Goal: Communication & Community: Answer question/provide support

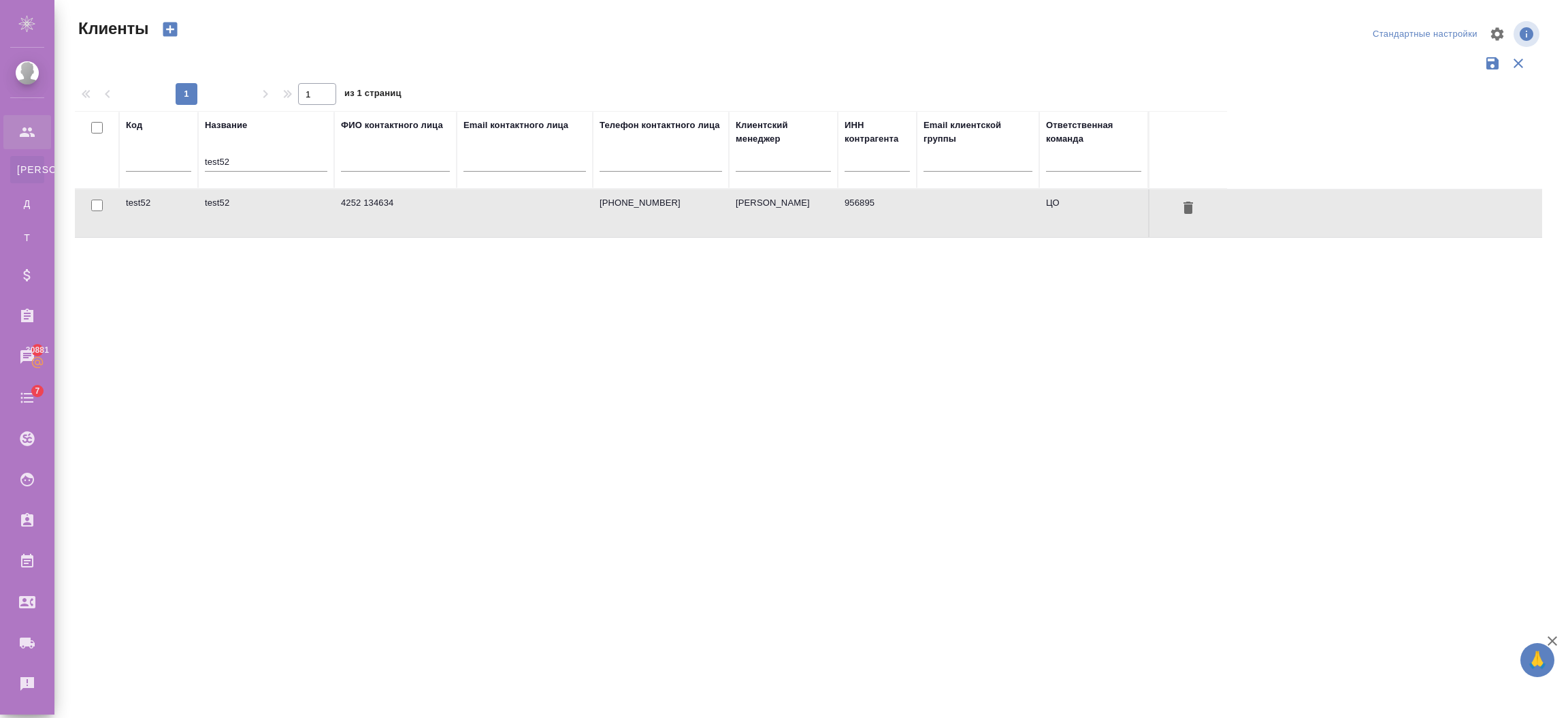
select select "RU"
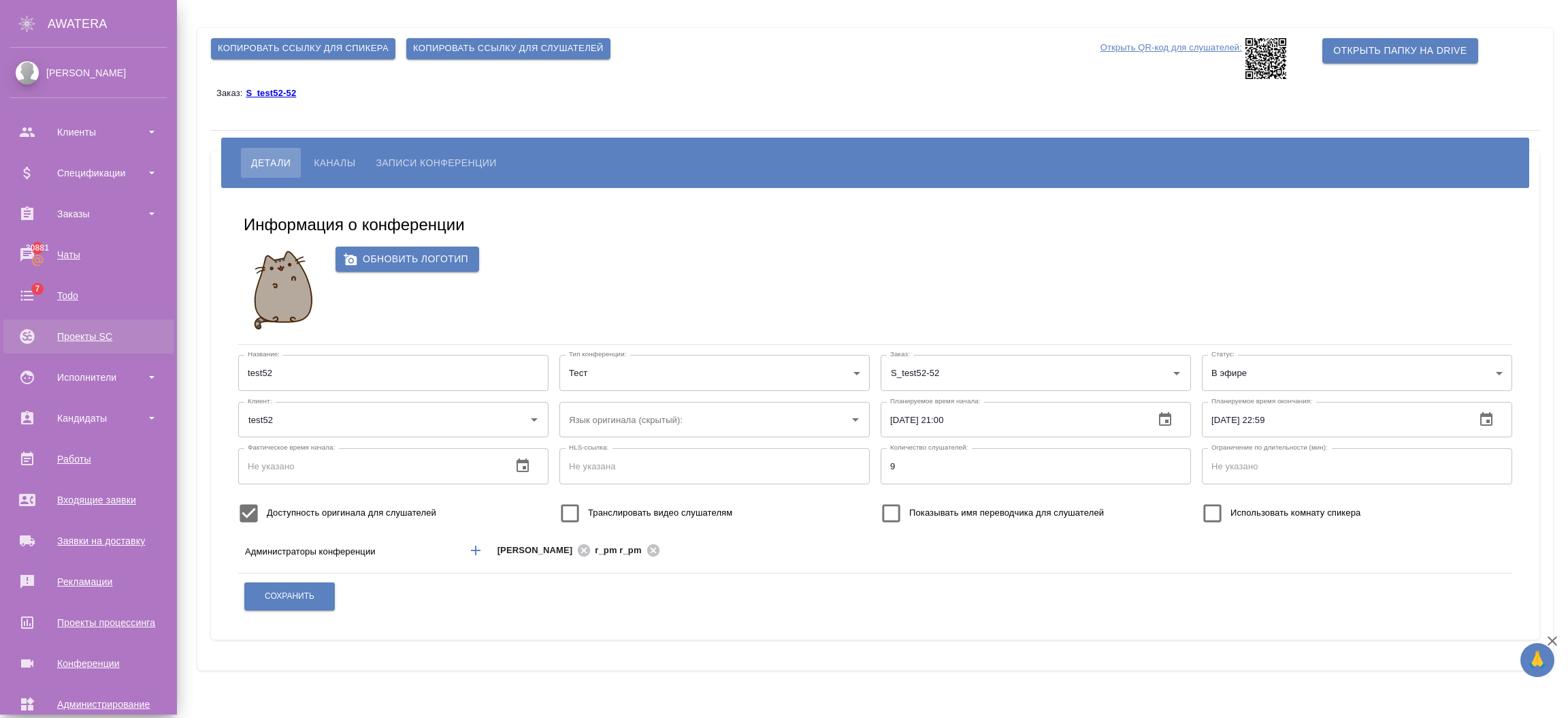
scroll to position [67, 0]
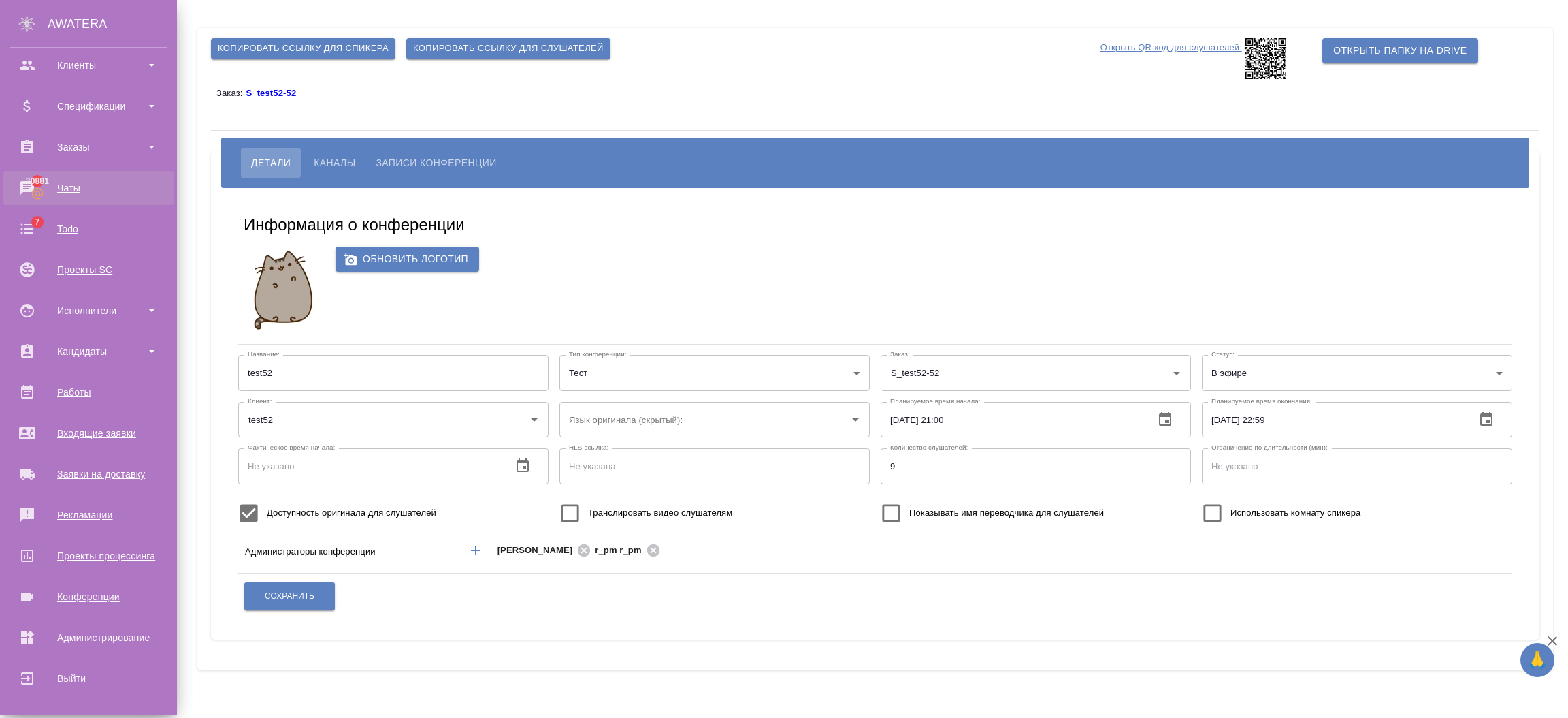
click at [52, 194] on div "Чаты" at bounding box center [89, 188] width 157 height 20
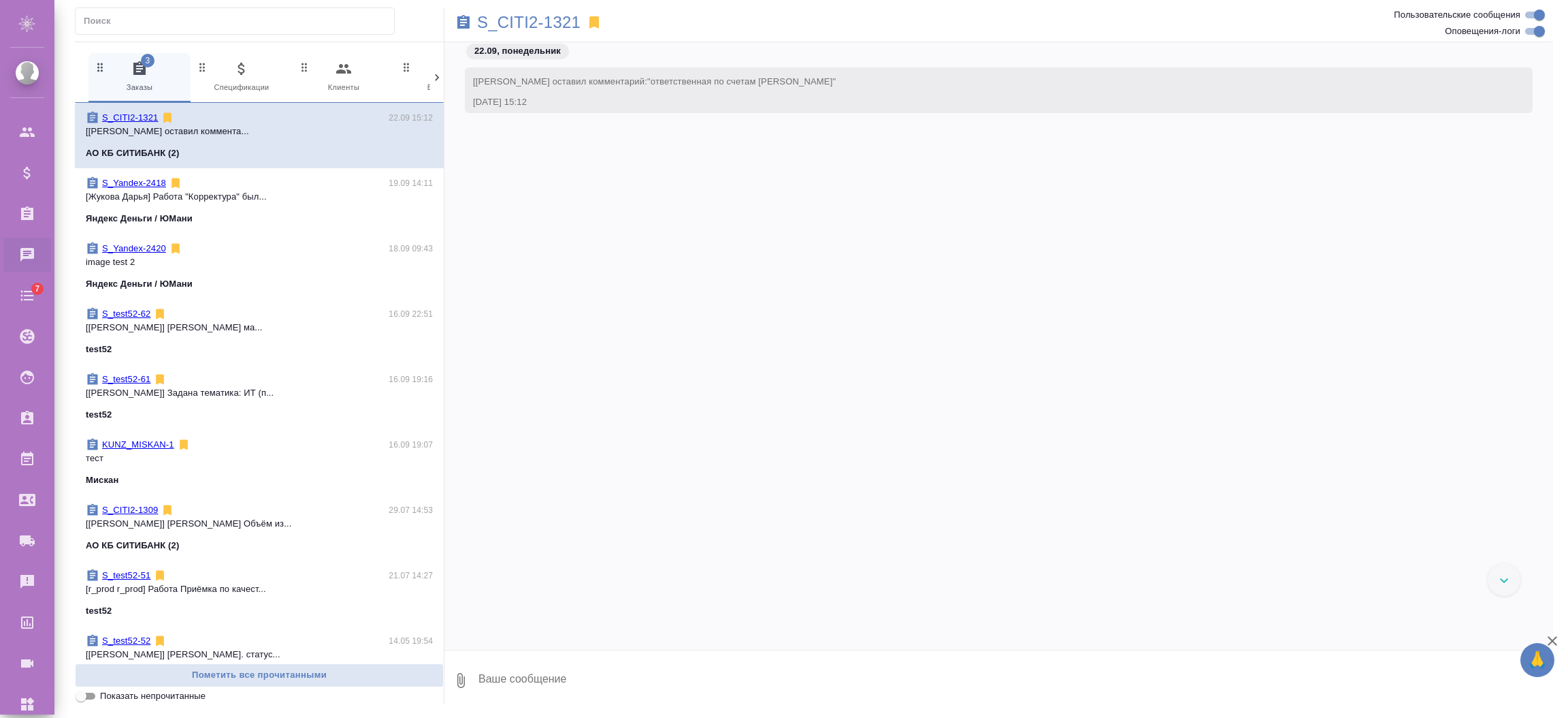
click at [431, 72] on icon at bounding box center [437, 78] width 14 height 14
click at [434, 75] on icon at bounding box center [437, 78] width 14 height 14
click at [363, 71] on span "99+ Мессенджеры" at bounding box center [378, 77] width 91 height 33
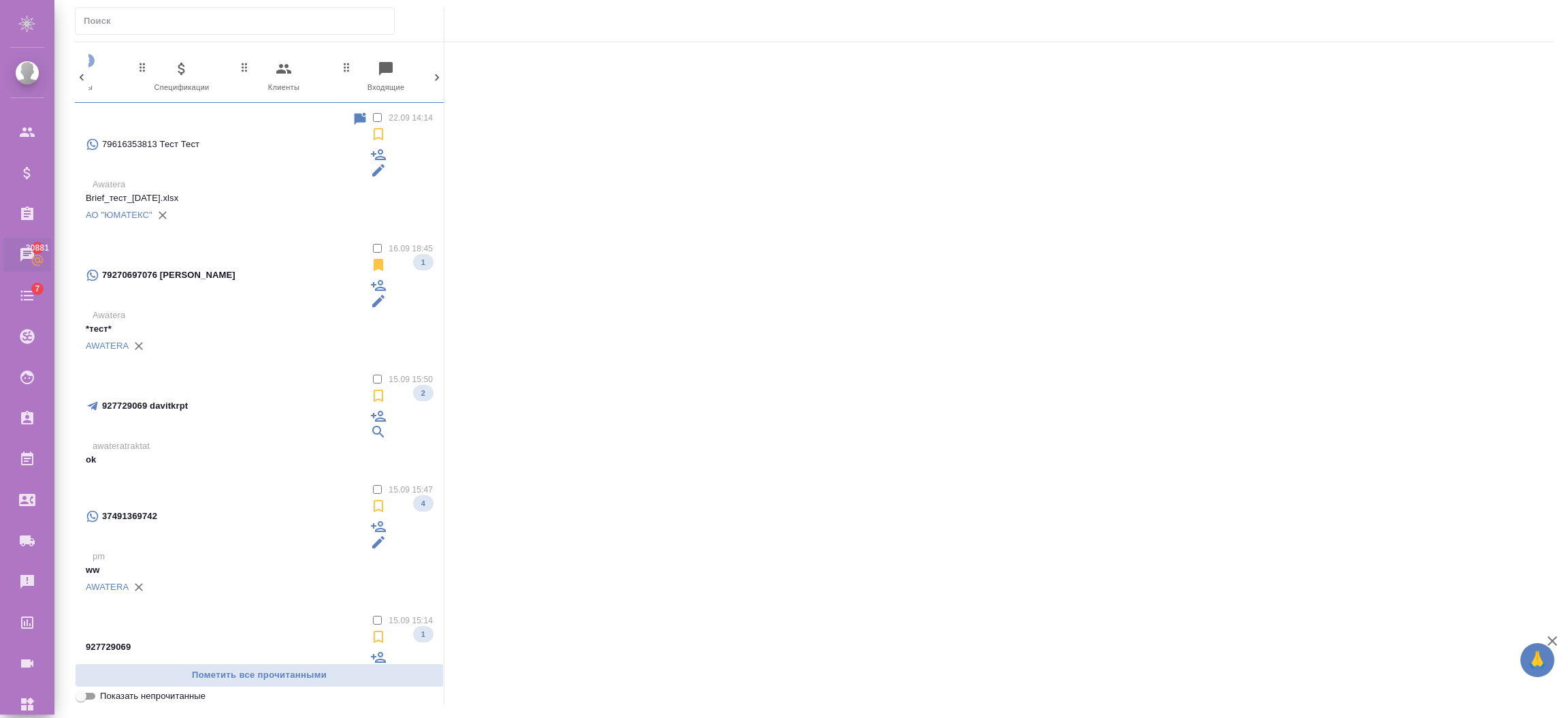
scroll to position [0, 0]
click at [233, 75] on icon "button" at bounding box center [241, 68] width 16 height 16
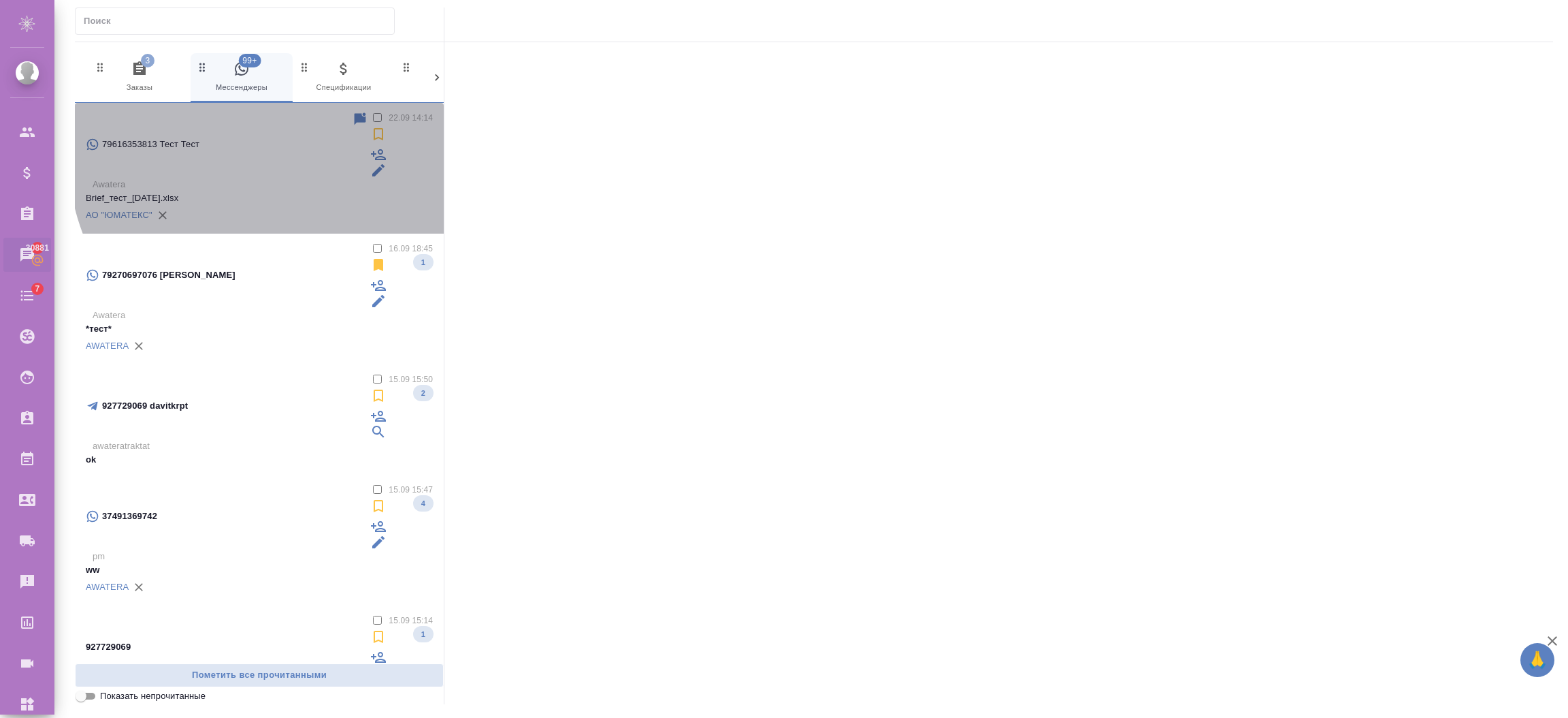
click at [293, 191] on p "Brief_тест_2025-09-18.xlsx" at bounding box center [259, 198] width 347 height 14
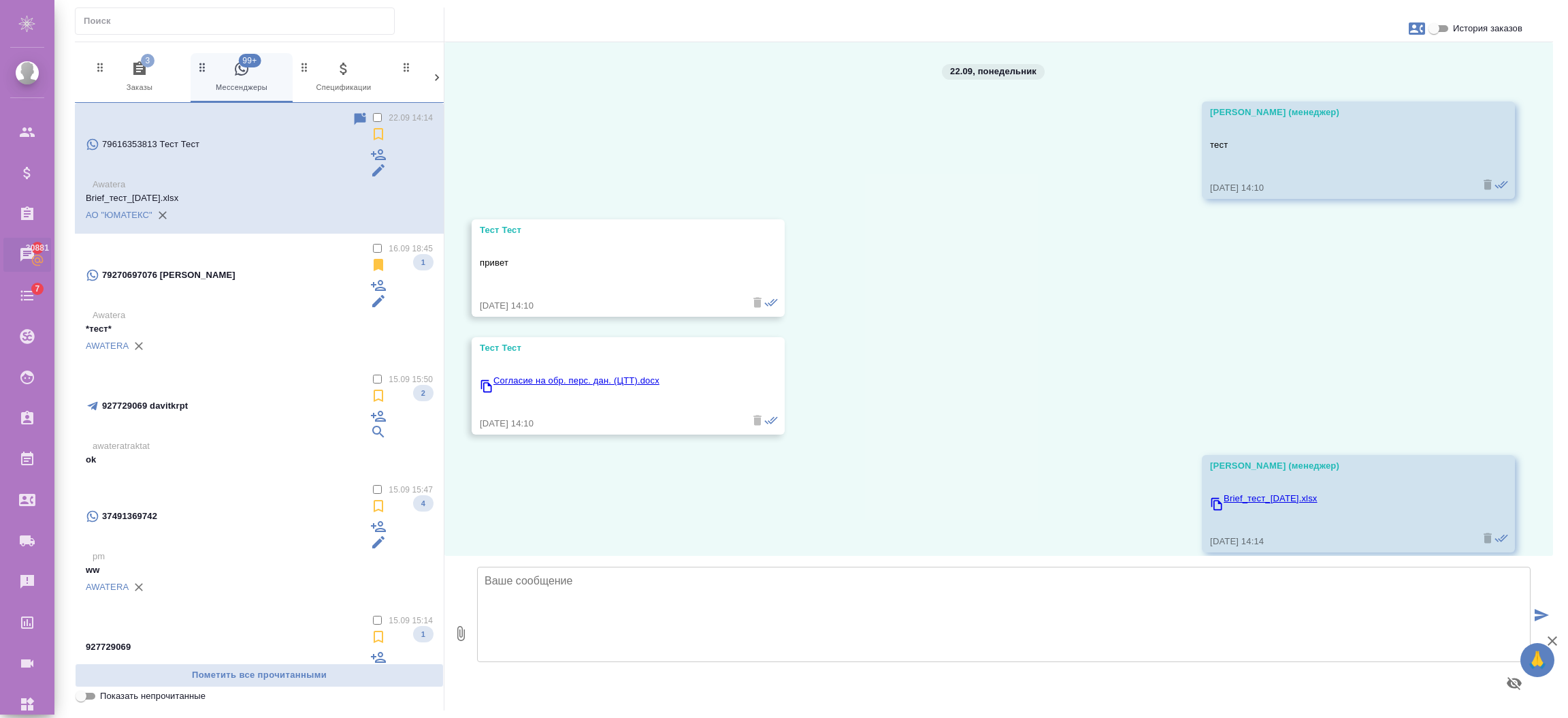
click at [355, 117] on icon at bounding box center [360, 119] width 12 height 12
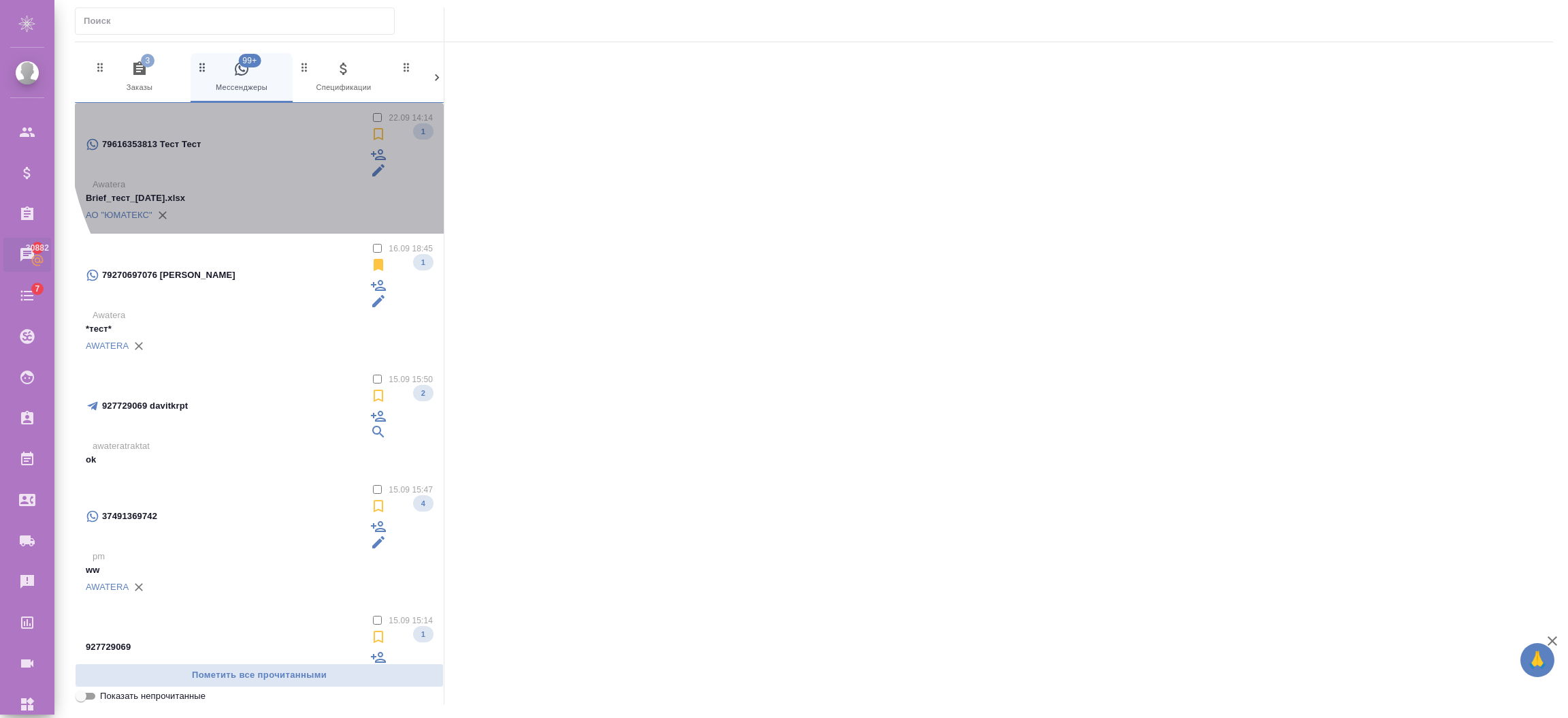
click at [383, 119] on label at bounding box center [383, 119] width 0 height 10
click at [373, 119] on input "checkbox" at bounding box center [378, 118] width 9 height 9
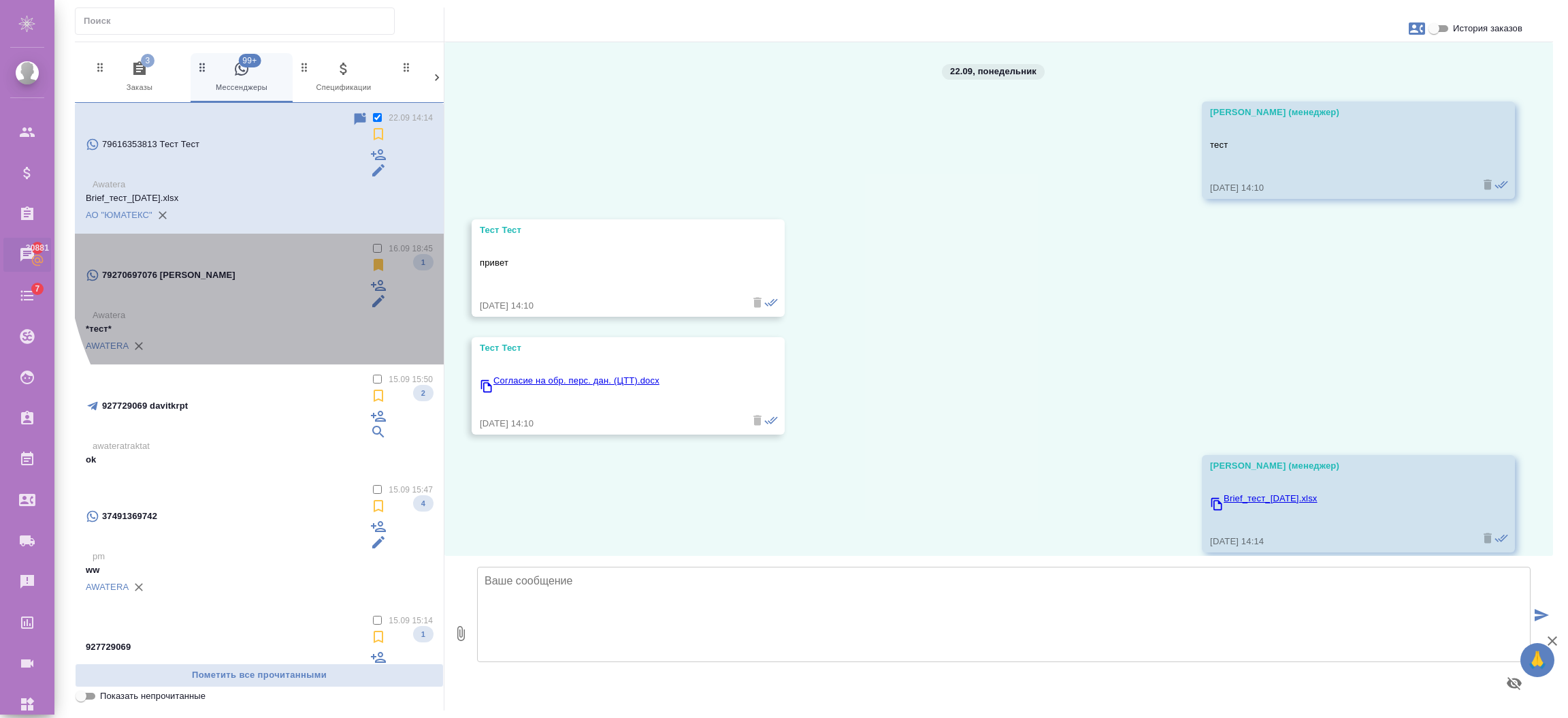
click at [383, 245] on label at bounding box center [383, 250] width 0 height 10
click at [373, 244] on input "checkbox" at bounding box center [378, 248] width 9 height 9
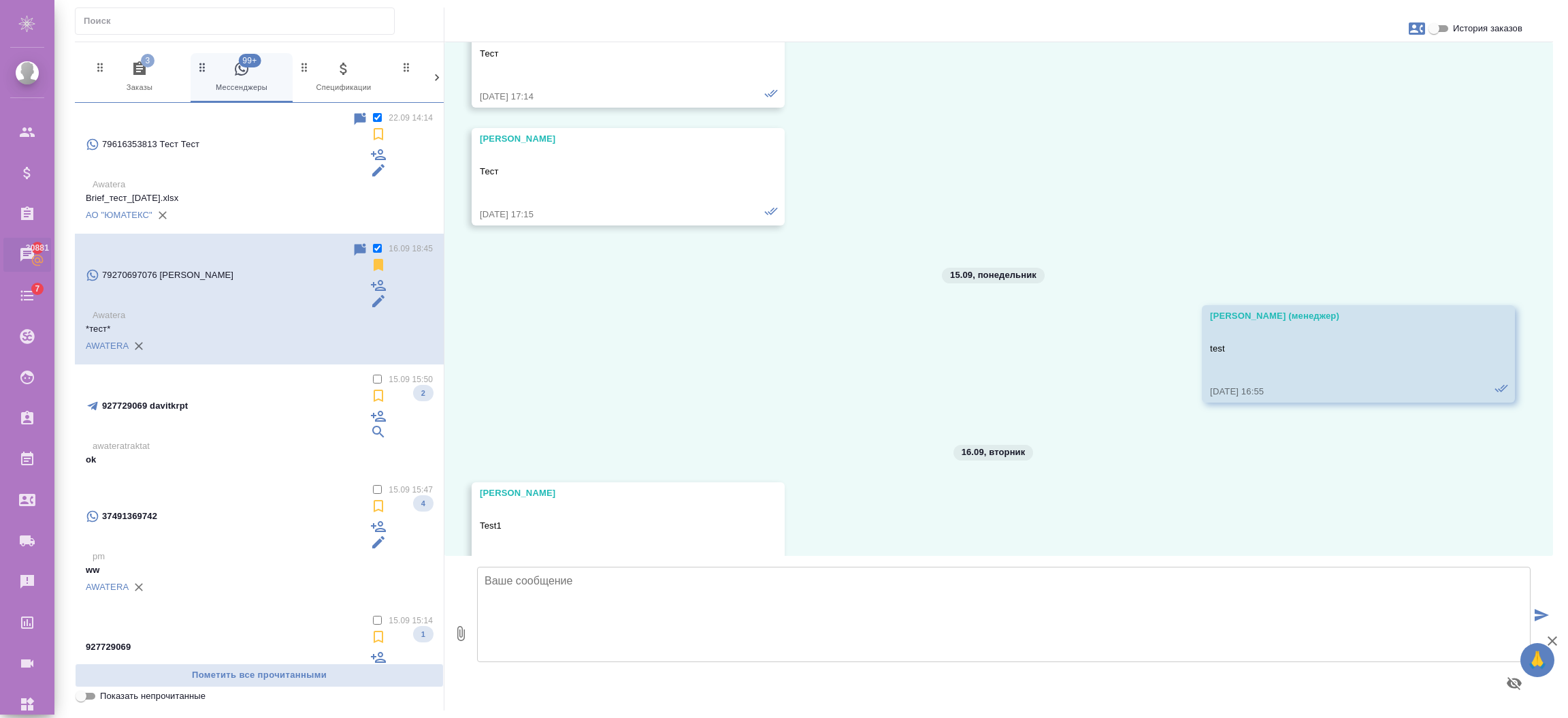
scroll to position [2739, 0]
click at [383, 245] on label at bounding box center [383, 250] width 0 height 10
click at [373, 244] on input "checkbox" at bounding box center [378, 248] width 9 height 9
click at [383, 245] on label at bounding box center [383, 250] width 0 height 10
click at [373, 244] on input "checkbox" at bounding box center [378, 248] width 9 height 9
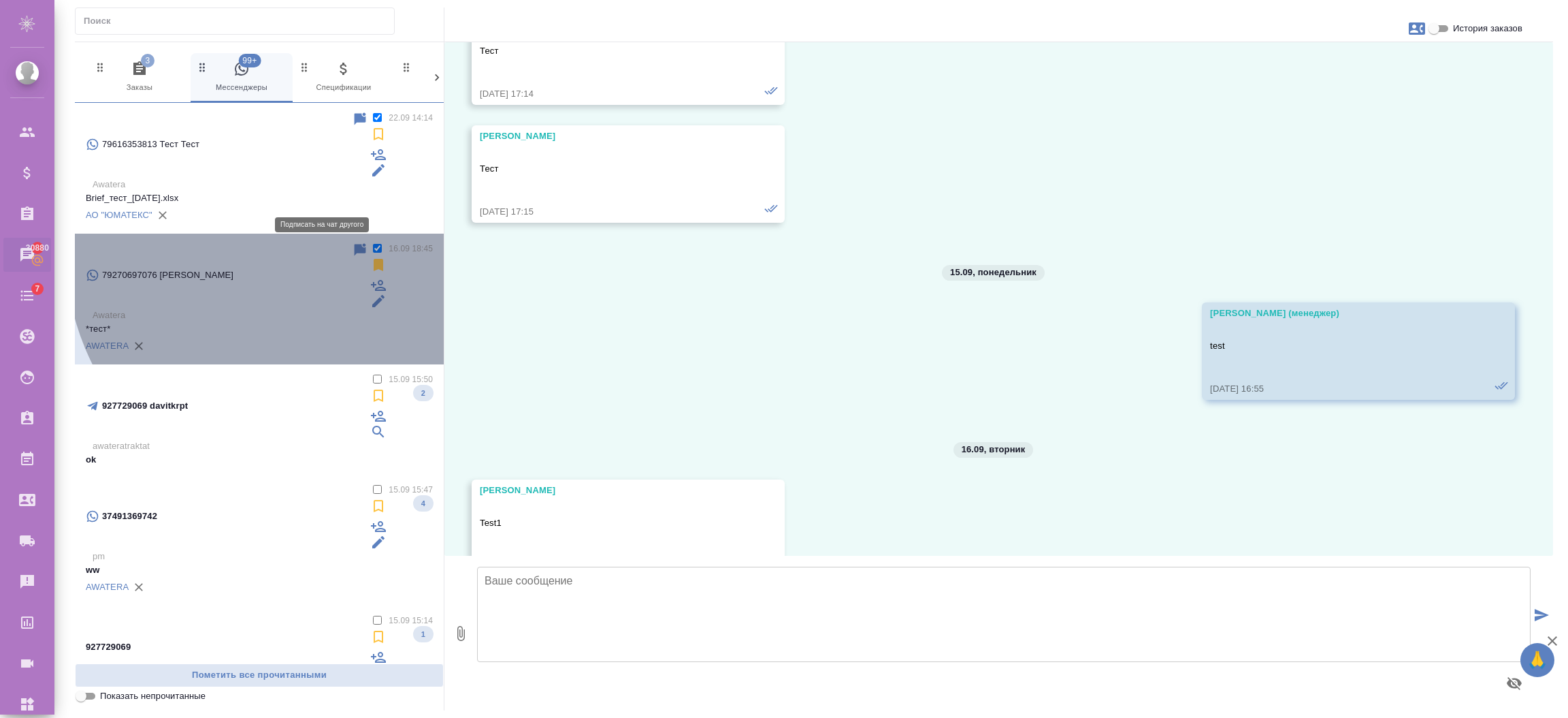
click at [371, 280] on icon at bounding box center [378, 285] width 15 height 11
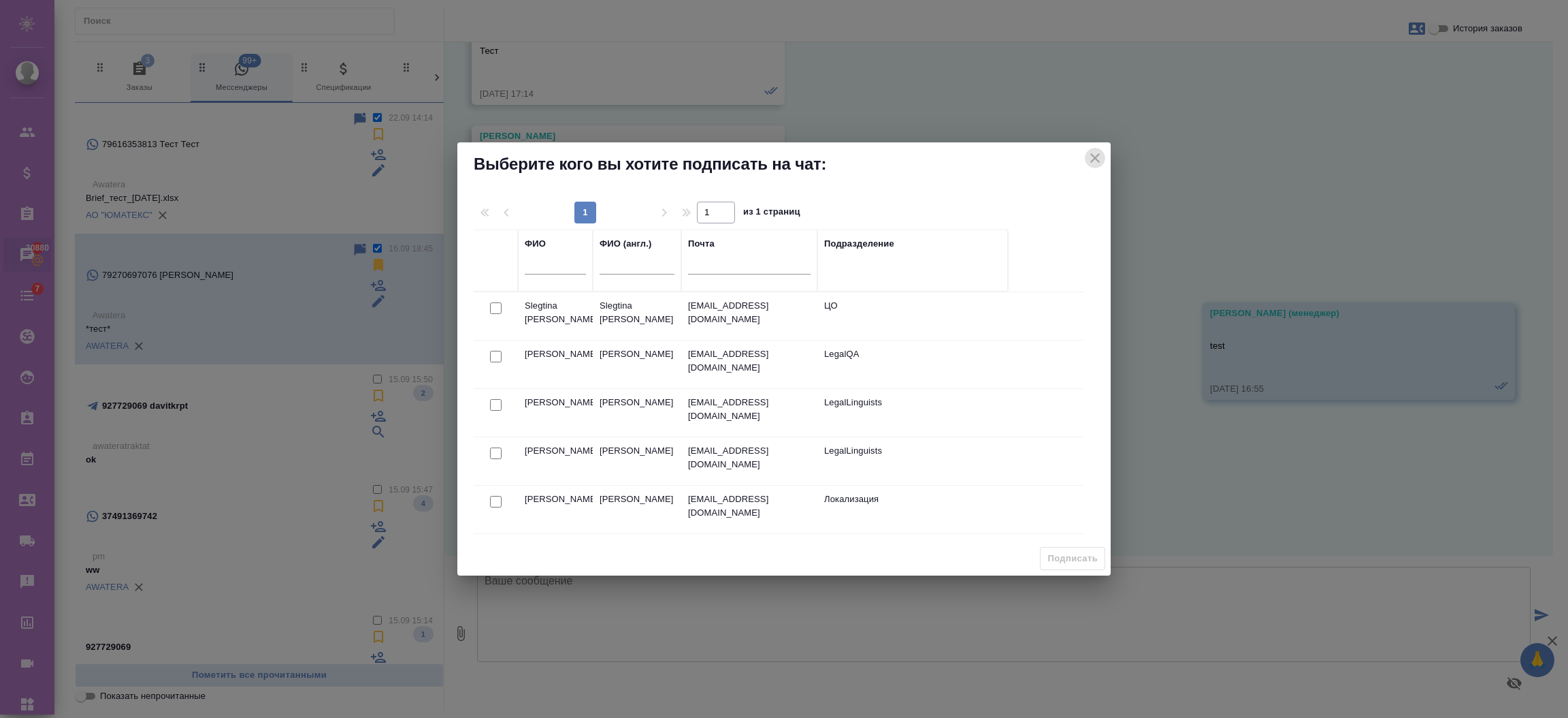
click at [1093, 157] on icon "close" at bounding box center [1094, 158] width 9 height 9
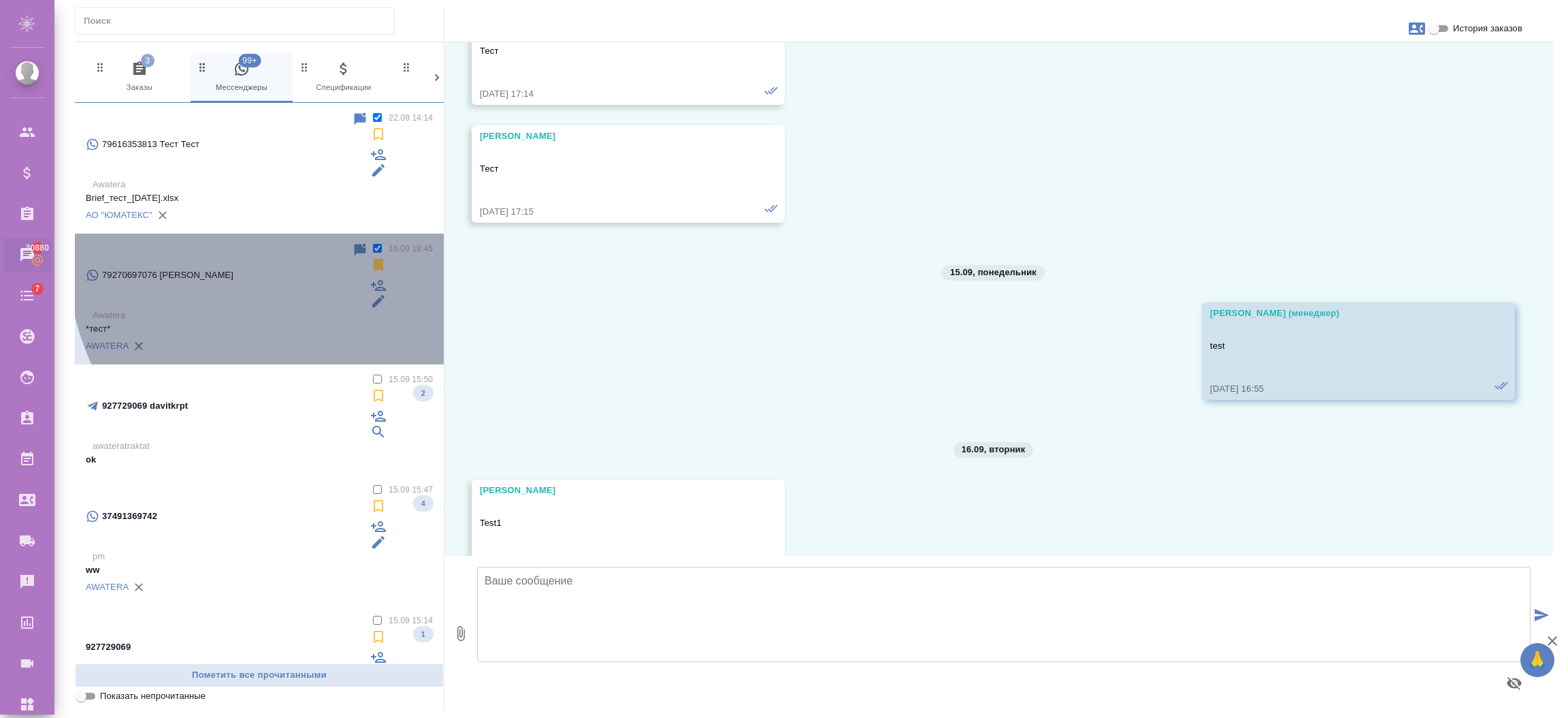
click at [383, 245] on label at bounding box center [383, 250] width 0 height 10
click at [373, 244] on input "checkbox" at bounding box center [378, 248] width 9 height 9
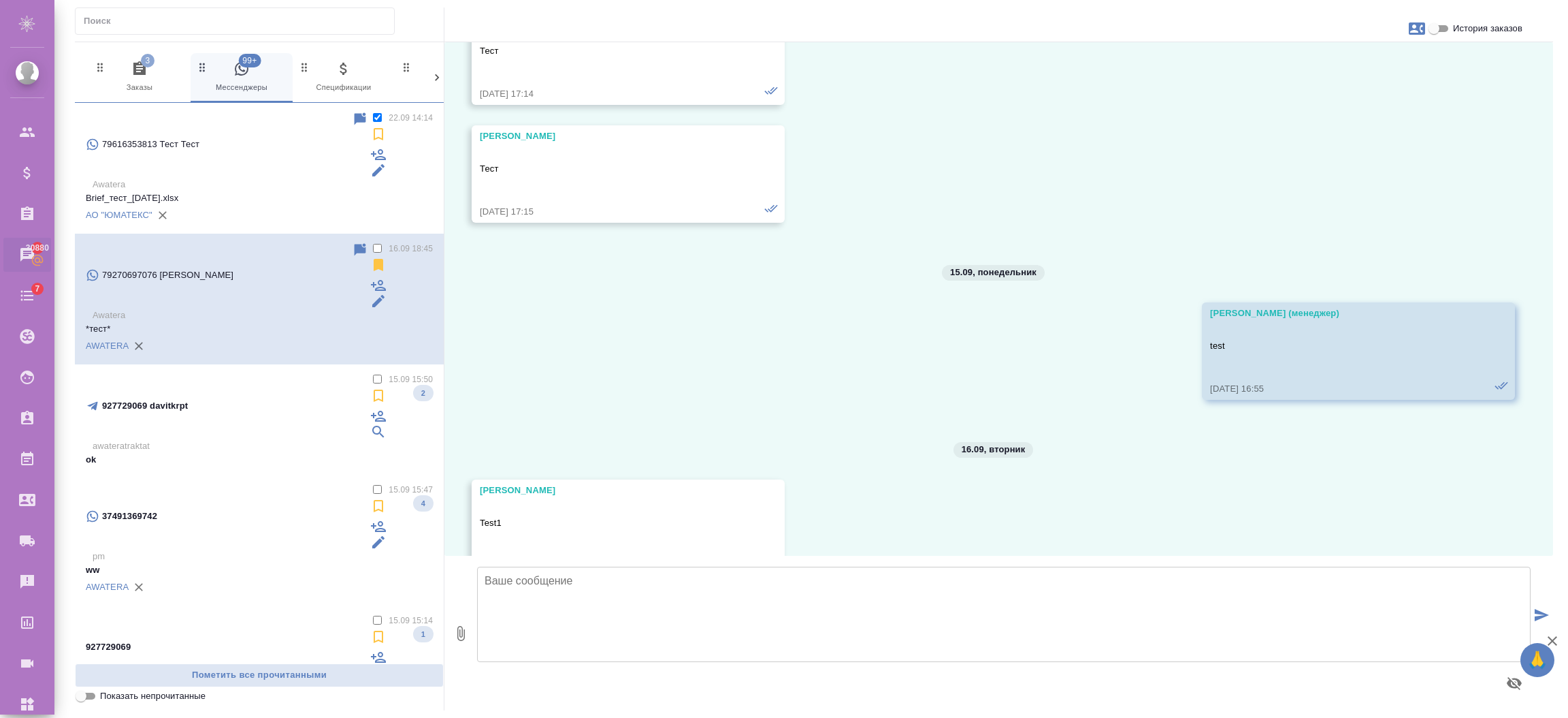
click at [383, 245] on label at bounding box center [383, 250] width 0 height 10
click at [373, 244] on input "checkbox" at bounding box center [378, 248] width 9 height 9
click at [595, 602] on textarea at bounding box center [1004, 614] width 1053 height 96
drag, startPoint x: 595, startPoint y: 602, endPoint x: 440, endPoint y: 590, distance: 155.5
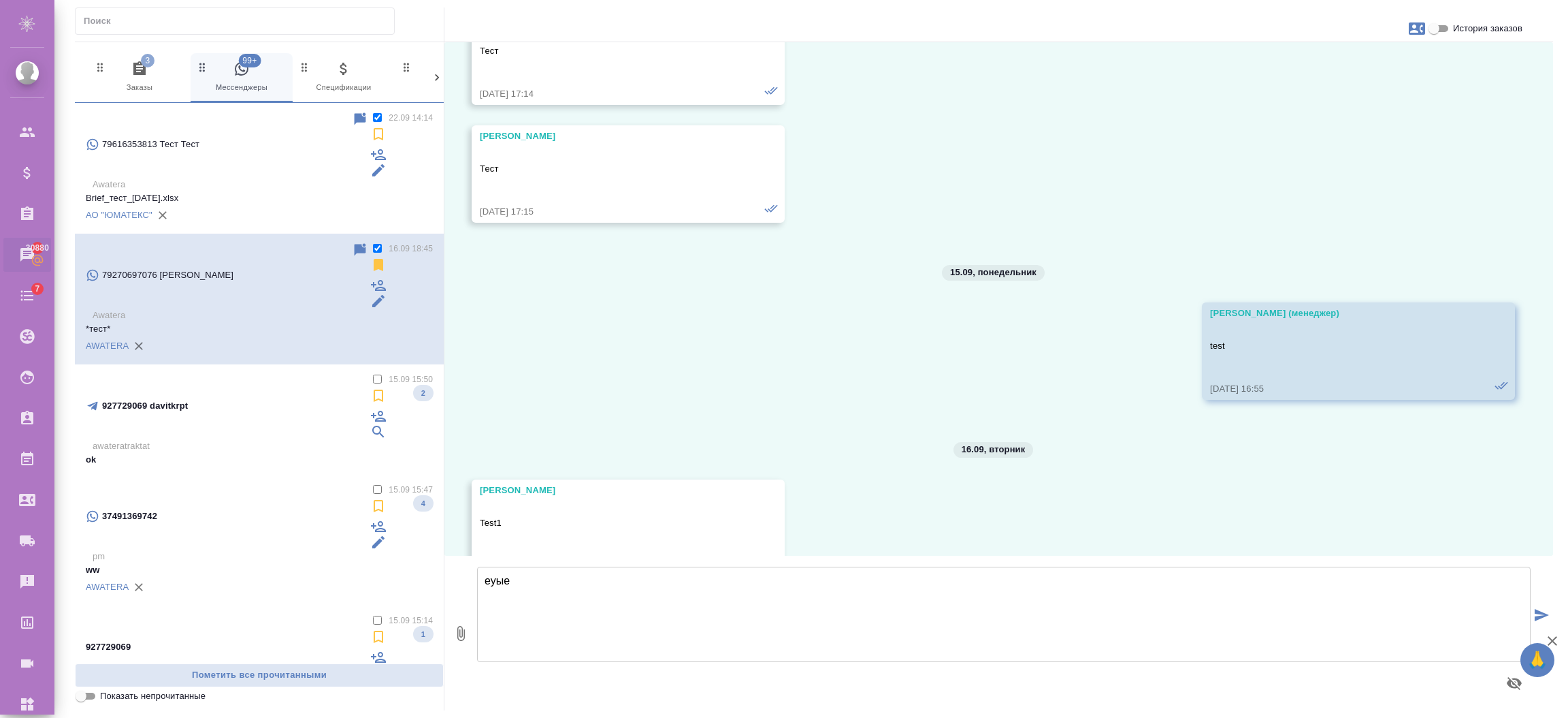
click at [440, 590] on div "3 Заказы 99+ Мессенджеры 0 Спецификации 0 Клиенты 0 Входящие 0 Тендеры 0 Исполн…" at bounding box center [814, 376] width 1478 height 669
drag, startPoint x: 578, startPoint y: 615, endPoint x: 520, endPoint y: 567, distance: 75.3
click at [578, 611] on textarea "test" at bounding box center [1004, 614] width 1053 height 96
click at [518, 566] on textarea "test" at bounding box center [1004, 614] width 1053 height 96
drag, startPoint x: 504, startPoint y: 583, endPoint x: 444, endPoint y: 580, distance: 60.1
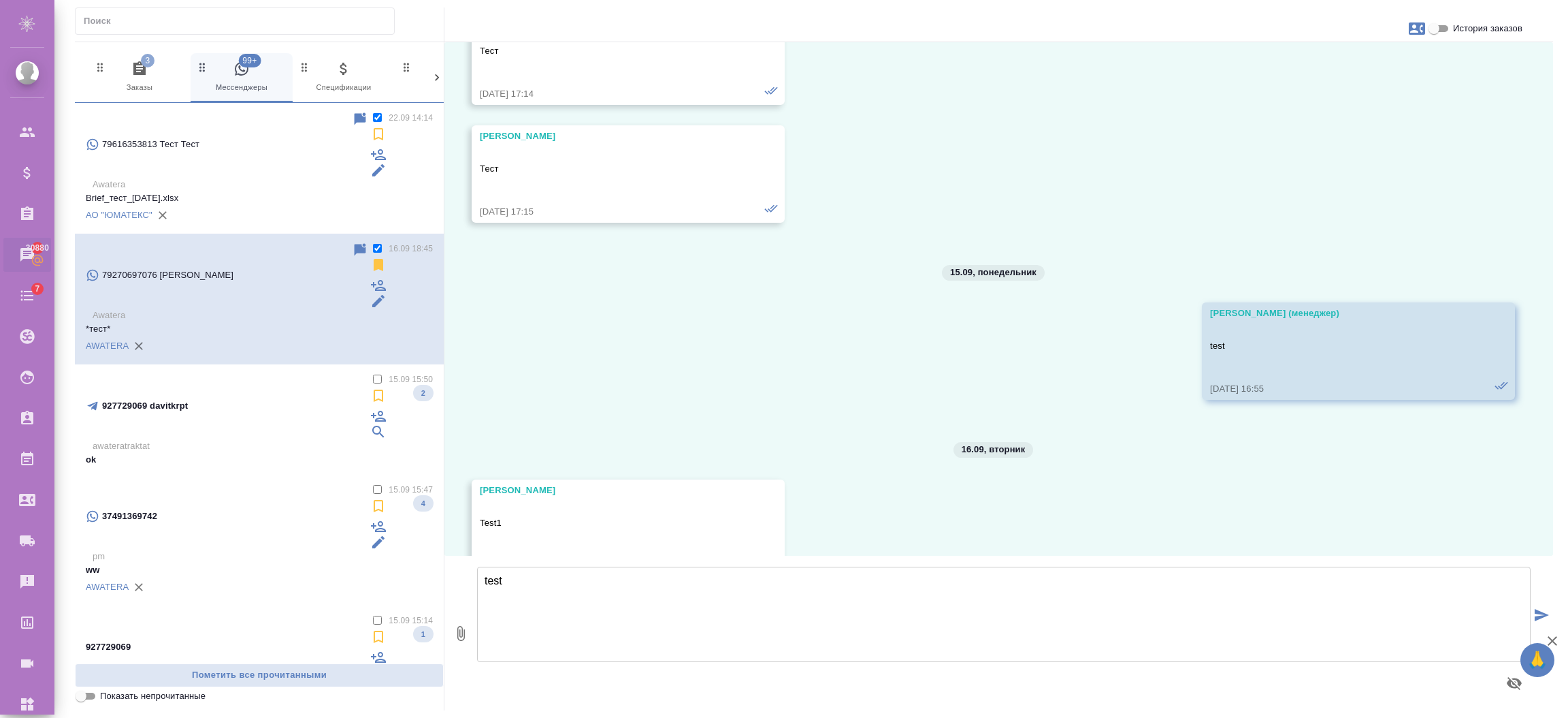
click at [444, 580] on div "0 test test" at bounding box center [998, 633] width 1109 height 154
click at [493, 678] on icon "button" at bounding box center [493, 681] width 8 height 9
type textarea "*test*"
click at [1538, 615] on icon "submit" at bounding box center [1542, 615] width 14 height 12
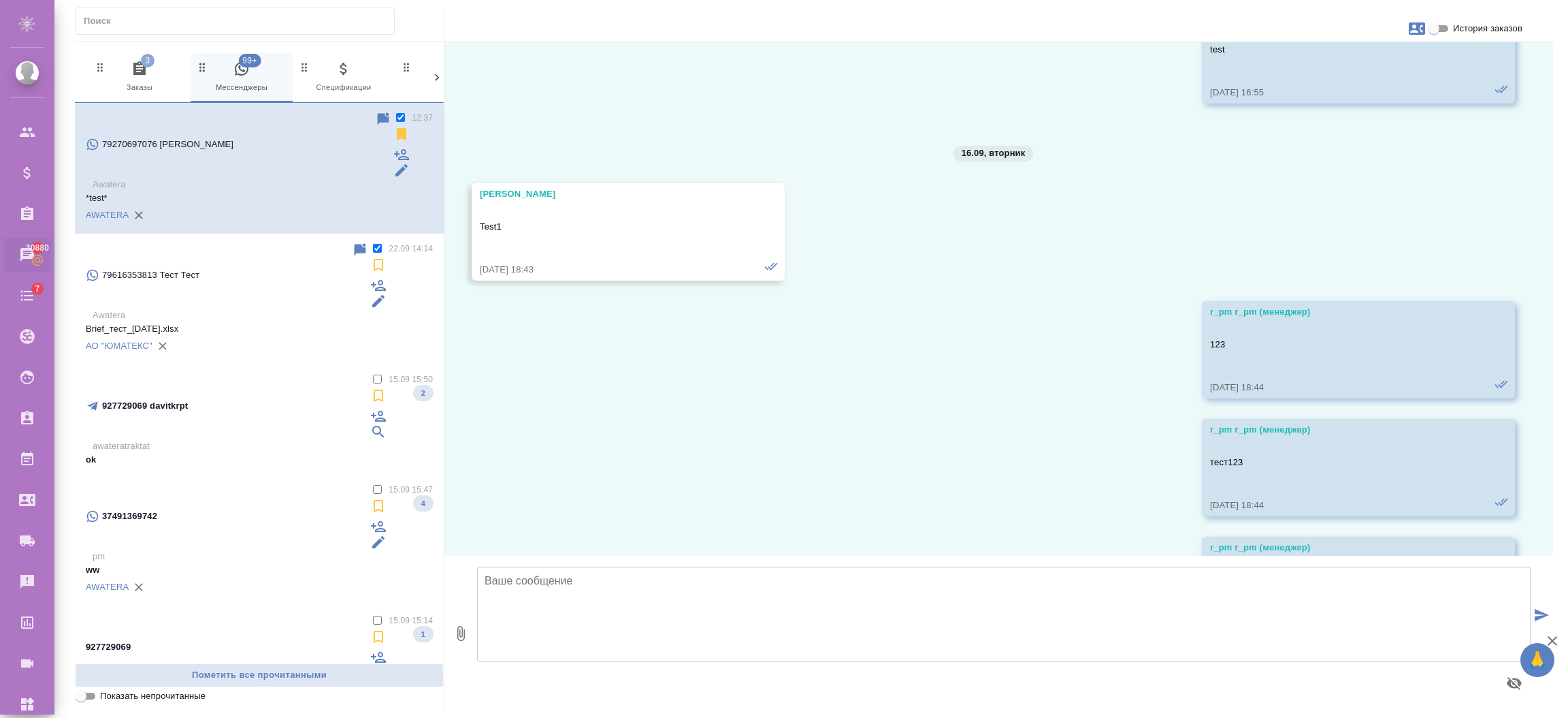
scroll to position [3045, 0]
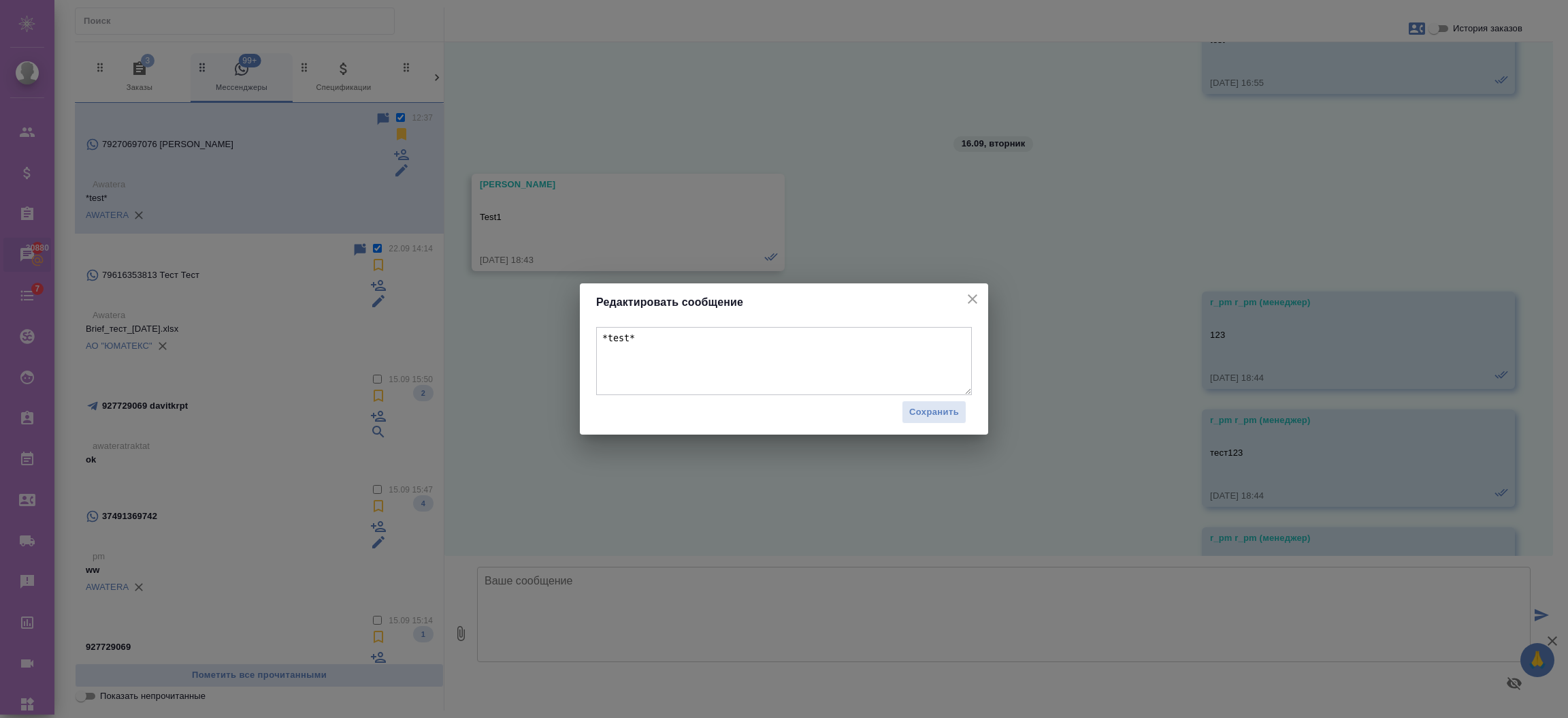
click at [660, 342] on textarea "*test*" at bounding box center [783, 361] width 376 height 68
click at [622, 330] on textarea "*test*" at bounding box center [783, 361] width 376 height 68
click at [625, 337] on textarea "*test*" at bounding box center [783, 361] width 376 height 68
type textarea "*test123*"
click at [952, 406] on span "Сохранить" at bounding box center [934, 412] width 49 height 15
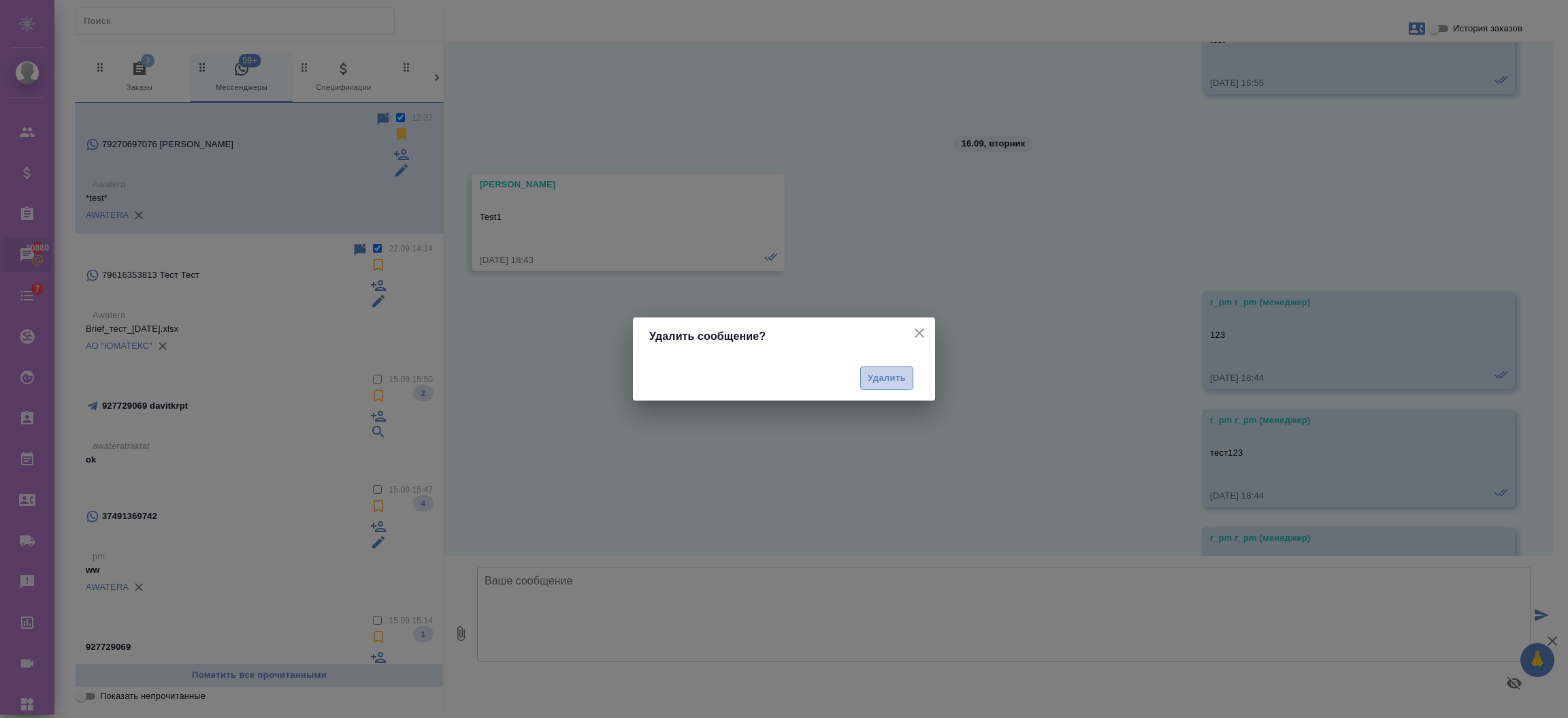
click at [887, 375] on span "Удалить" at bounding box center [886, 378] width 38 height 15
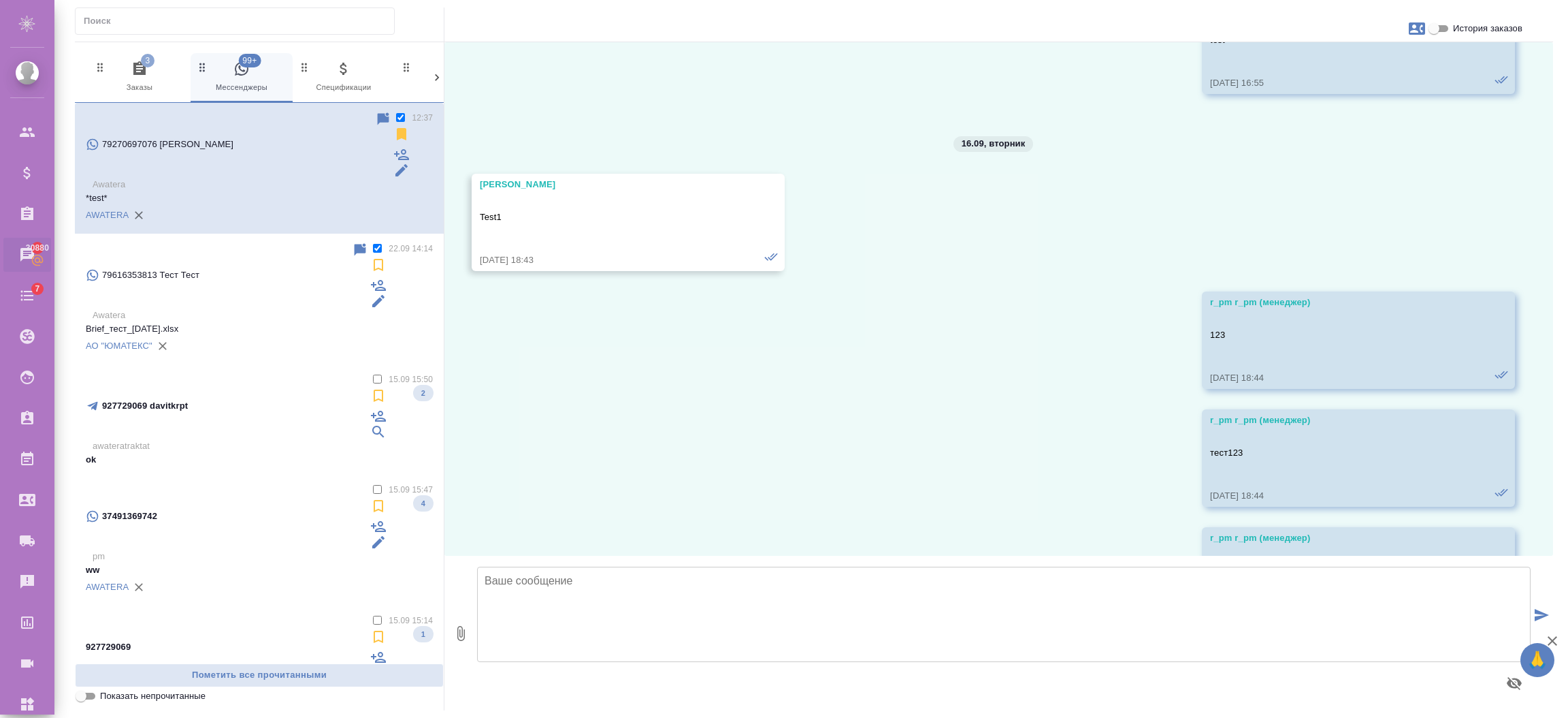
scroll to position [2878, 0]
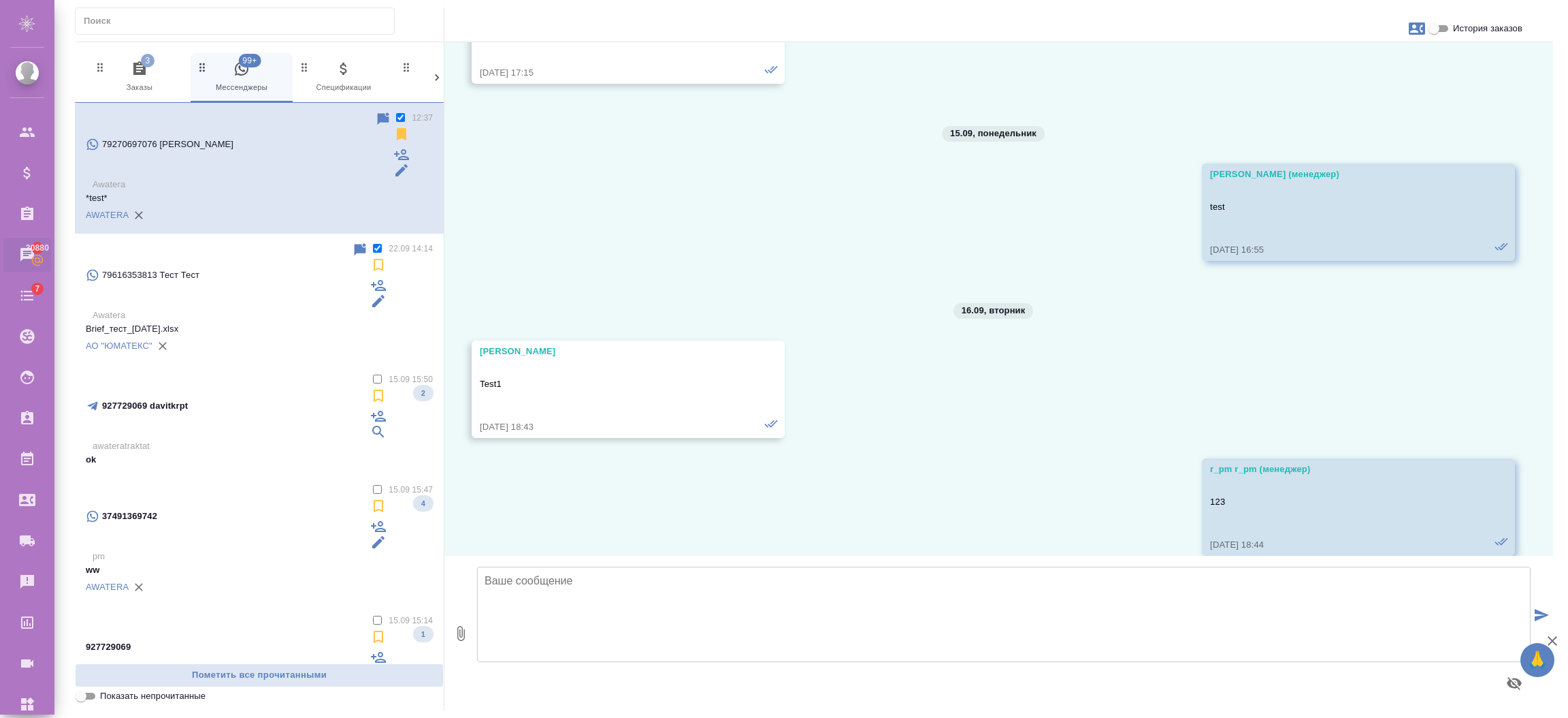
click at [164, 191] on p "*test*" at bounding box center [259, 198] width 347 height 14
click at [528, 616] on textarea at bounding box center [1004, 614] width 1053 height 96
click at [552, 617] on textarea at bounding box center [1004, 614] width 1053 height 96
drag, startPoint x: 552, startPoint y: 598, endPoint x: 439, endPoint y: 584, distance: 113.9
click at [439, 584] on div "3 Заказы 99+ Мессенджеры 0 Спецификации 0 Клиенты 0 Входящие 0 Тендеры 0 Исполн…" at bounding box center [814, 376] width 1478 height 669
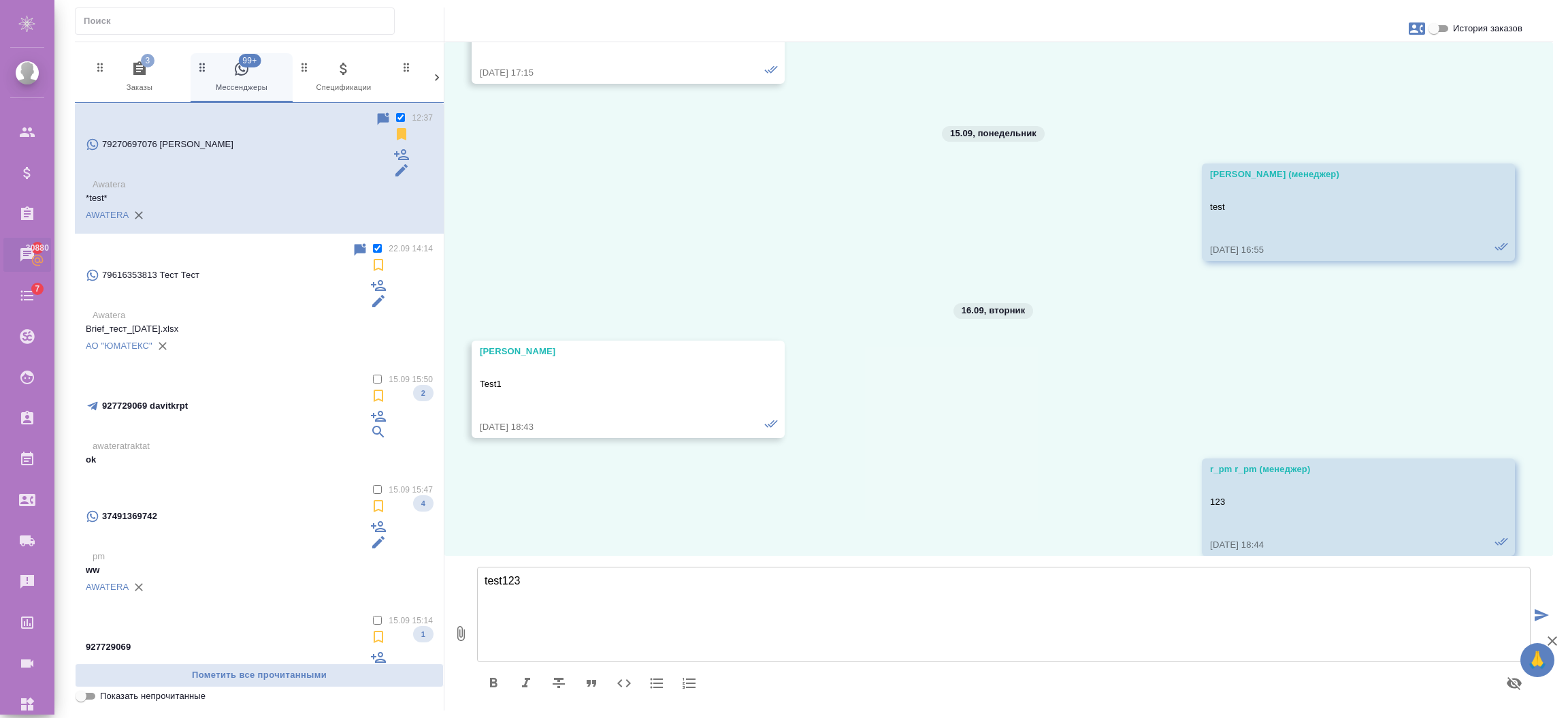
click at [525, 684] on icon "button" at bounding box center [526, 681] width 9 height 9
type textarea "_test123_"
click at [1515, 686] on icon "button" at bounding box center [1514, 683] width 15 height 13
click at [1540, 607] on icon "submit" at bounding box center [1542, 609] width 14 height 12
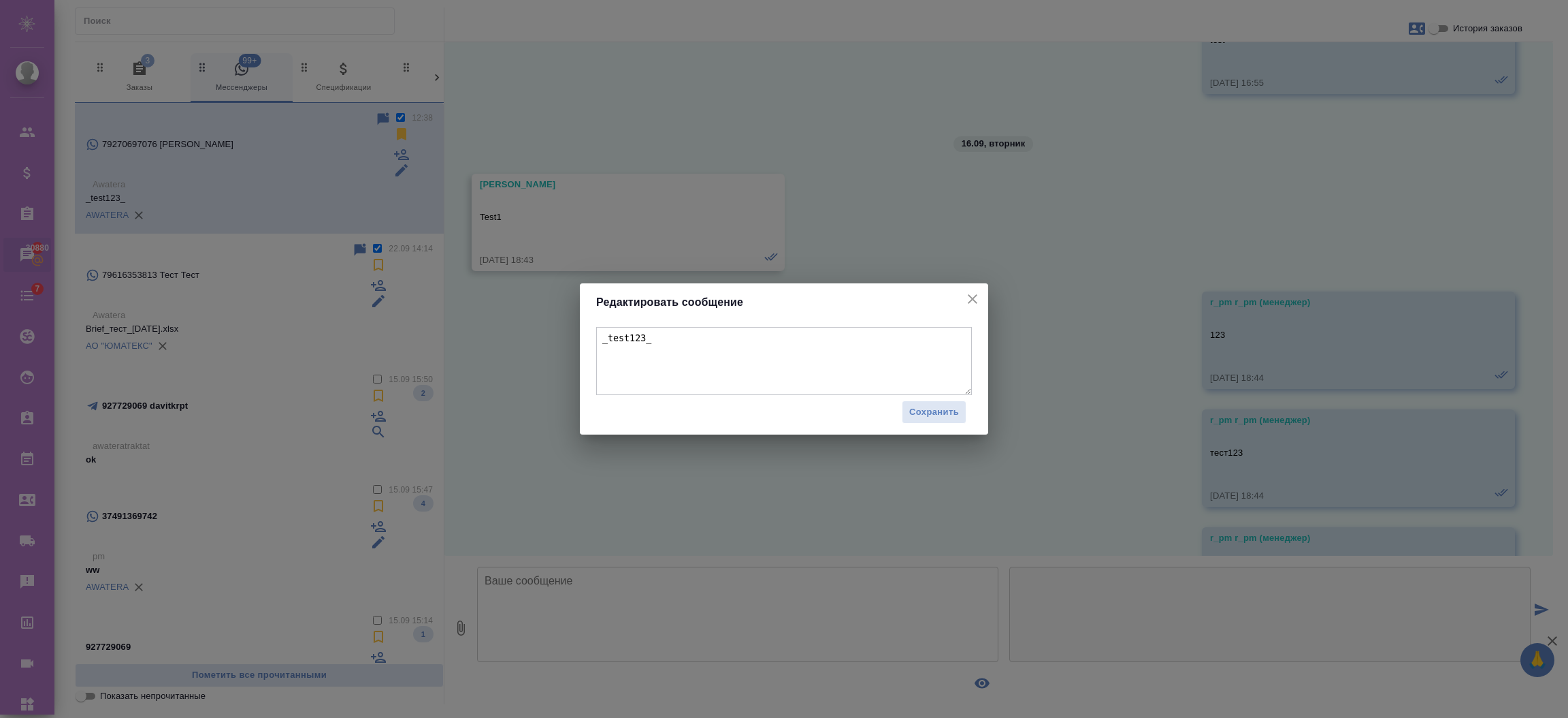
click at [640, 338] on textarea "_test123_" at bounding box center [783, 361] width 376 height 68
click at [778, 355] on textarea "_test123567_" at bounding box center [783, 361] width 376 height 68
type textarea "_test123567_ 1324"
click at [919, 407] on span "Сохранить" at bounding box center [934, 412] width 49 height 15
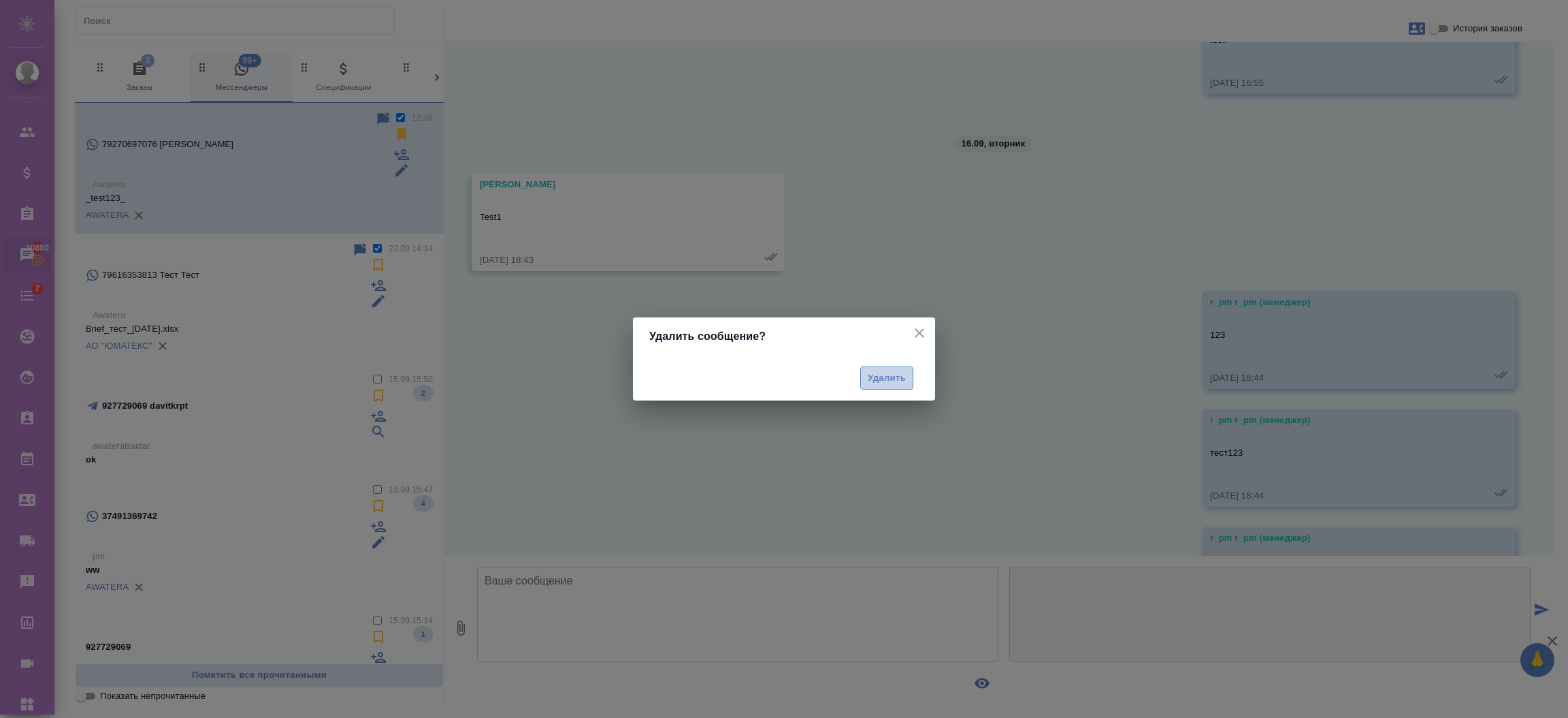
click at [895, 379] on span "Удалить" at bounding box center [886, 378] width 38 height 15
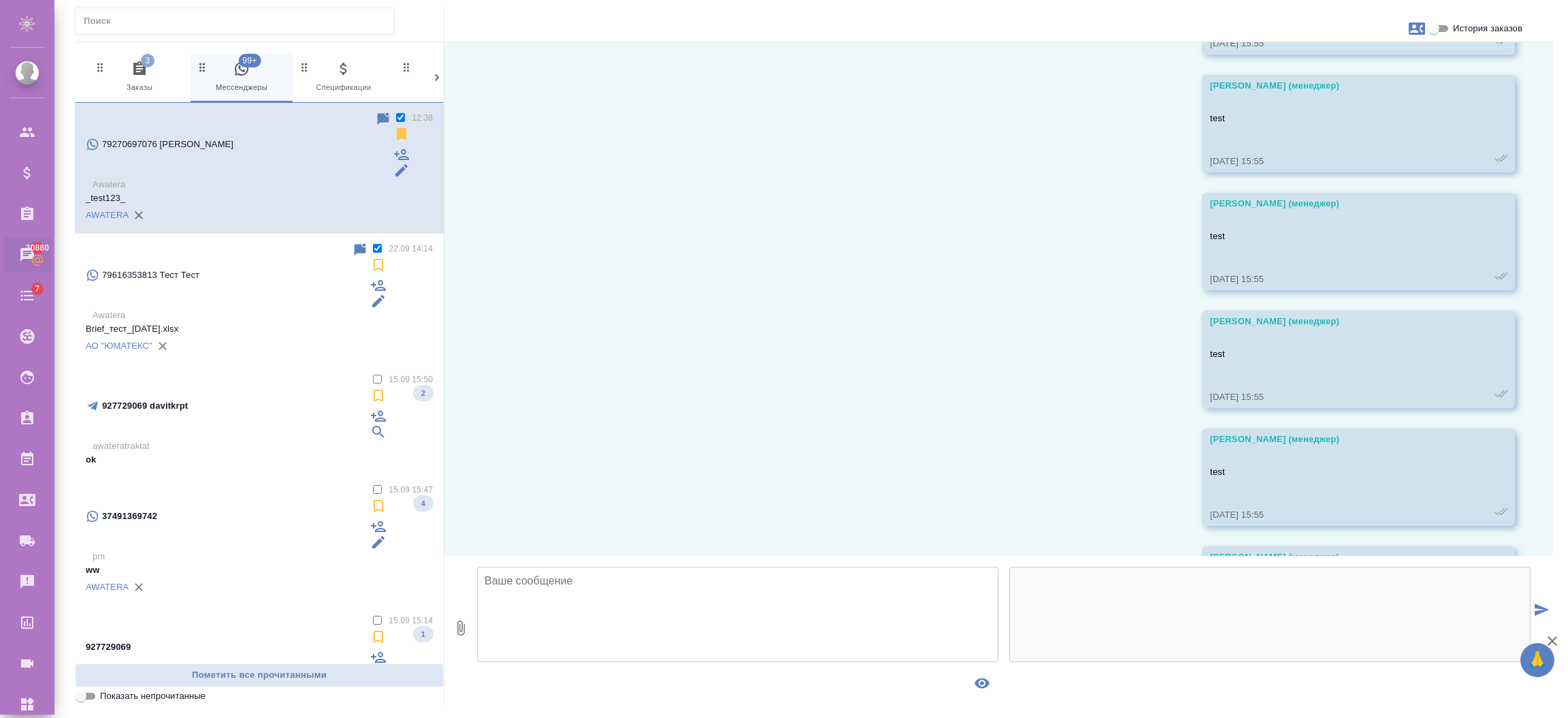
scroll to position [0, 0]
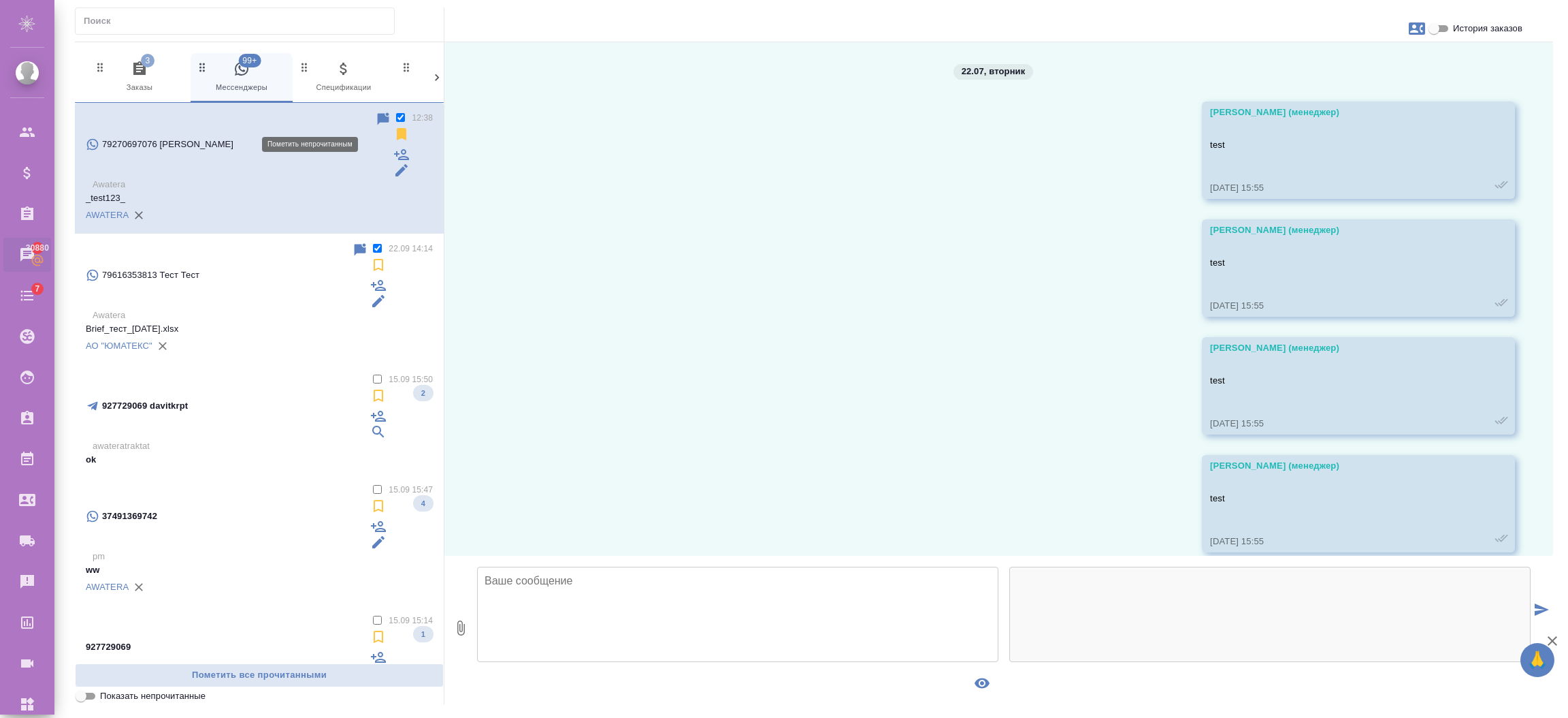
click at [378, 121] on icon at bounding box center [383, 119] width 12 height 12
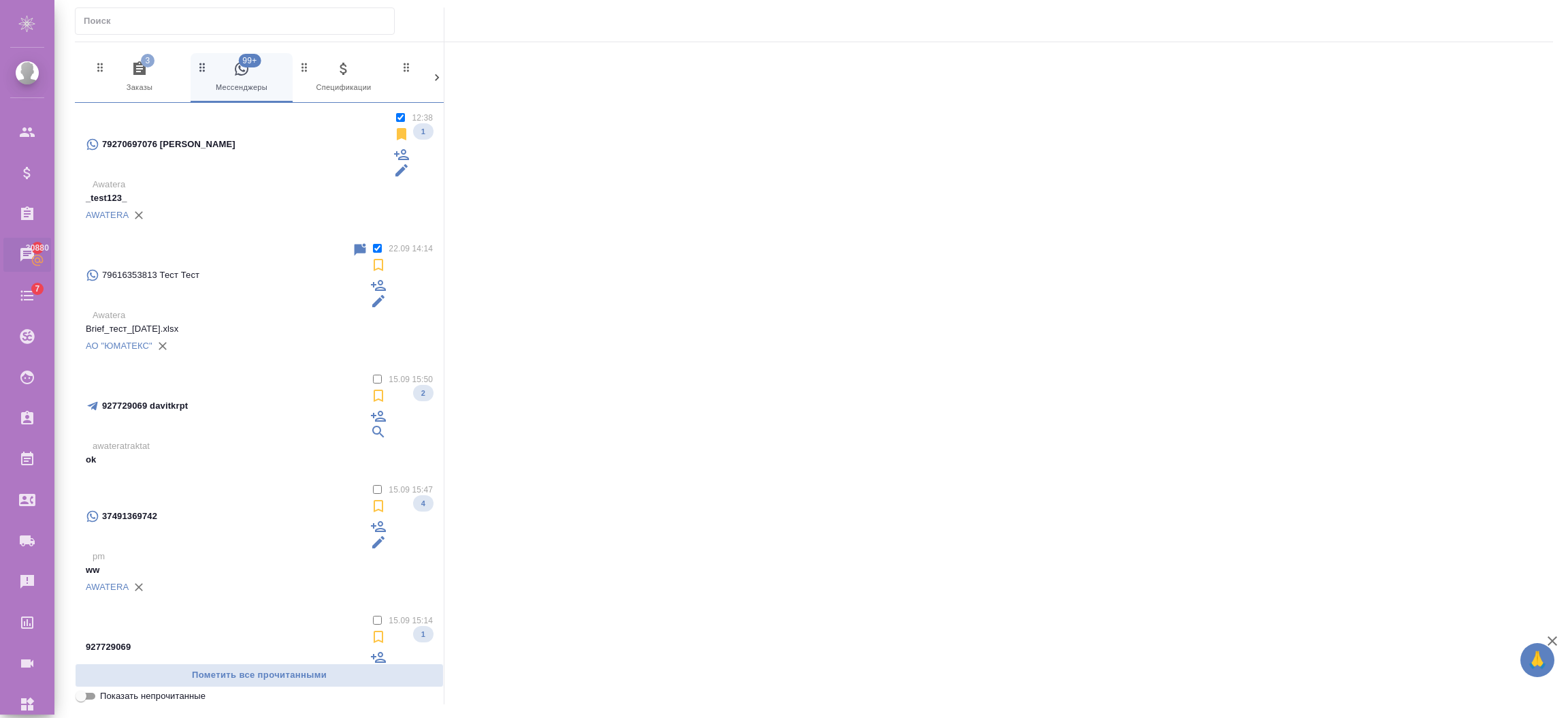
click at [308, 121] on div "79270697076 Ira" at bounding box center [239, 144] width 308 height 67
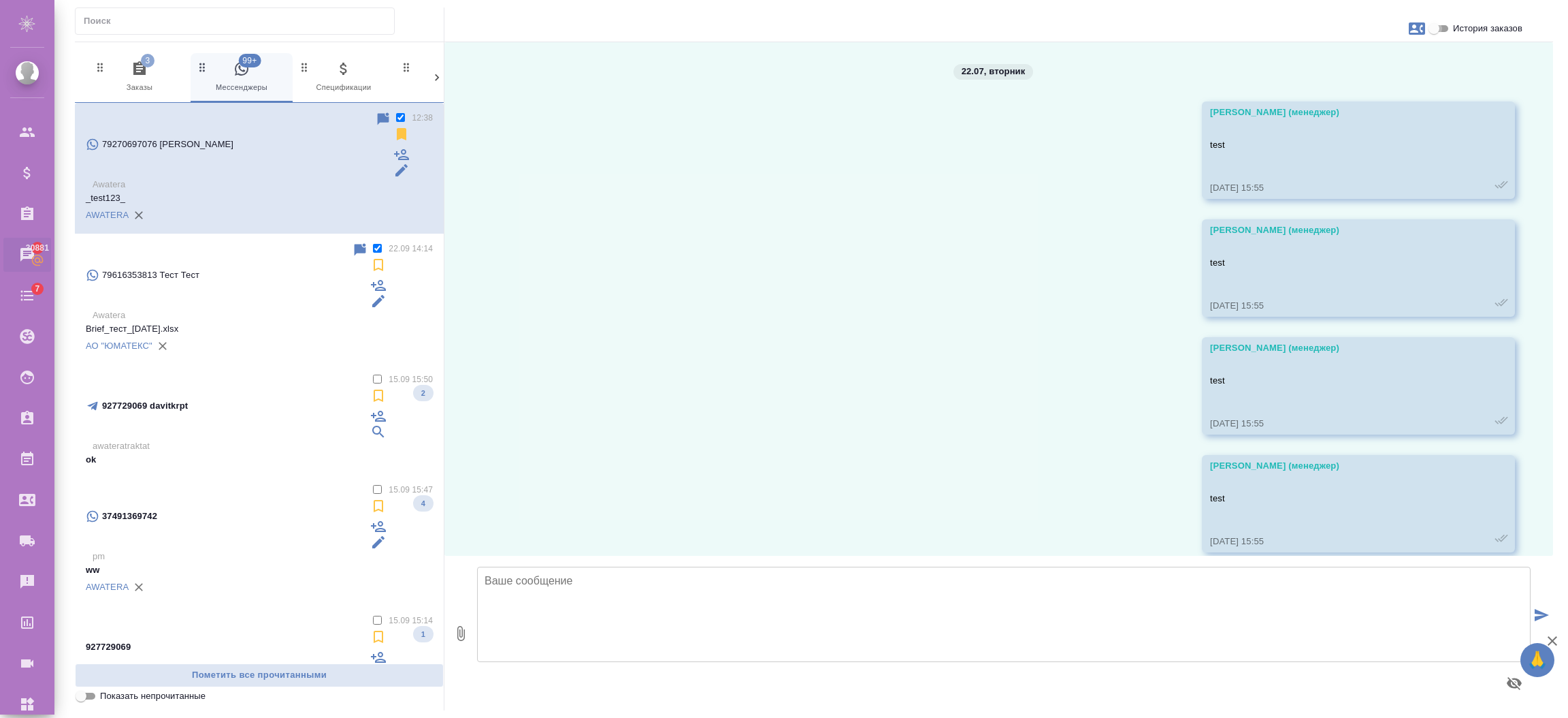
click at [1440, 35] on input "История заказов" at bounding box center [1433, 28] width 49 height 16
checkbox input "true"
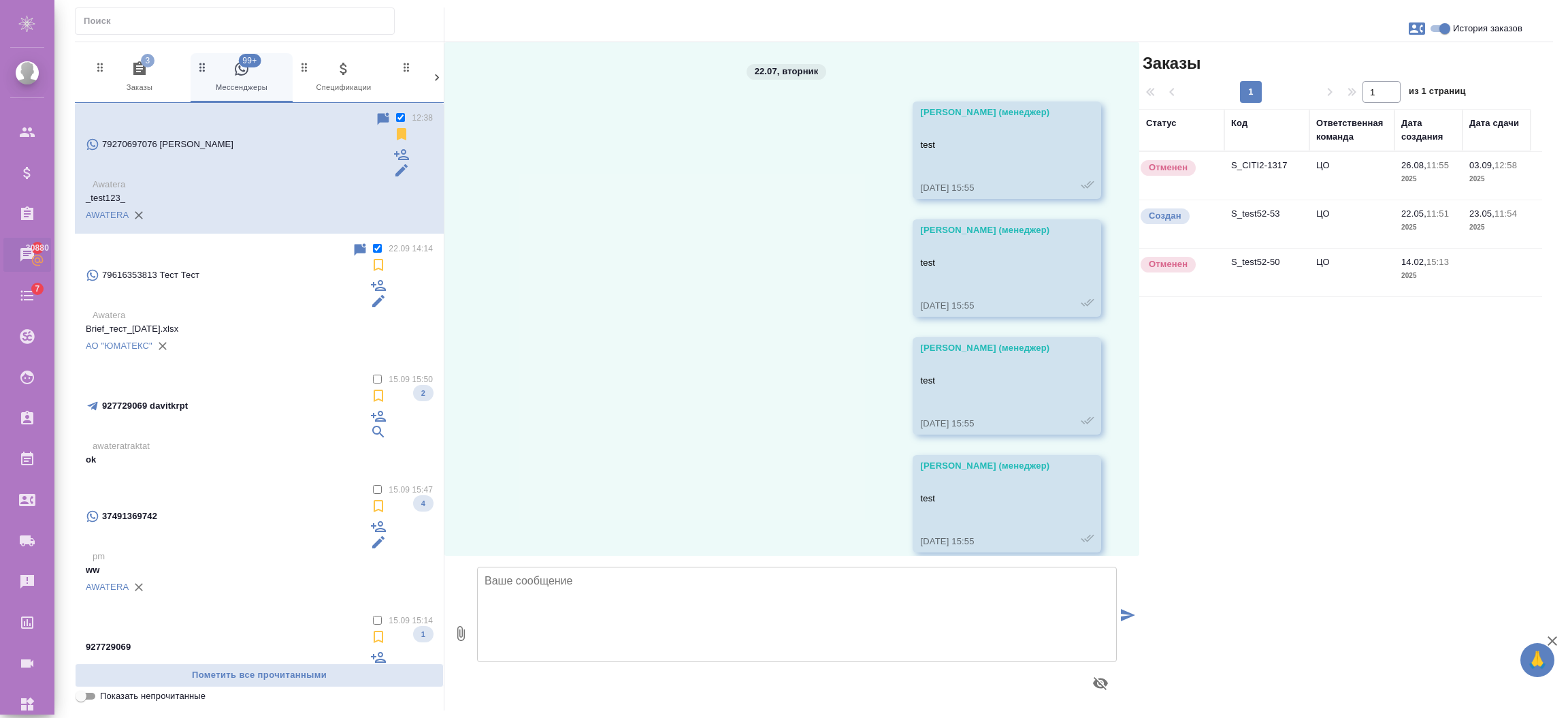
click at [1254, 215] on td "S_test52-53" at bounding box center [1266, 224] width 85 height 48
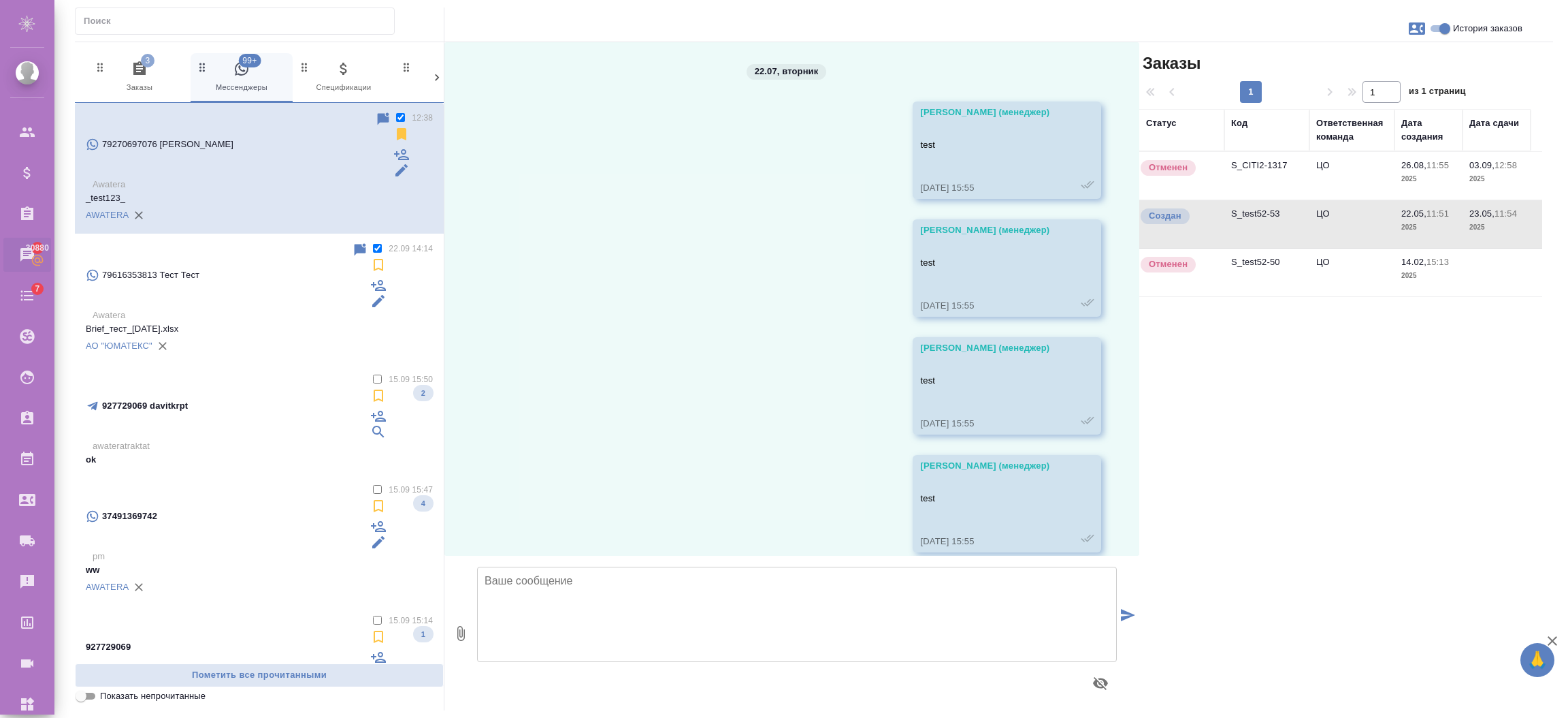
click at [1254, 215] on td "S_test52-53" at bounding box center [1266, 224] width 85 height 48
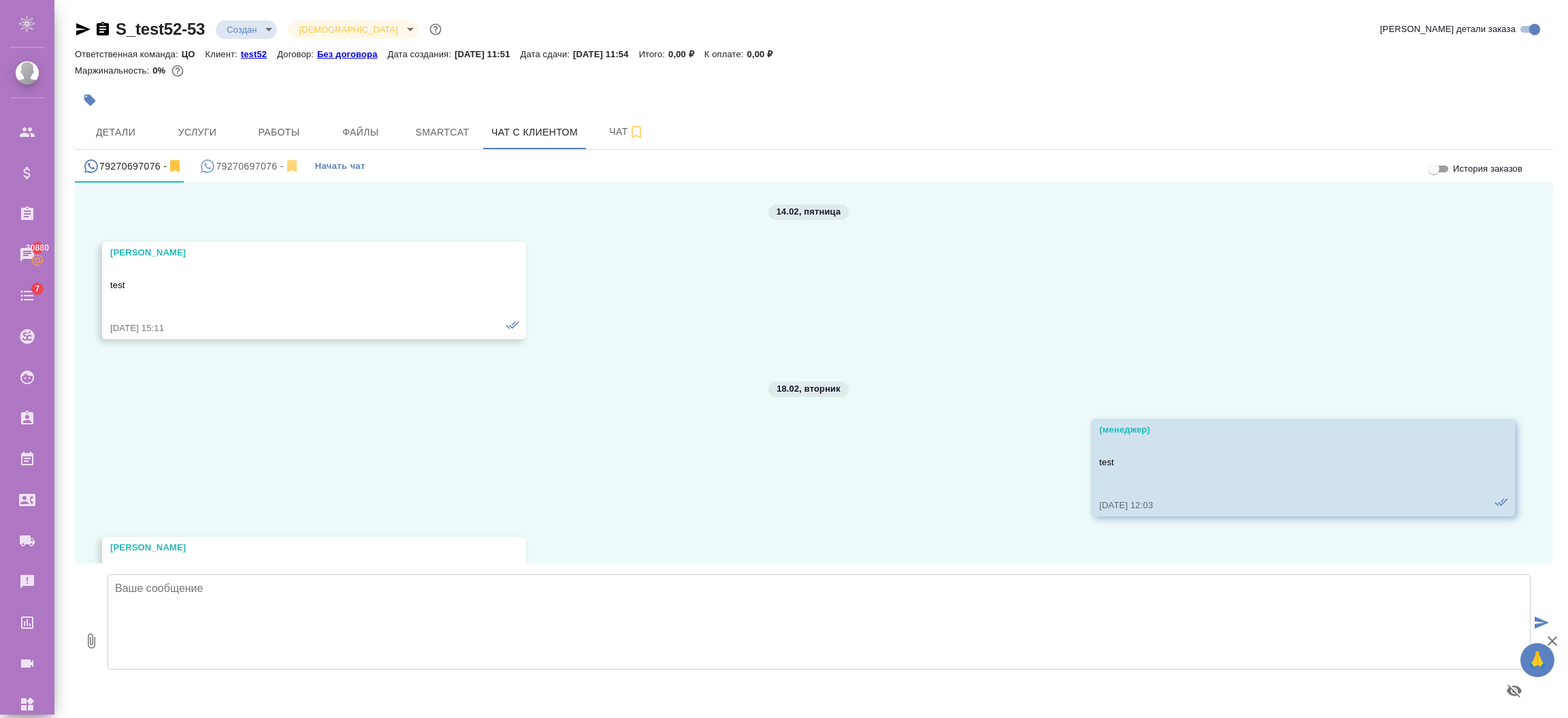
scroll to position [165, 0]
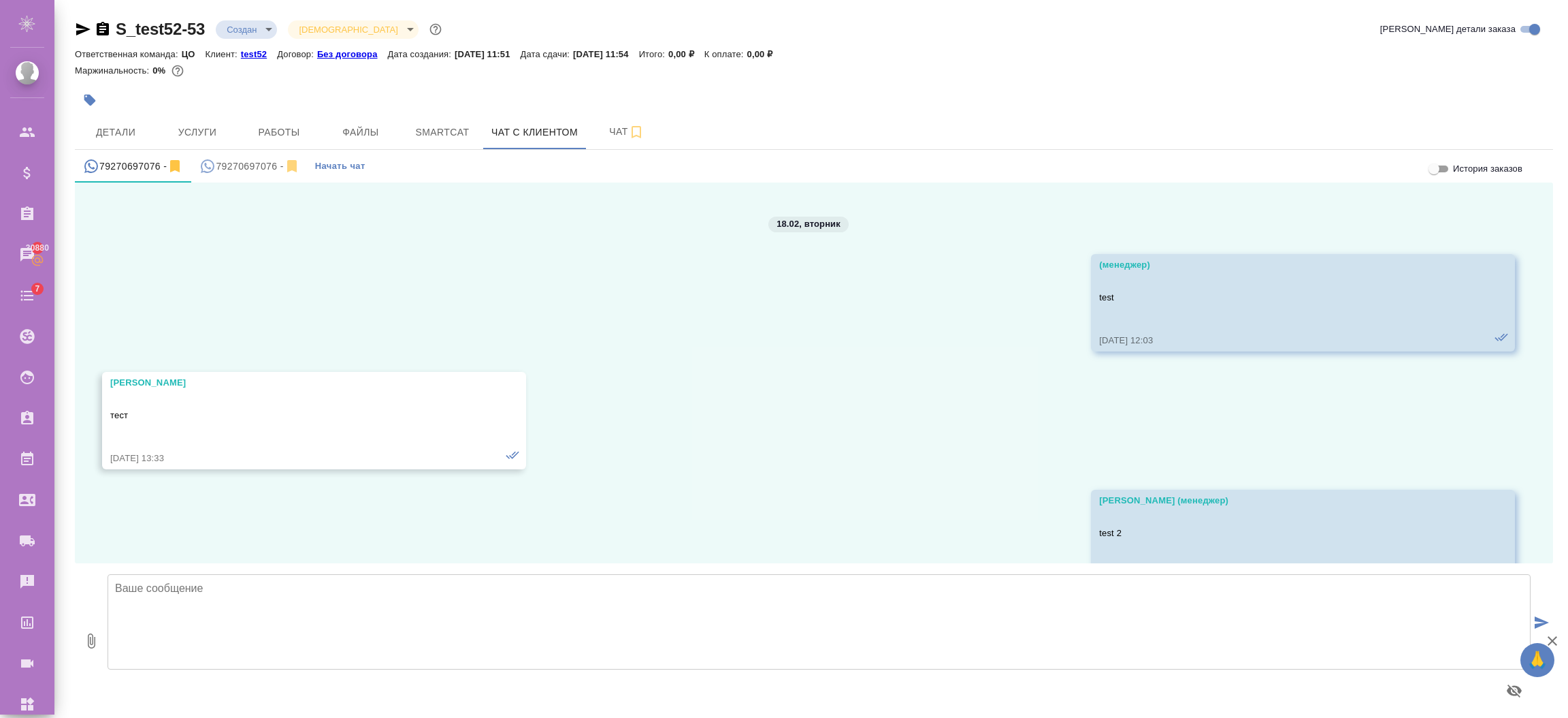
click at [252, 640] on textarea at bounding box center [819, 622] width 1423 height 96
click at [233, 165] on div "79270697076 -" at bounding box center [249, 166] width 100 height 17
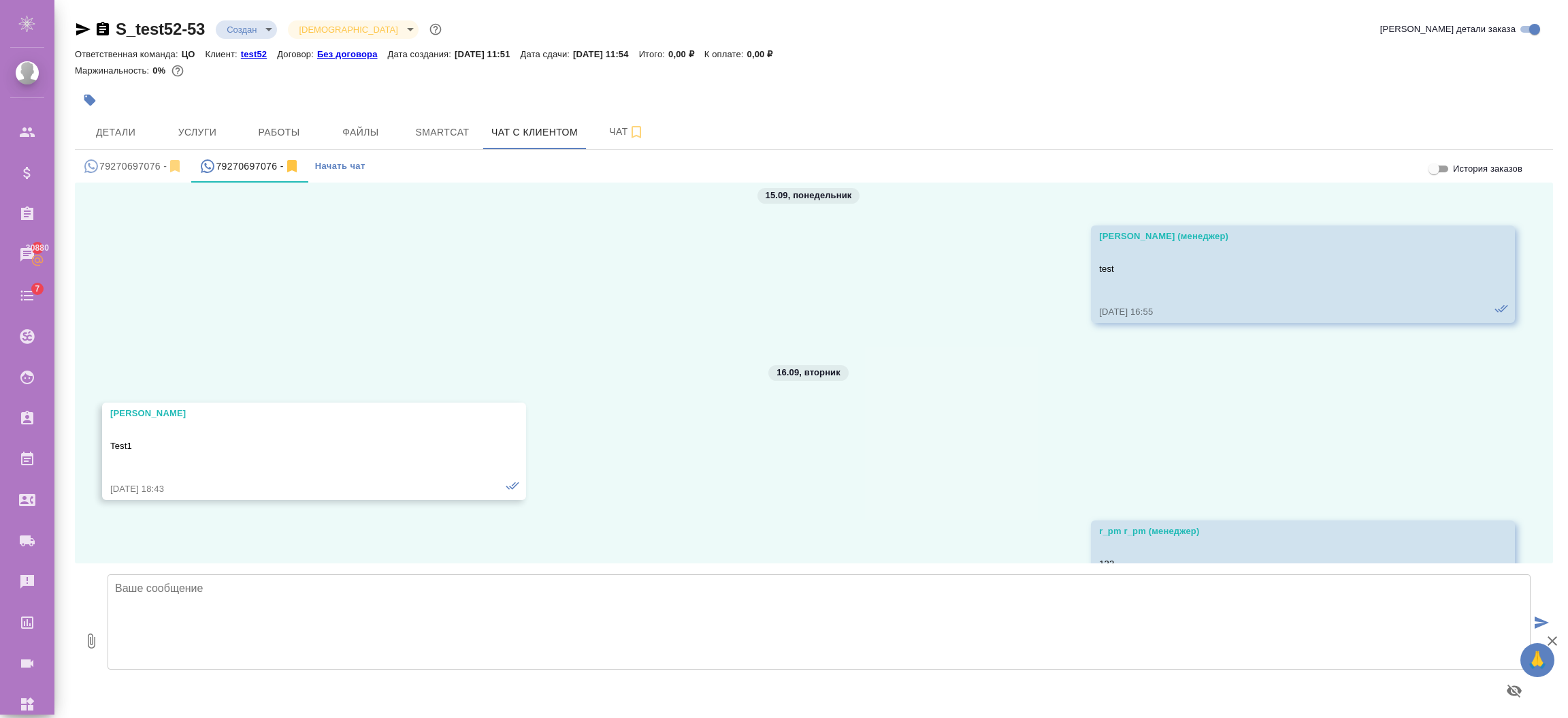
scroll to position [2985, 0]
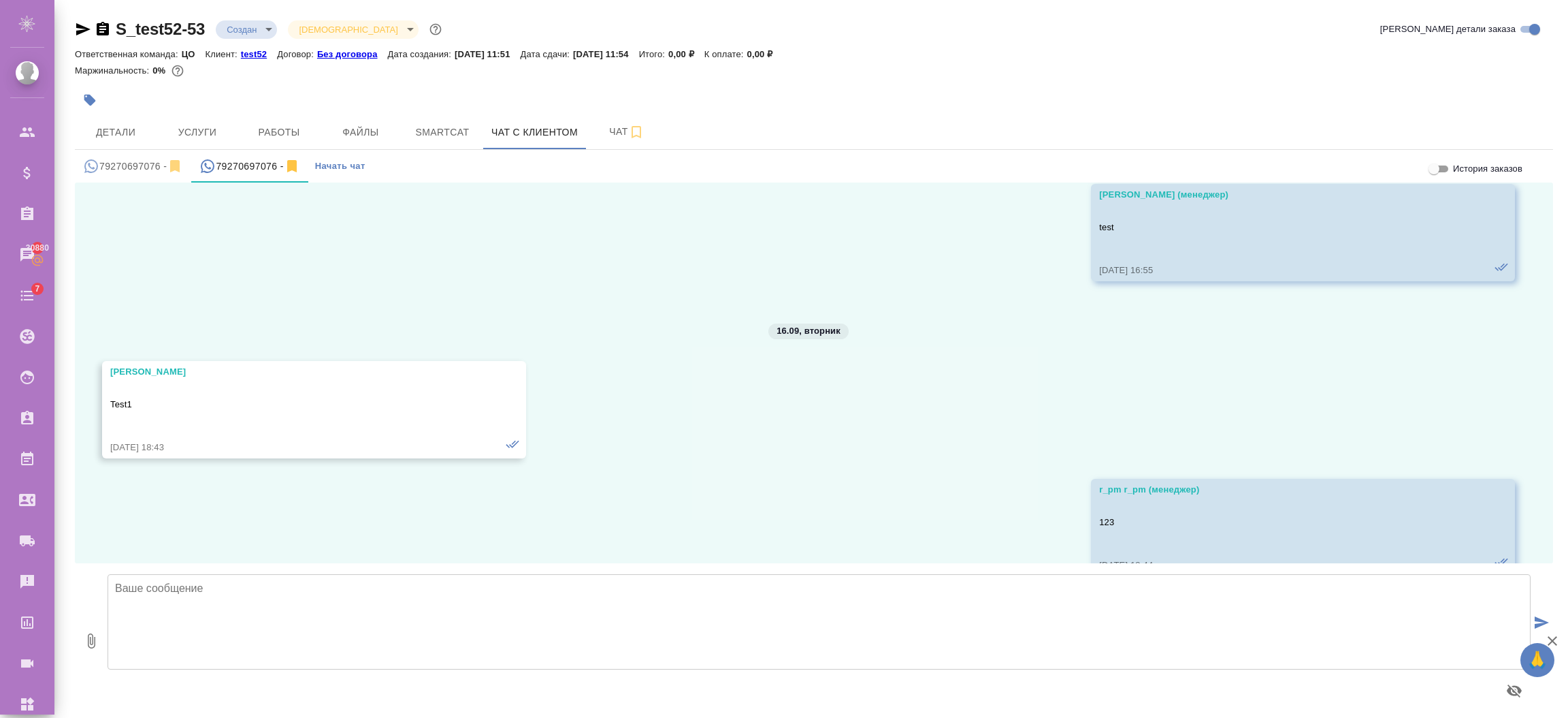
click at [268, 593] on textarea at bounding box center [819, 622] width 1423 height 96
click at [1514, 686] on icon "button" at bounding box center [1514, 690] width 15 height 13
drag, startPoint x: 195, startPoint y: 577, endPoint x: 100, endPoint y: 570, distance: 95.3
click at [100, 570] on div "0 test test" at bounding box center [814, 634] width 1478 height 143
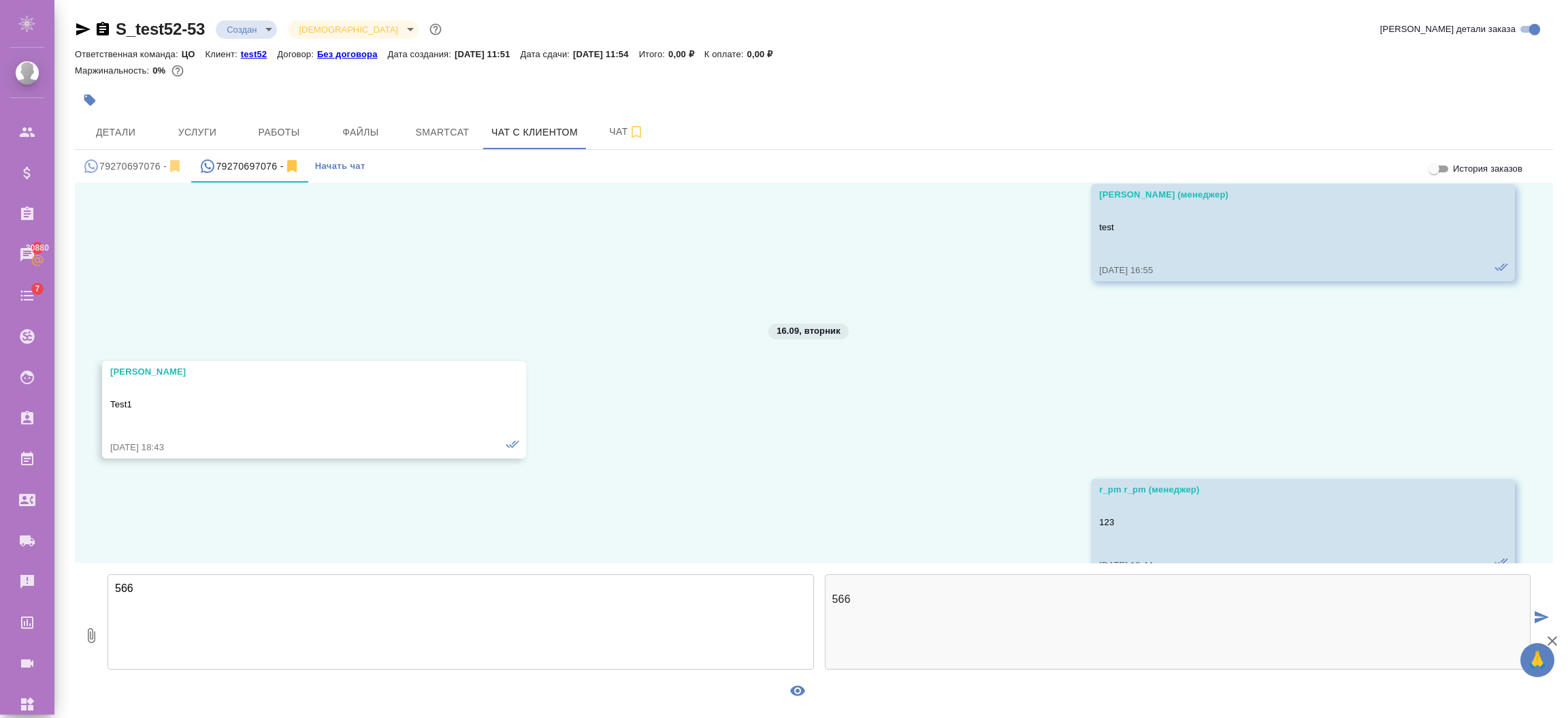
drag, startPoint x: 177, startPoint y: 596, endPoint x: 79, endPoint y: 579, distance: 99.5
click at [79, 579] on div "0 566 566" at bounding box center [814, 634] width 1478 height 143
click at [128, 689] on icon "button" at bounding box center [124, 690] width 16 height 16
type textarea "*566*"
click at [1538, 623] on button "submit" at bounding box center [1542, 617] width 22 height 177
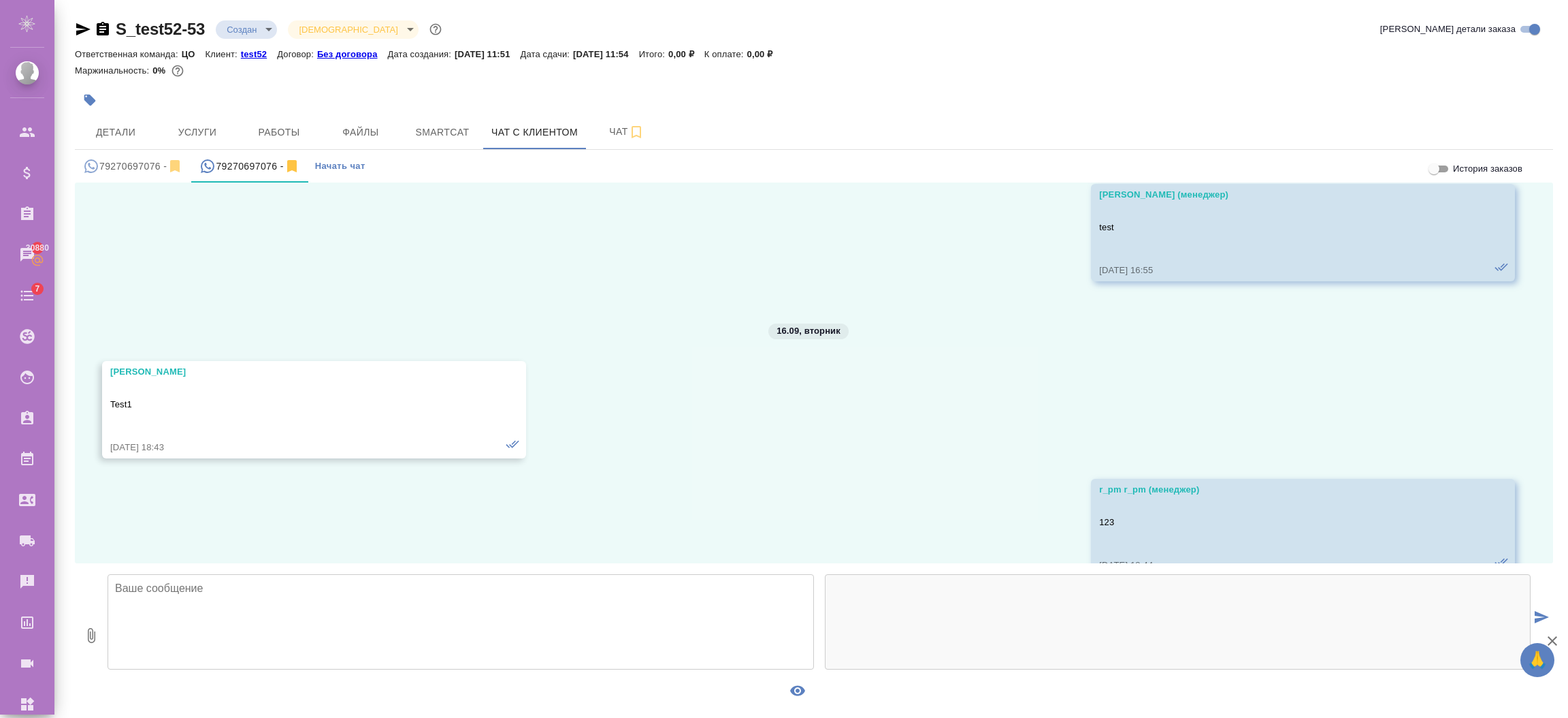
scroll to position [3151, 0]
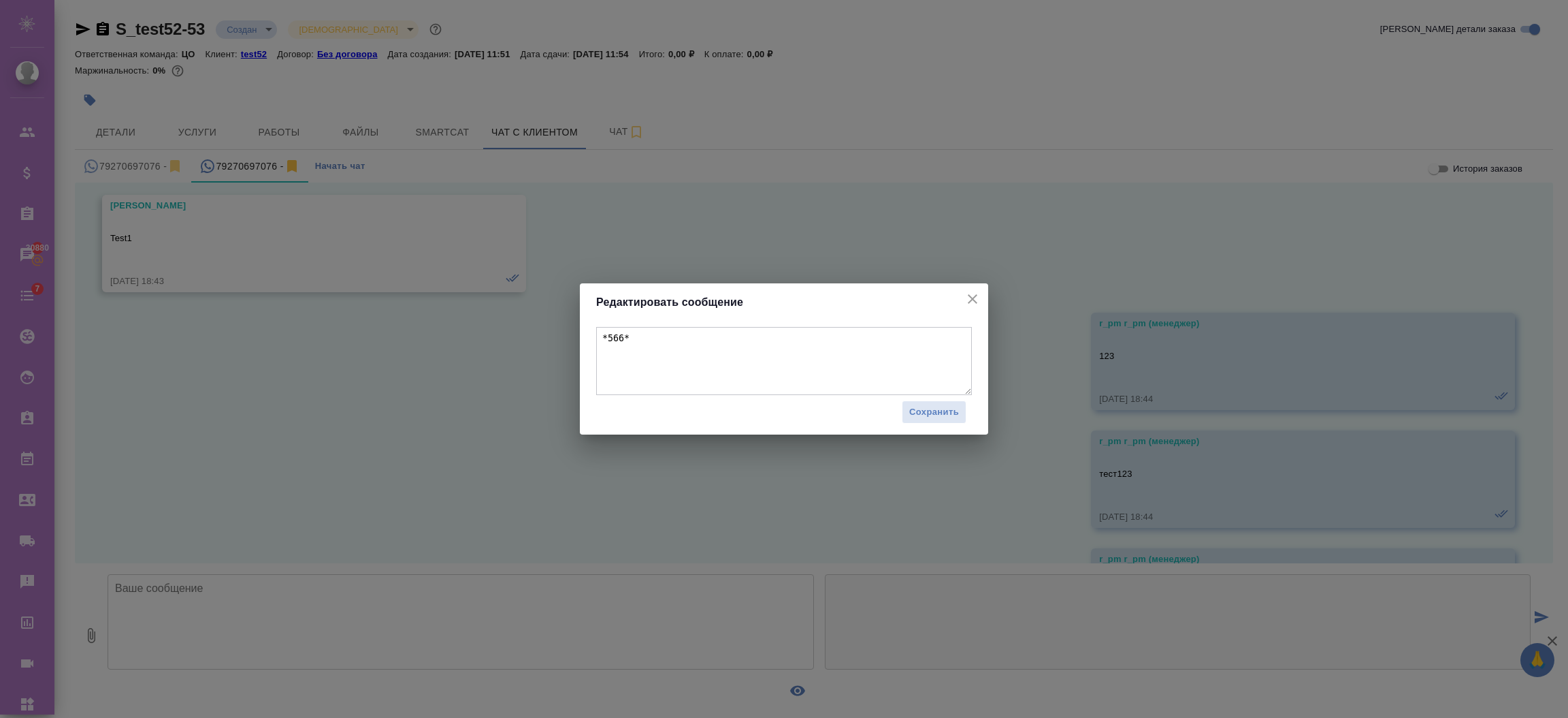
click at [620, 341] on textarea "*566*" at bounding box center [783, 361] width 376 height 68
type textarea "*566test*"
click at [934, 420] on button "Сохранить" at bounding box center [934, 413] width 65 height 24
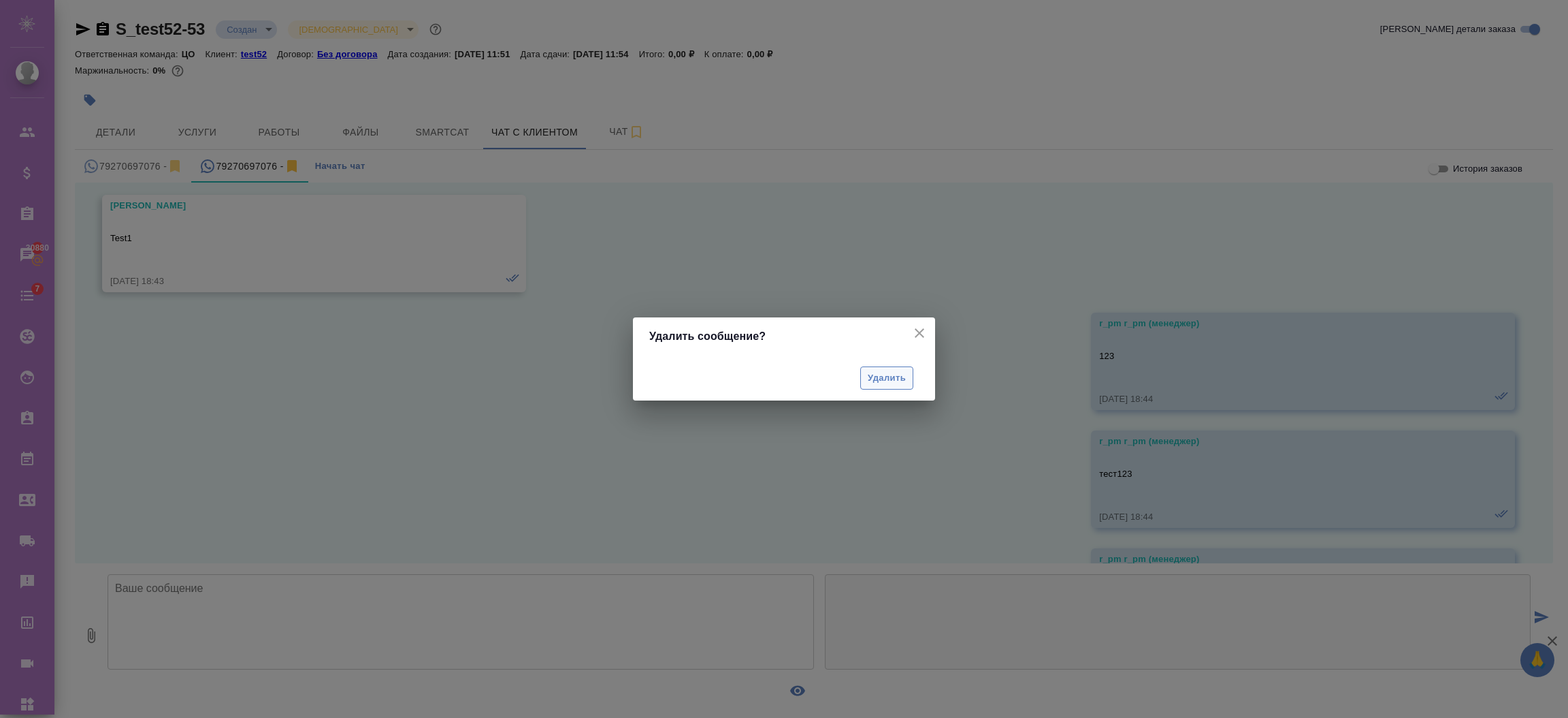
click at [892, 373] on span "Удалить" at bounding box center [886, 378] width 38 height 15
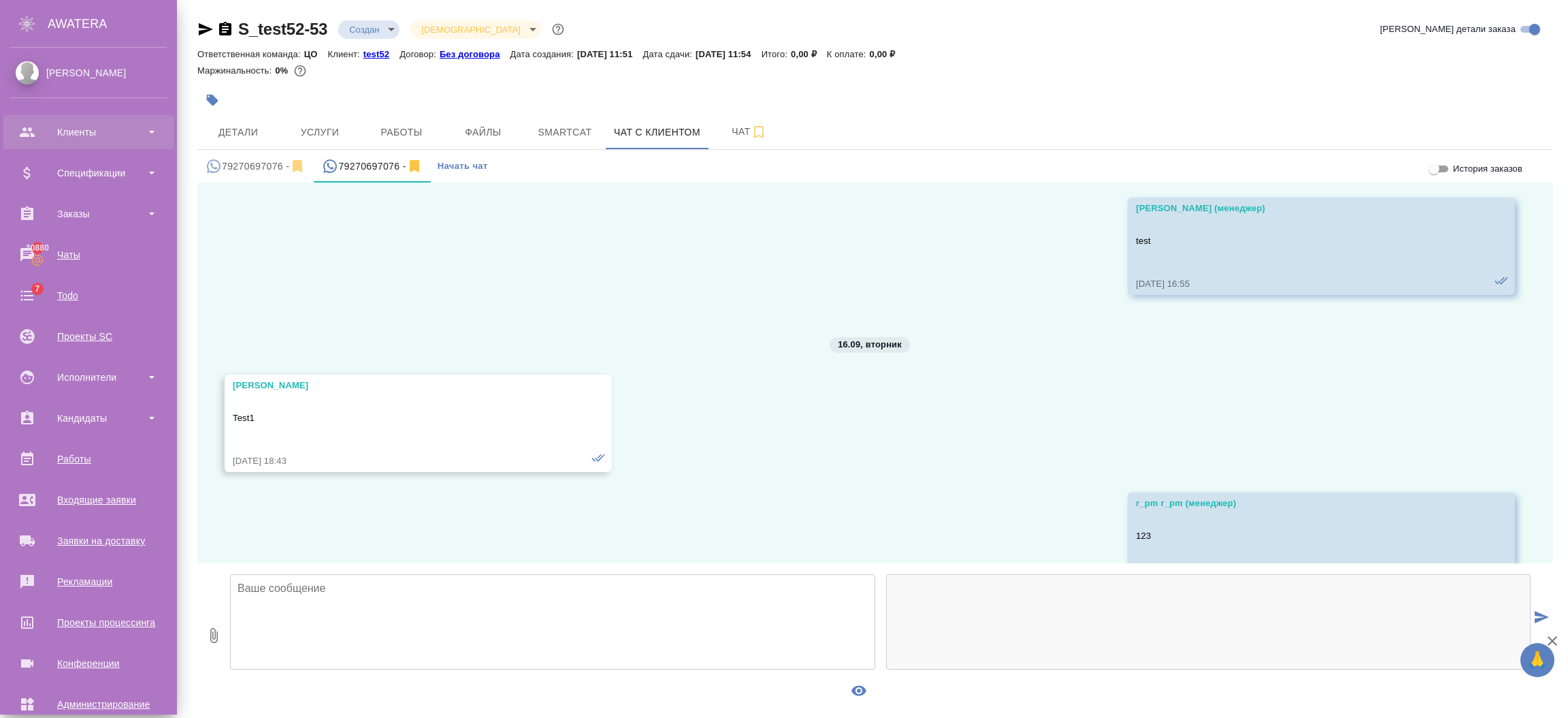
scroll to position [3012, 0]
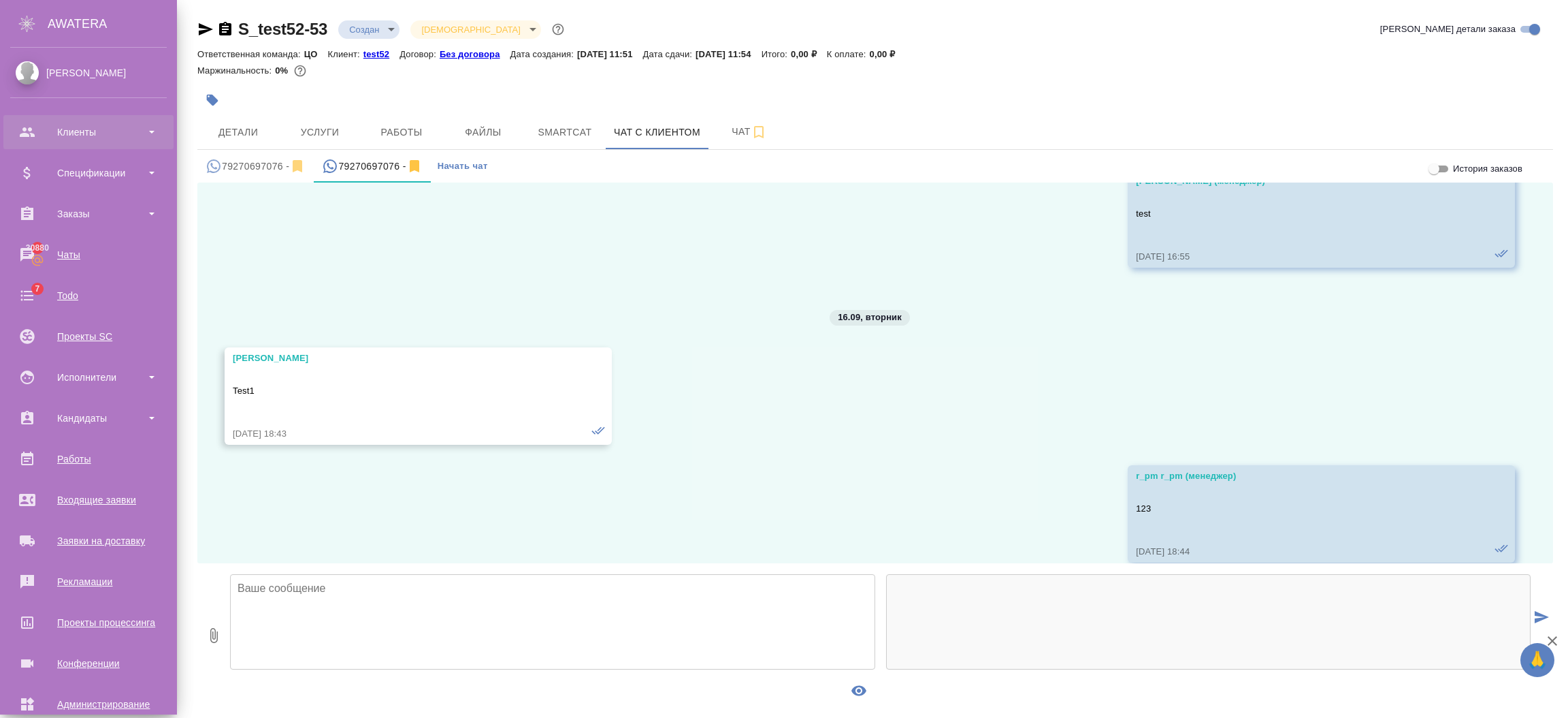
click at [22, 125] on div "Клиенты" at bounding box center [89, 132] width 157 height 20
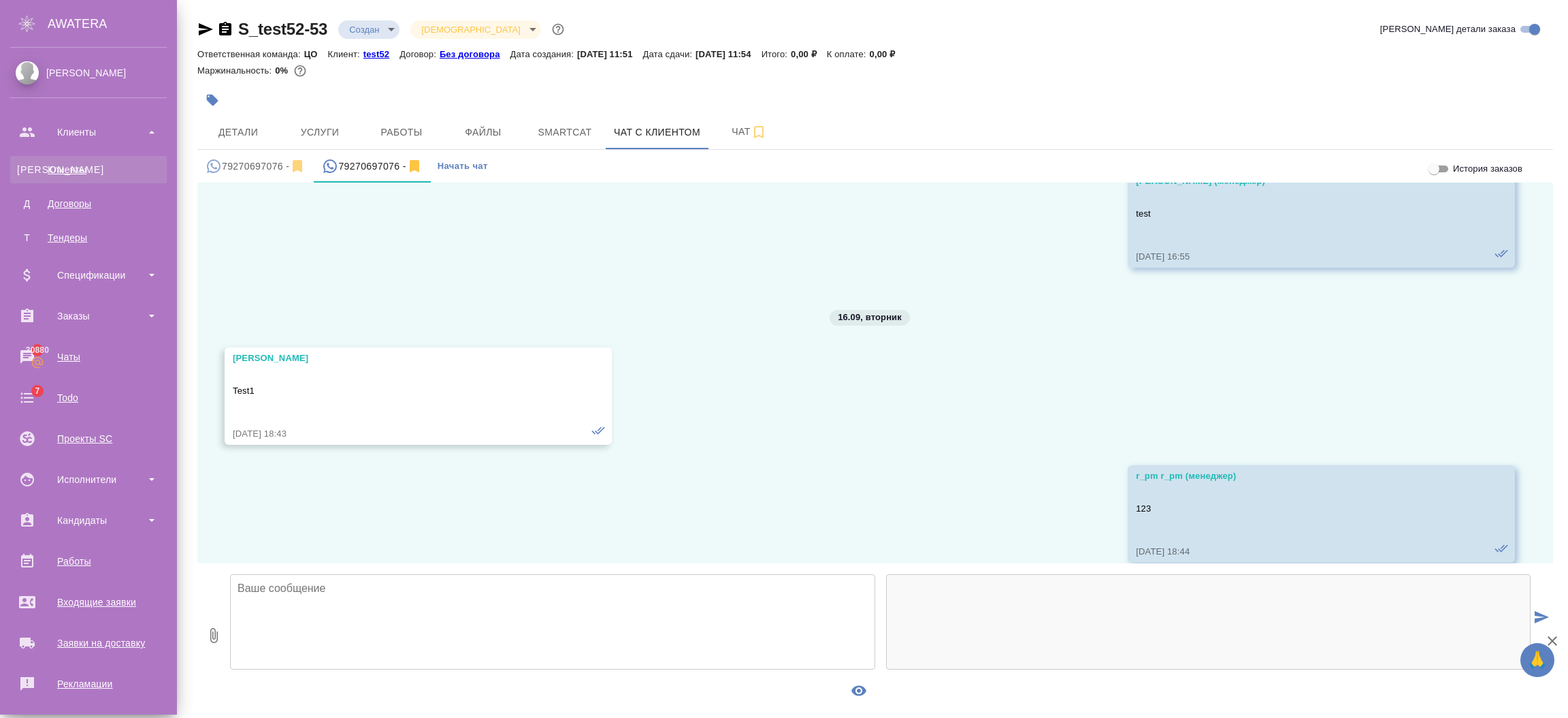
click at [86, 170] on div "Клиенты" at bounding box center [89, 170] width 143 height 14
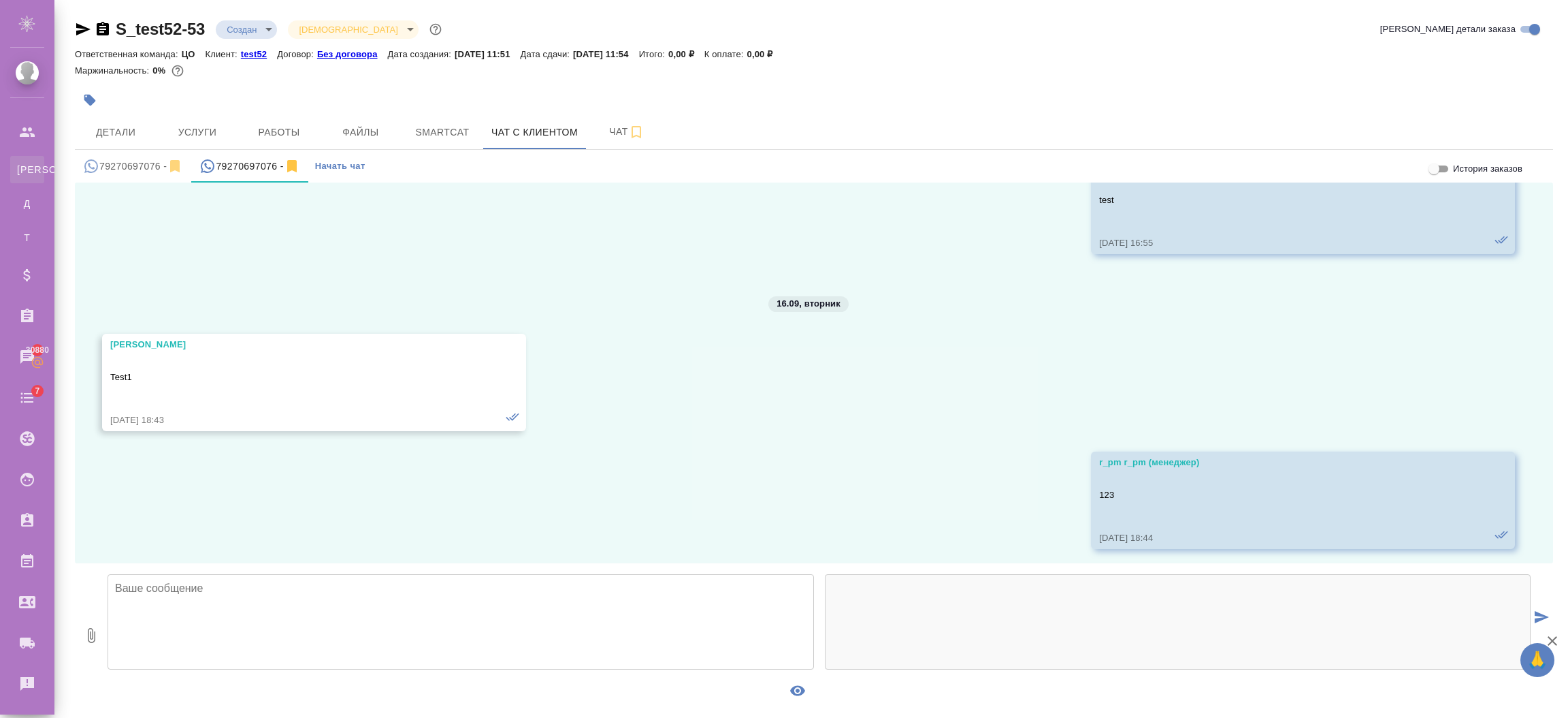
scroll to position [2985, 0]
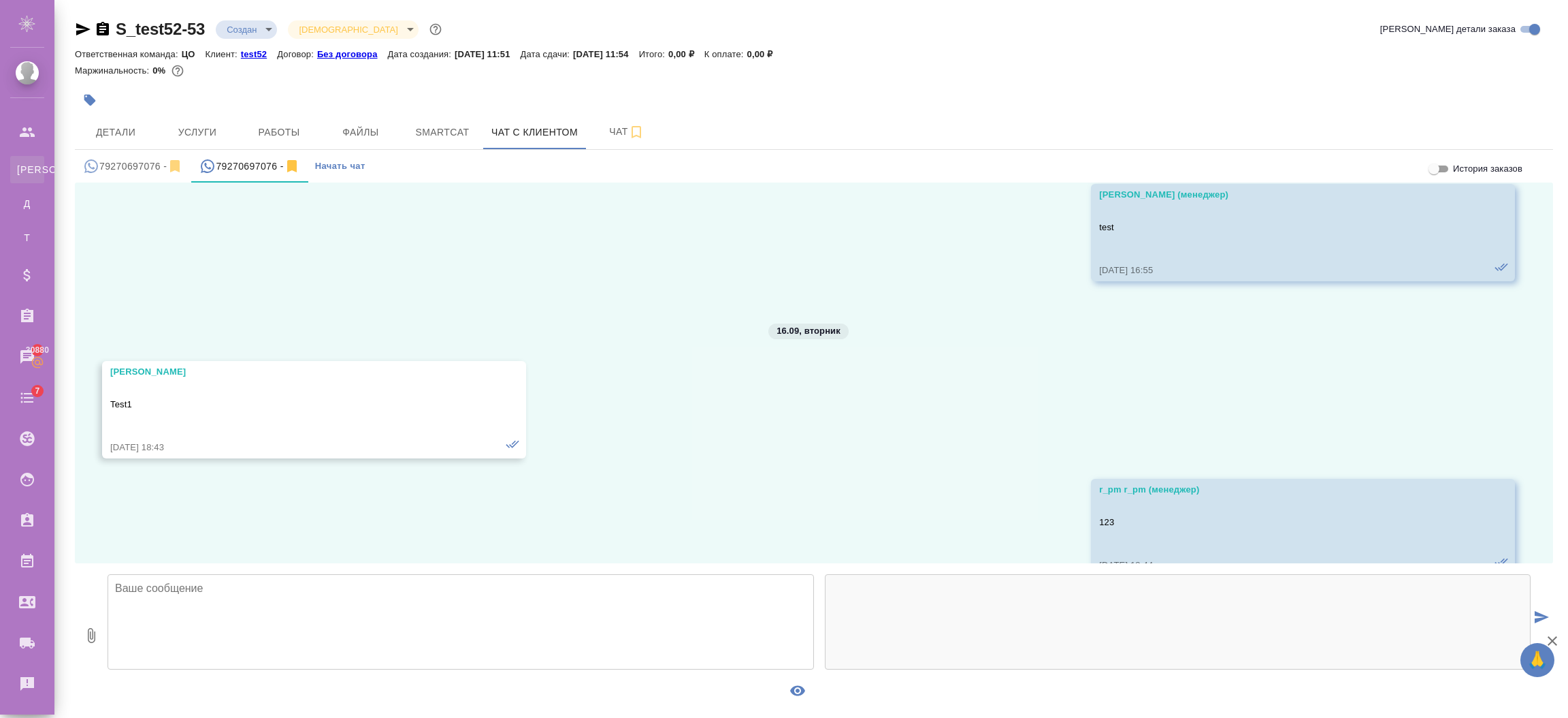
select select "RU"
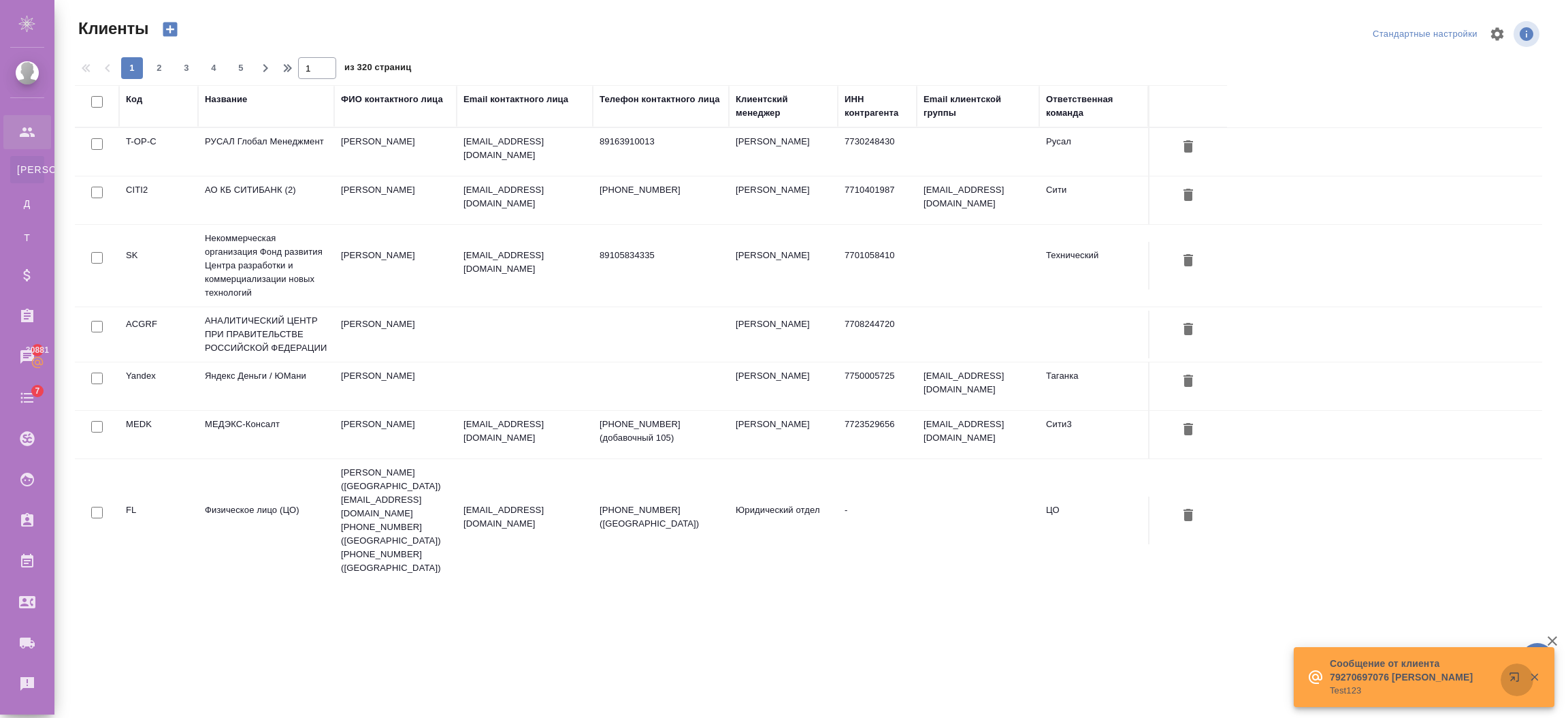
click at [1505, 672] on button "button" at bounding box center [1517, 680] width 32 height 32
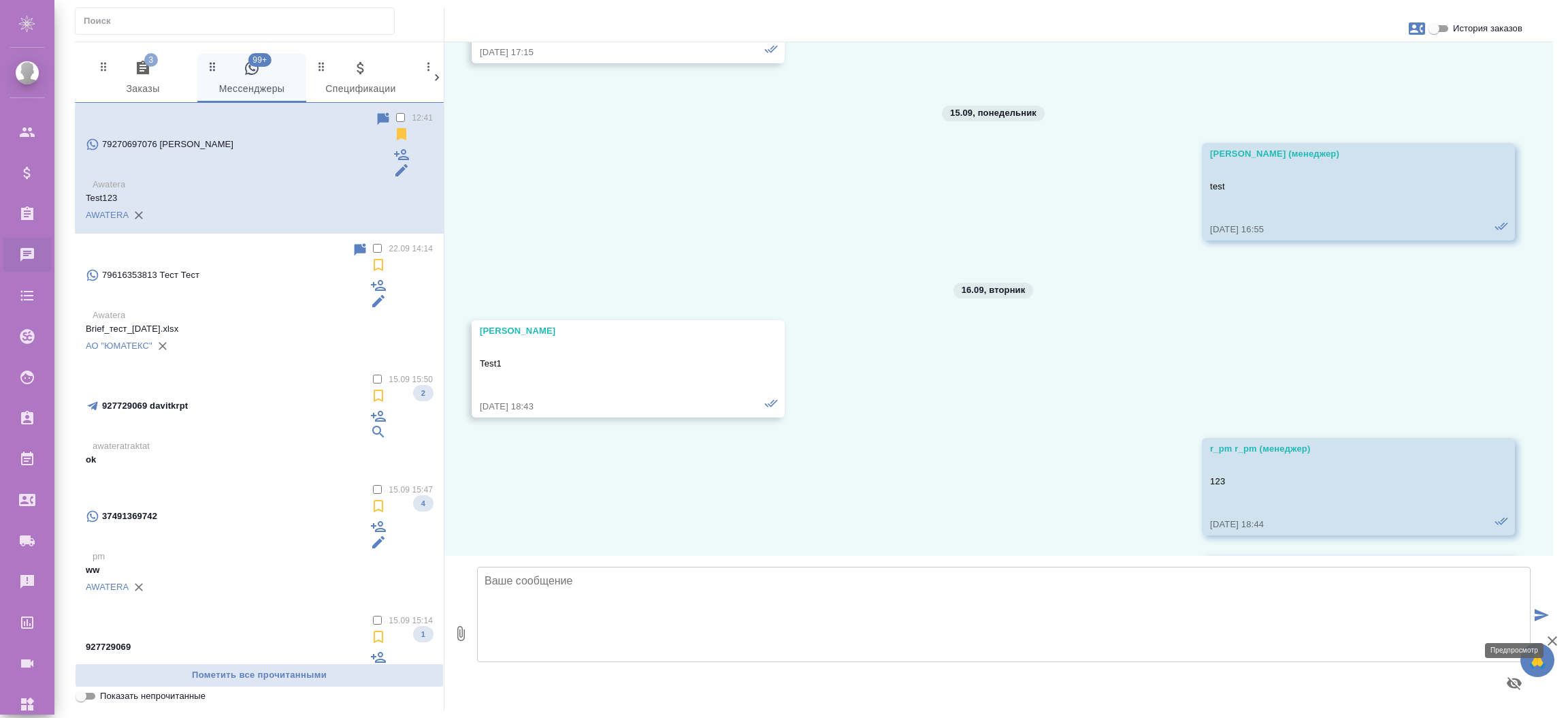
scroll to position [3045, 0]
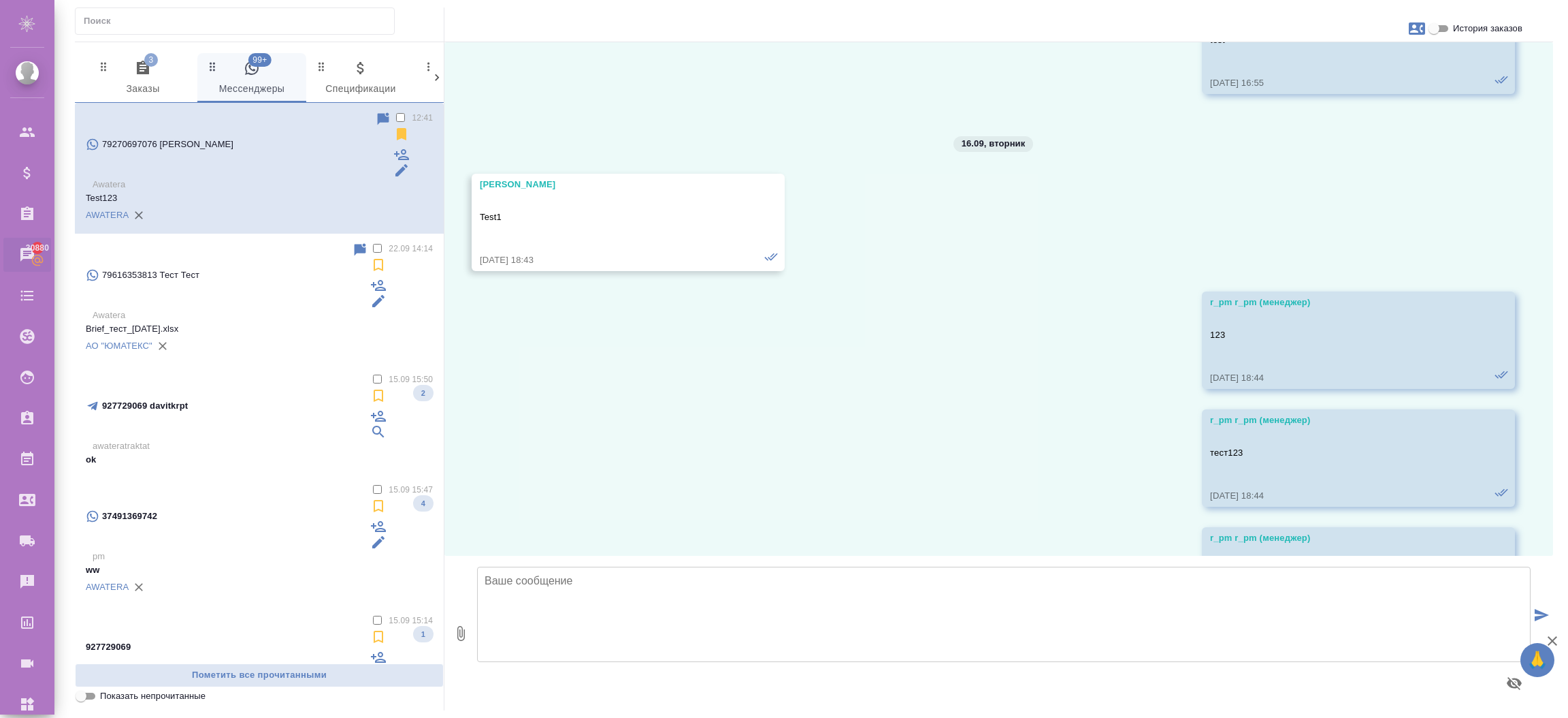
click at [503, 588] on textarea at bounding box center [1004, 614] width 1053 height 96
paste textarea "Космос (Вселенная) — это бескрайнее пространство, которое включает в себя все с…"
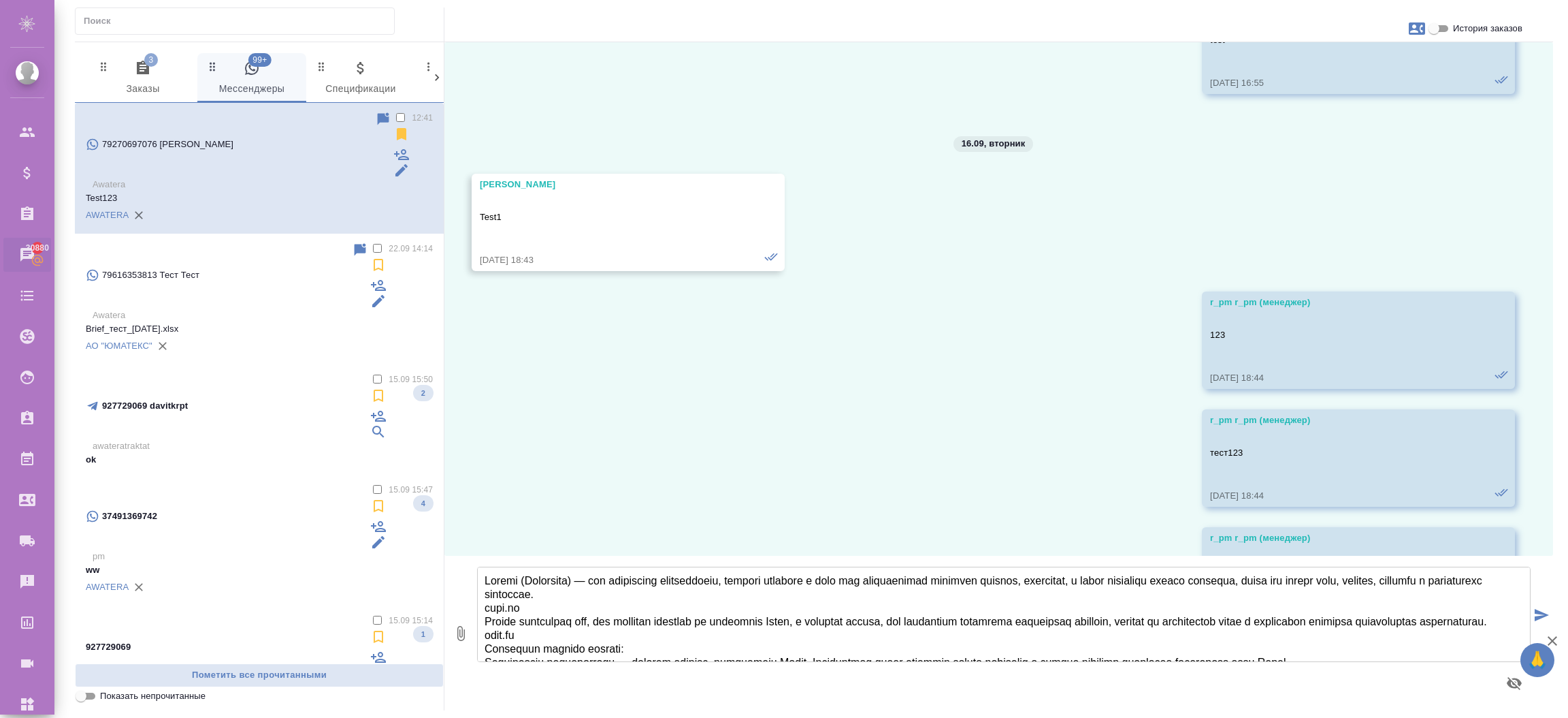
scroll to position [96, 0]
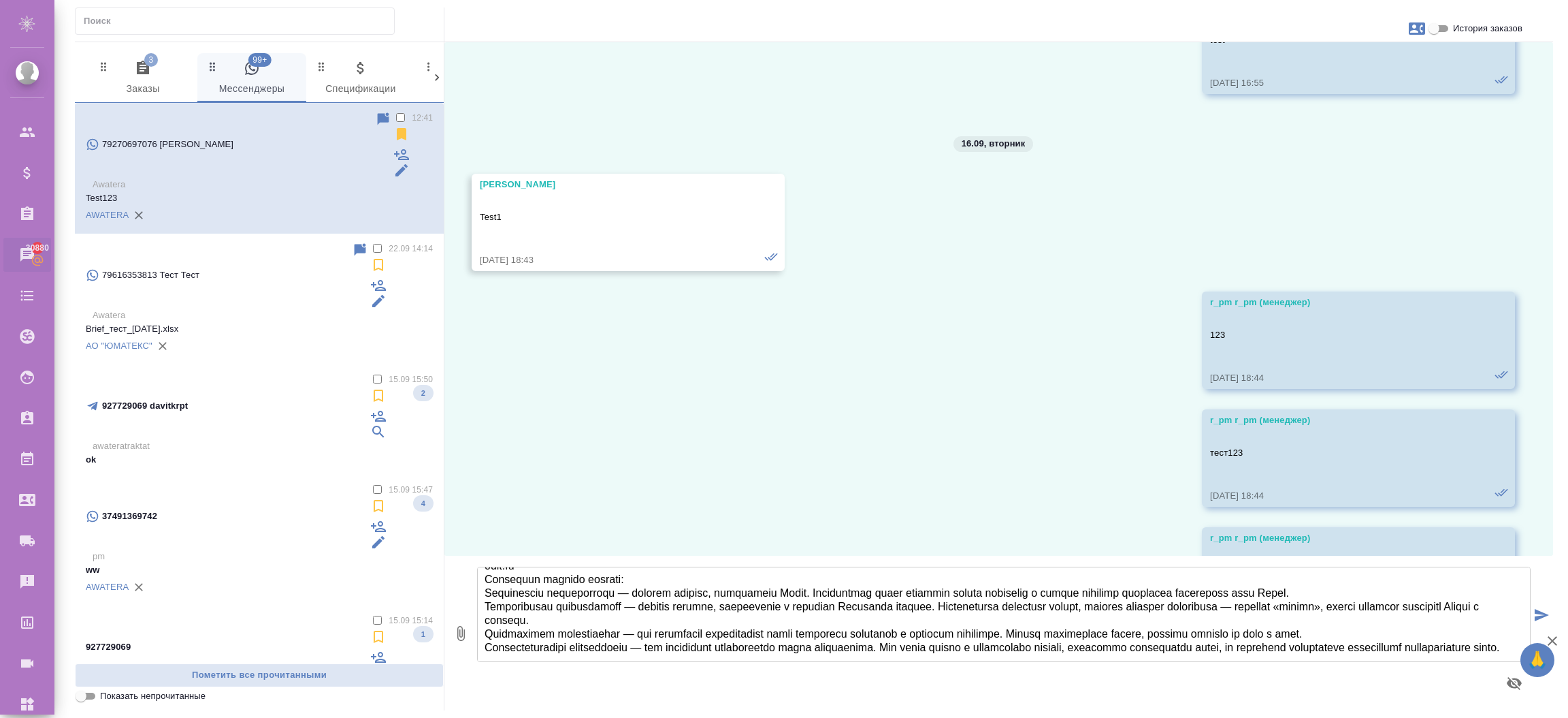
type textarea "Космос (Вселенная) — это бескрайнее пространство, которое включает в себя все с…"
click at [1535, 612] on icon "submit" at bounding box center [1542, 615] width 14 height 12
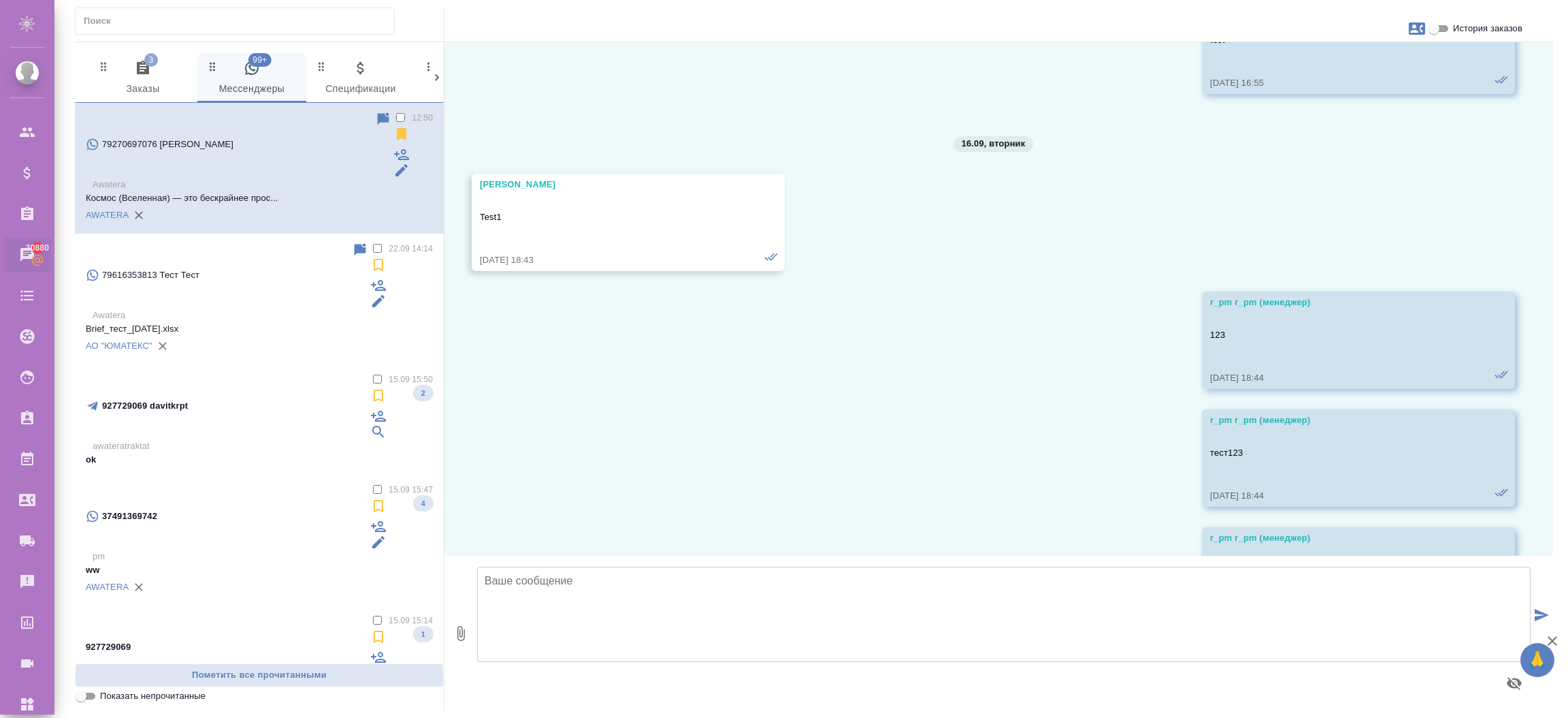
scroll to position [3343, 0]
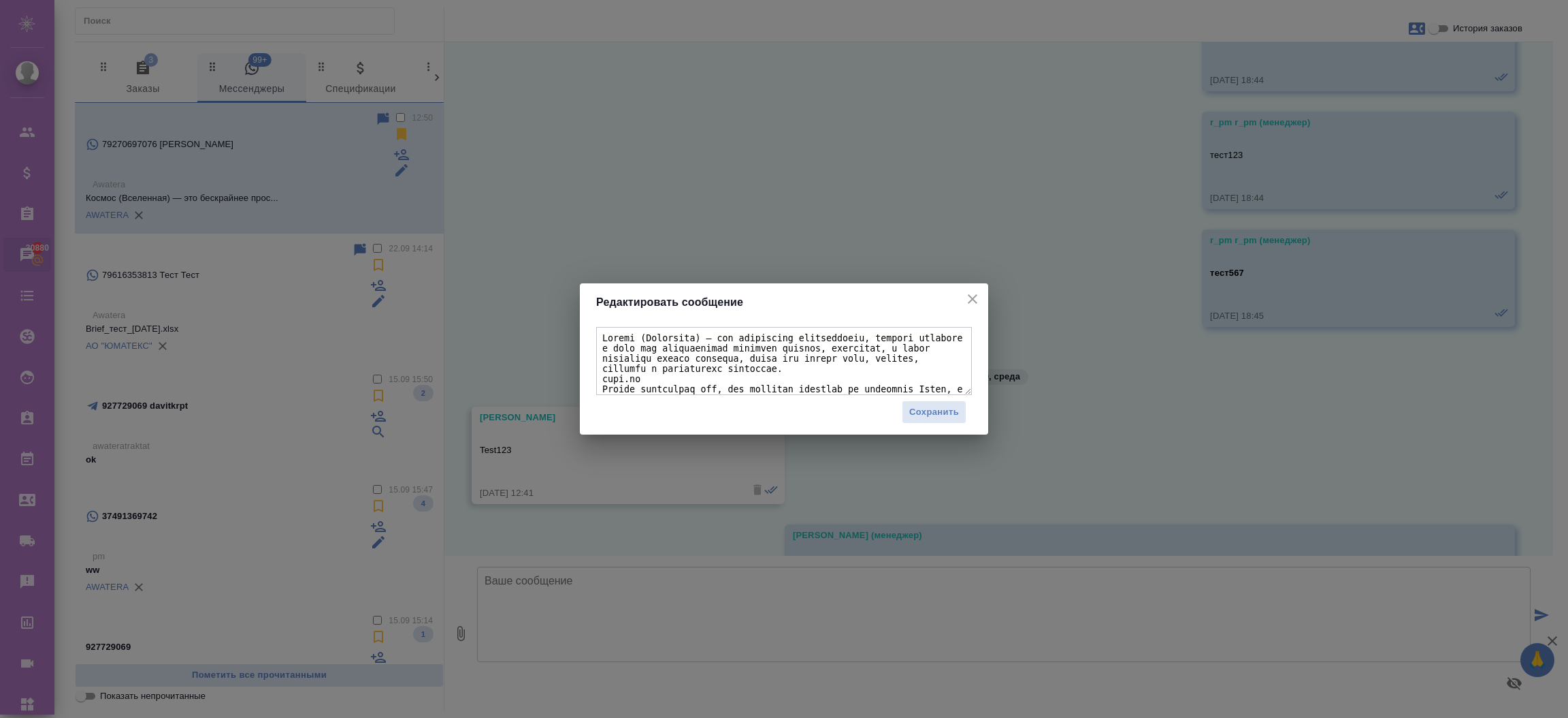
drag, startPoint x: 602, startPoint y: 334, endPoint x: 868, endPoint y: 321, distance: 266.3
click at [921, 361] on textarea at bounding box center [783, 361] width 376 height 68
click at [971, 291] on icon "close" at bounding box center [971, 298] width 16 height 16
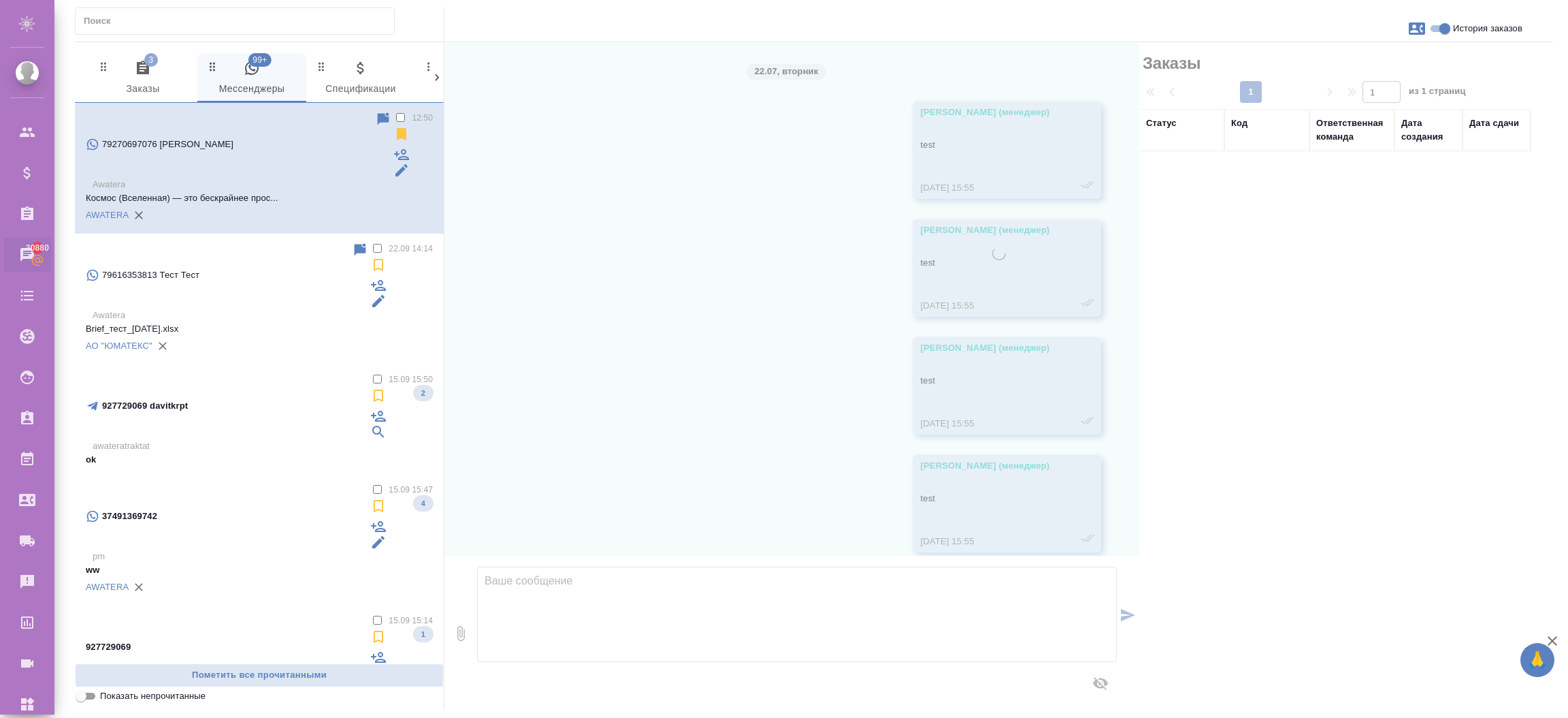
scroll to position [3154, 0]
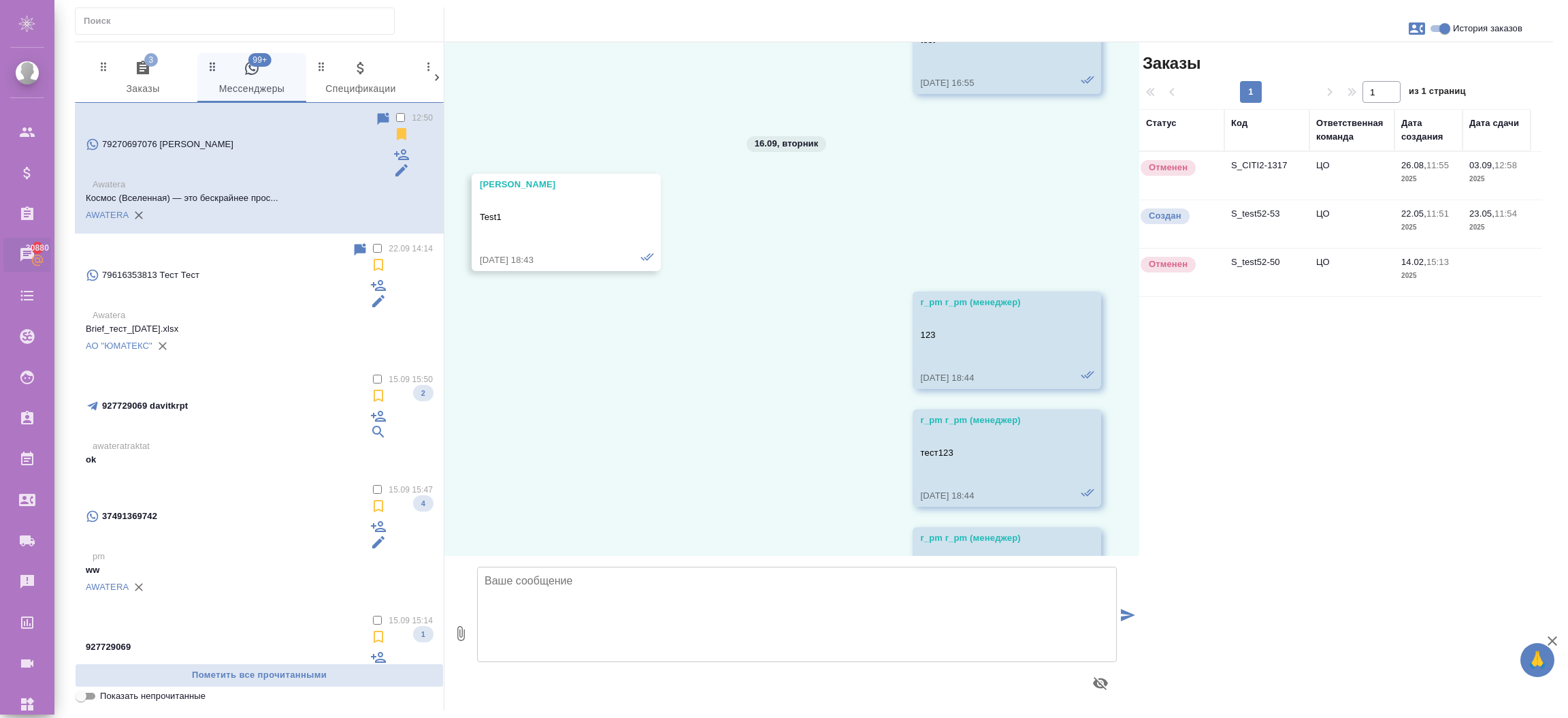
click at [1250, 223] on td "S_test52-53" at bounding box center [1266, 224] width 85 height 48
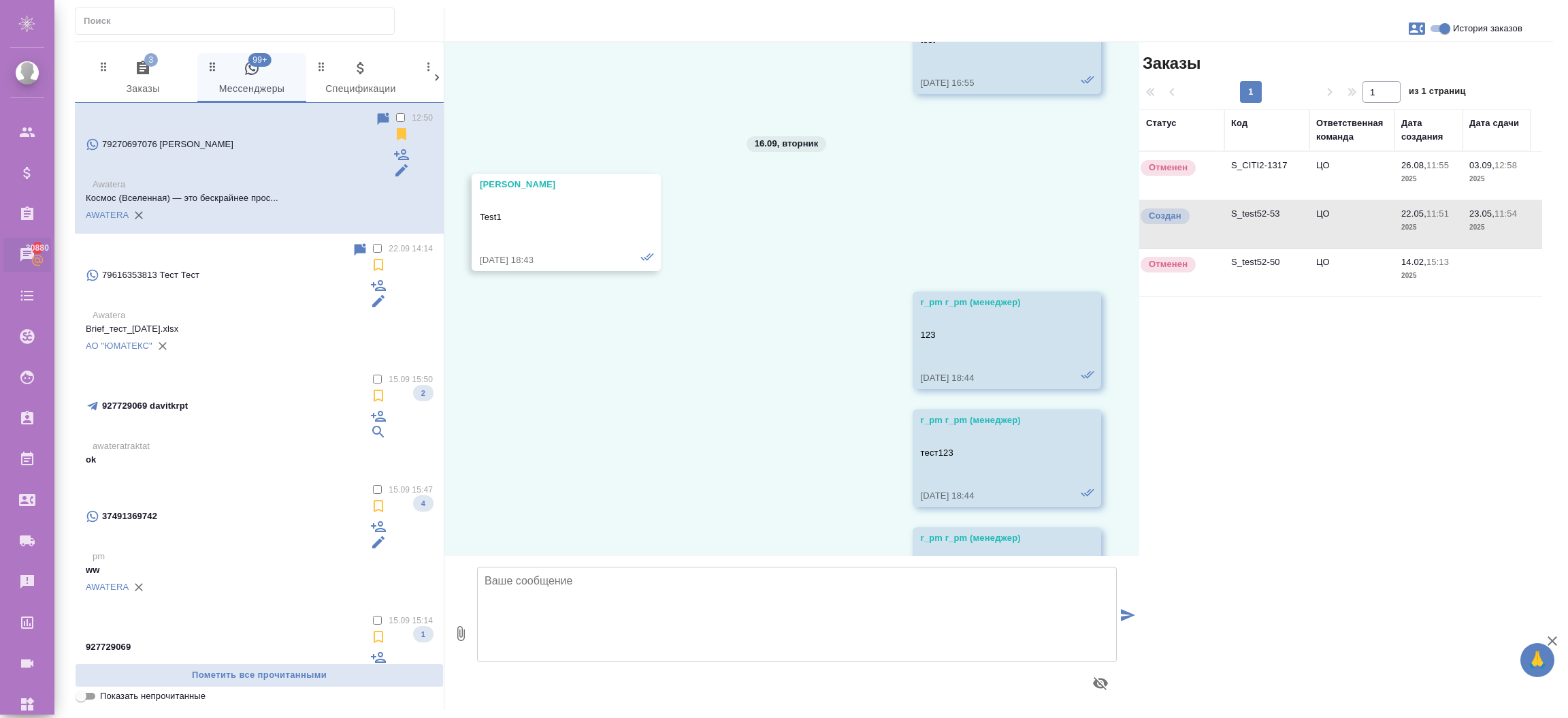
click at [1250, 223] on td "S_test52-53" at bounding box center [1266, 224] width 85 height 48
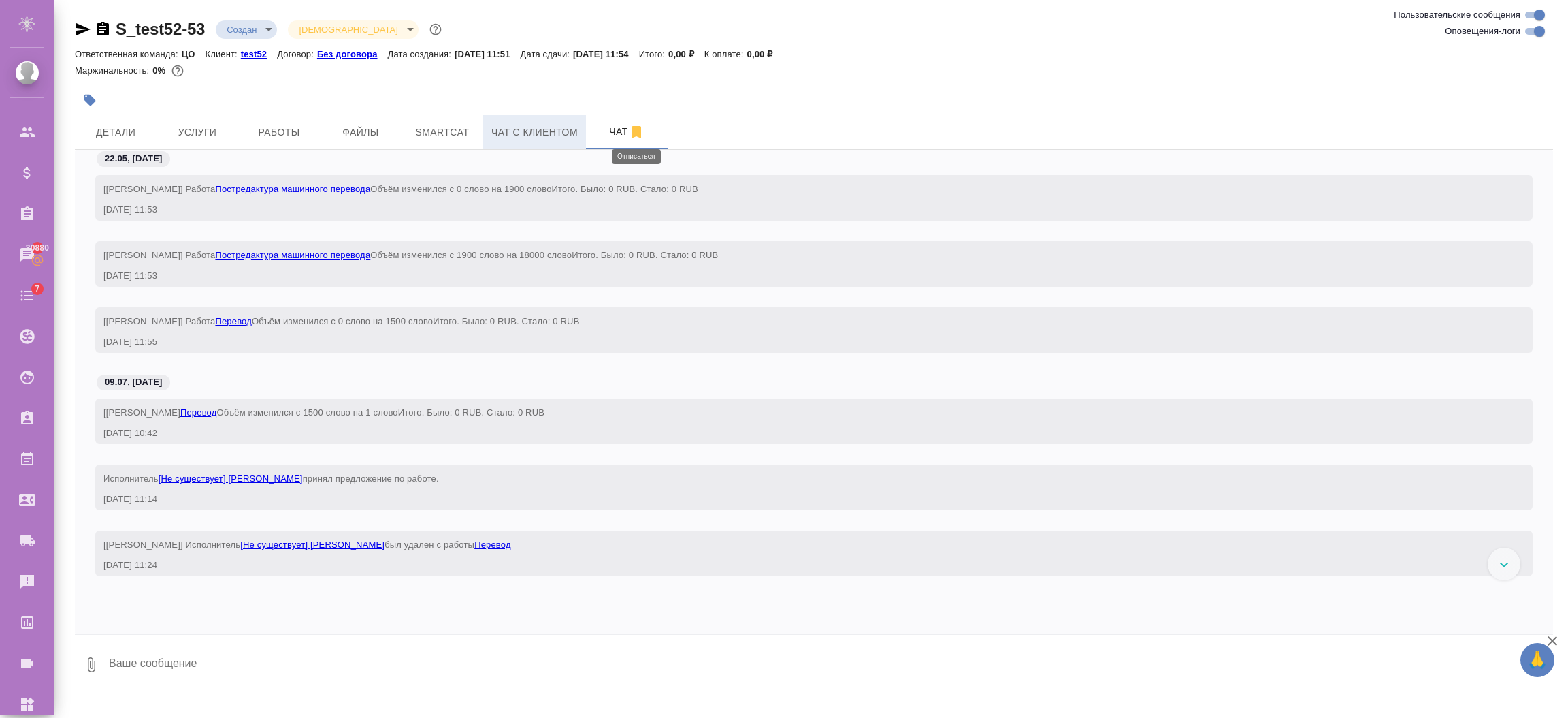
click at [520, 125] on span "Чат с клиентом" at bounding box center [534, 132] width 86 height 17
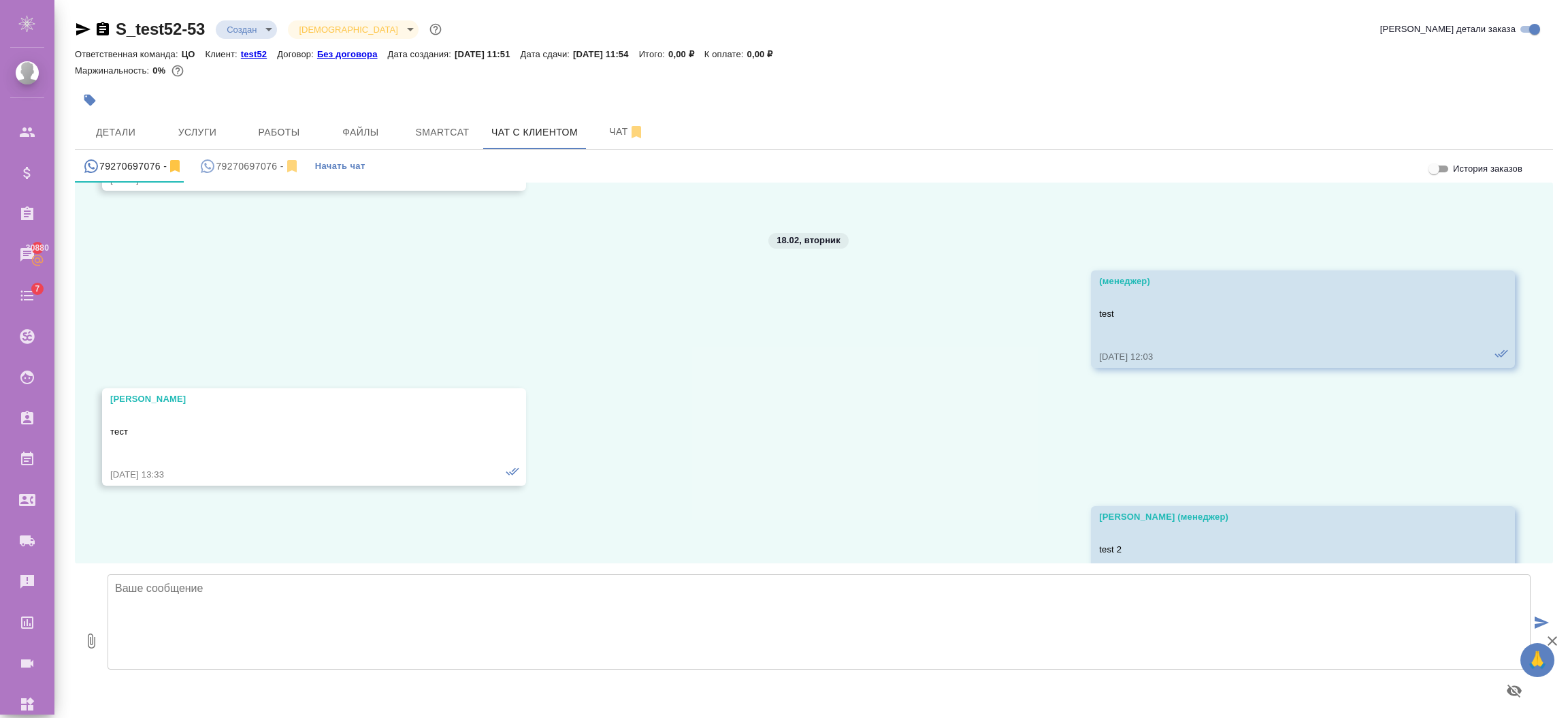
scroll to position [165, 0]
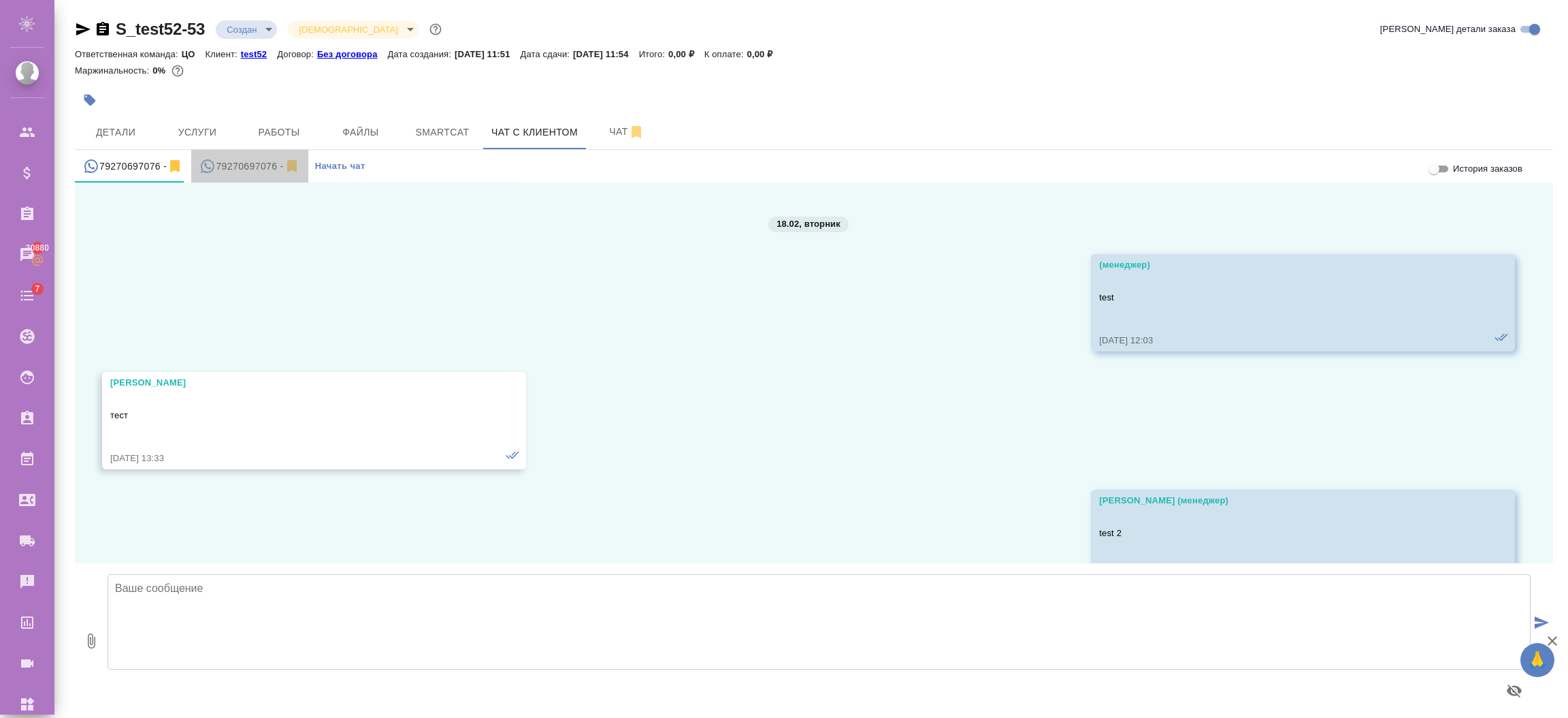
click at [205, 163] on icon "simple tabs example" at bounding box center [208, 166] width 14 height 14
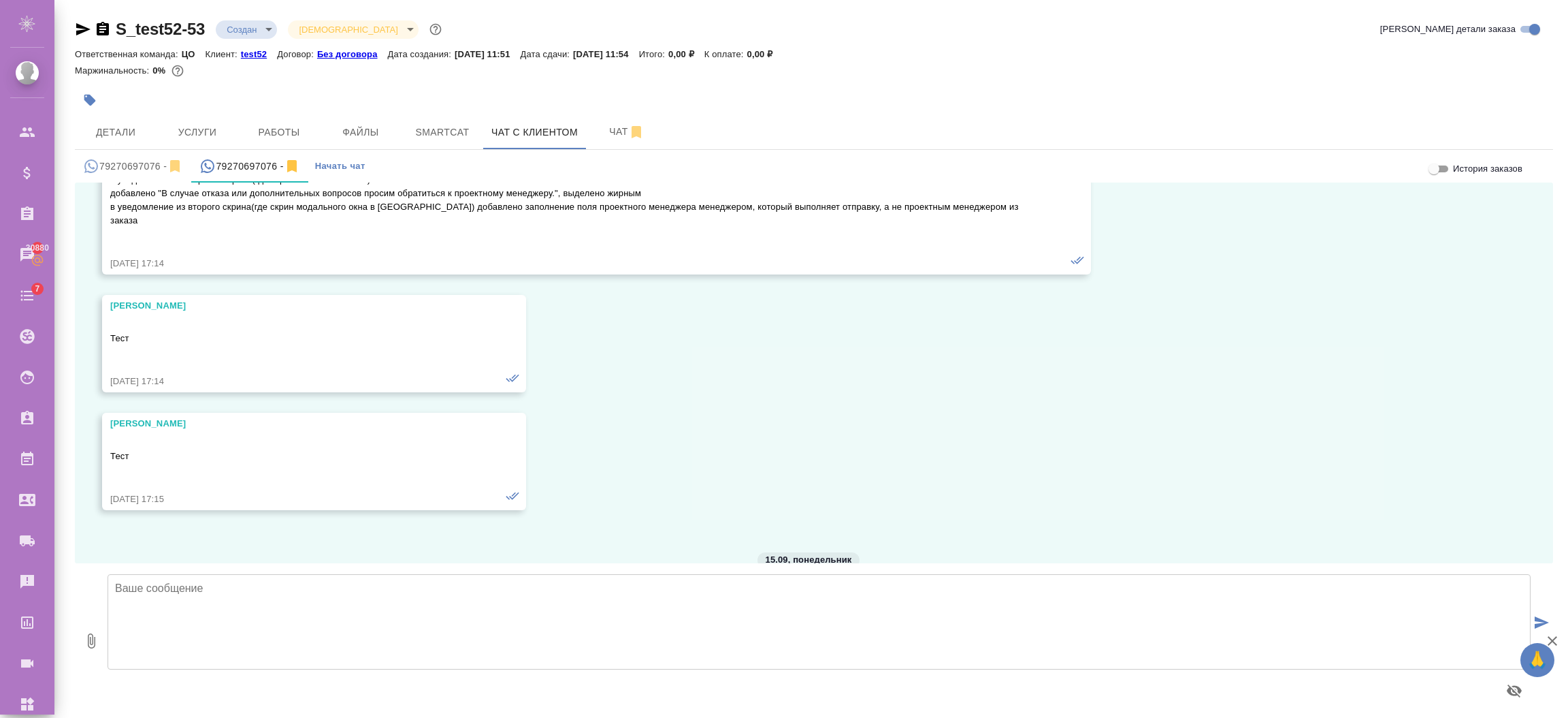
click at [207, 583] on textarea at bounding box center [819, 622] width 1423 height 96
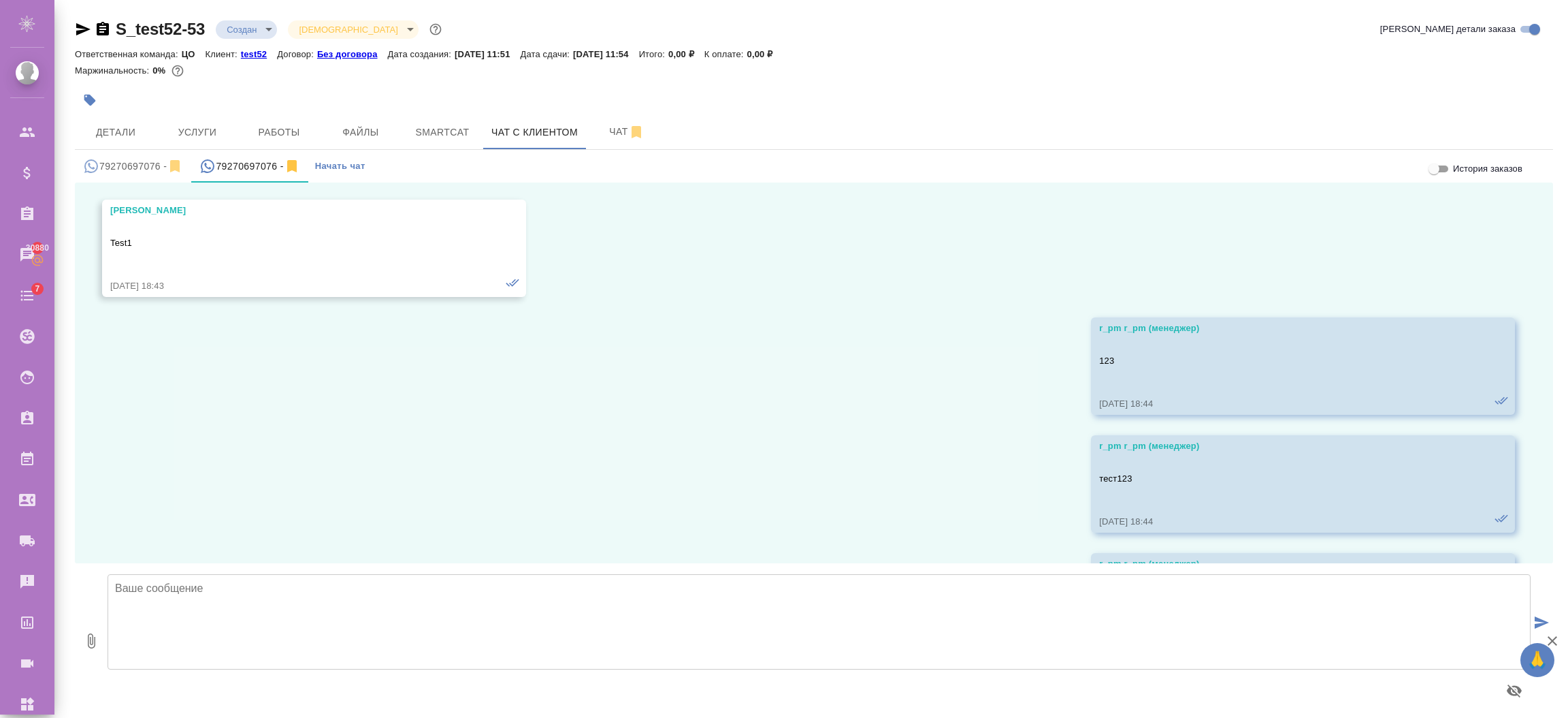
scroll to position [3151, 0]
paste textarea "Loremi (Dolorsita) — con adipiscing elitseddoeiu, tempori utlabore e dolo mag a…"
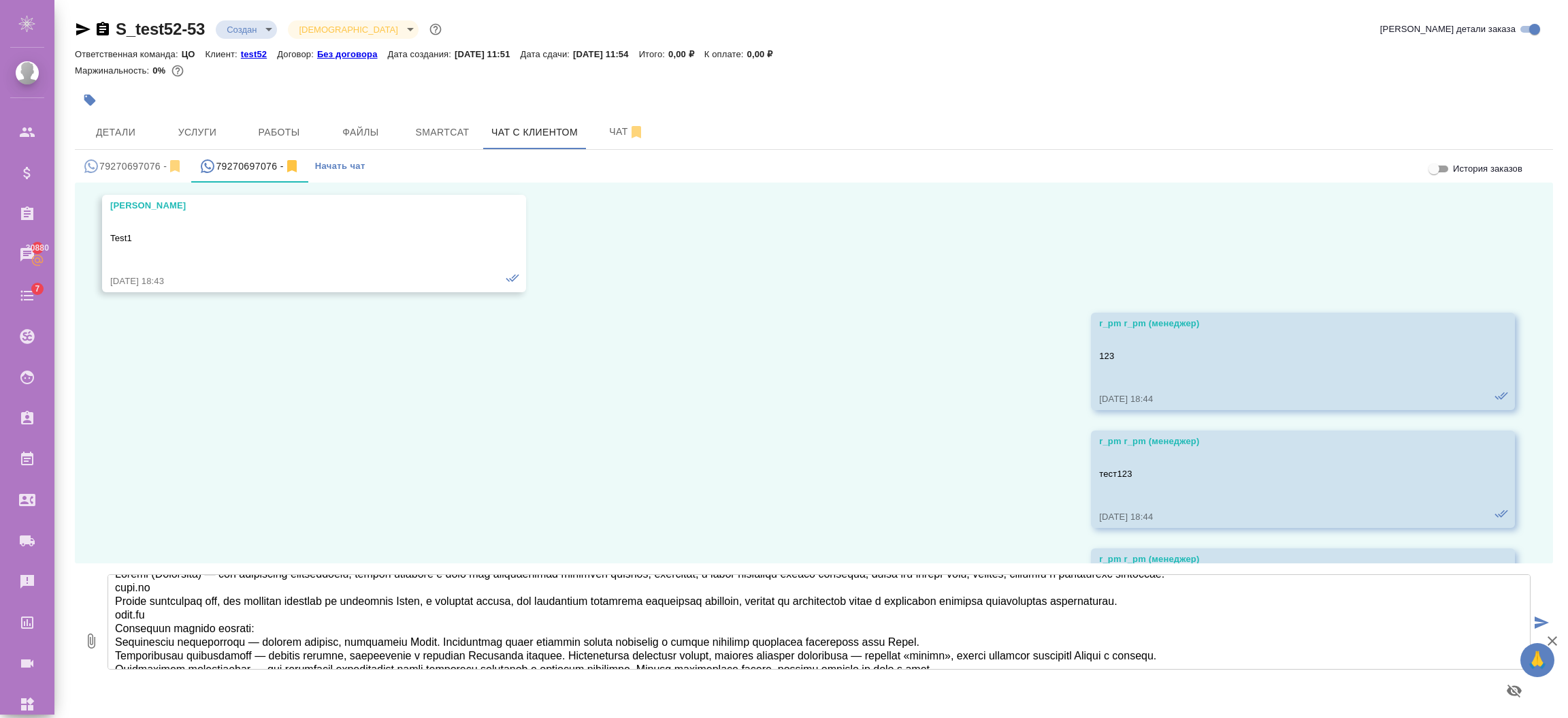
scroll to position [0, 0]
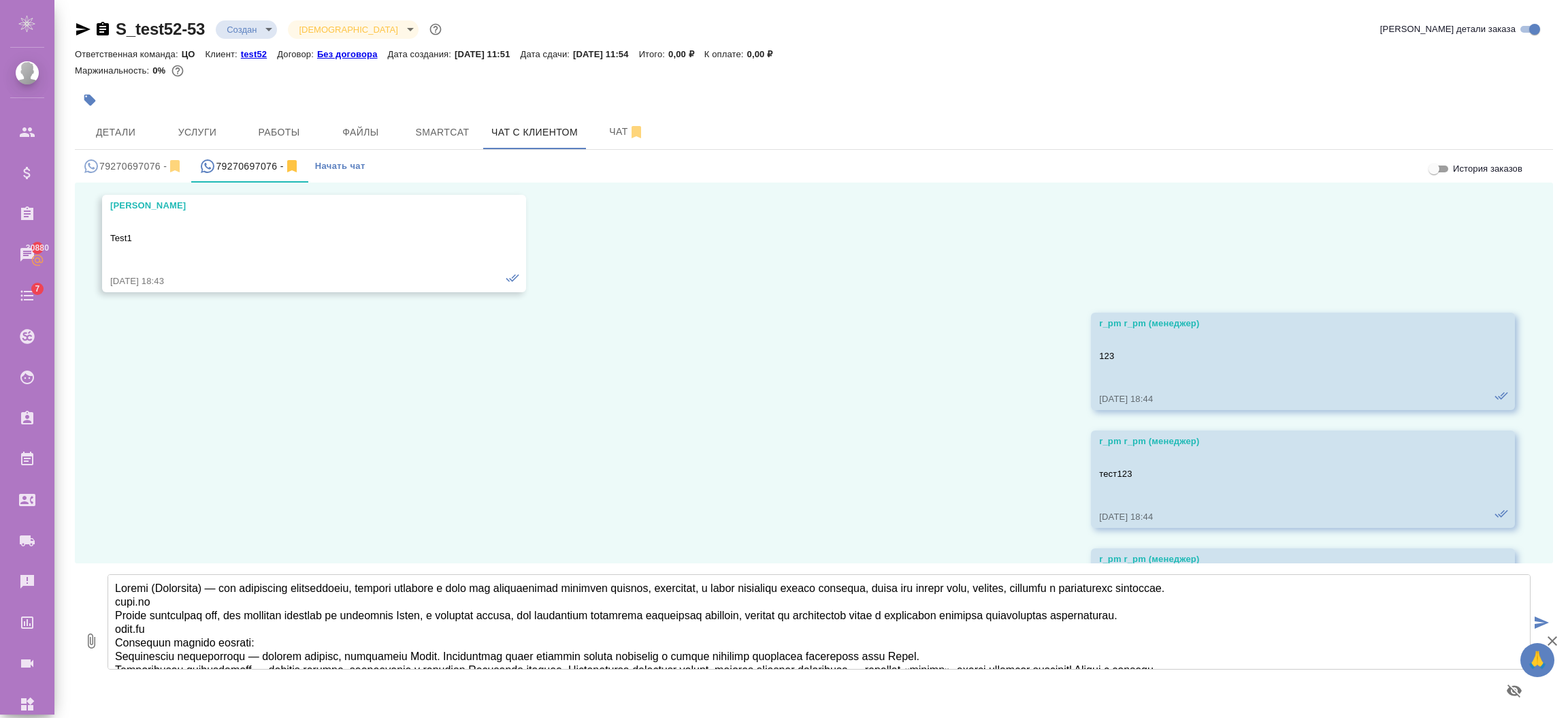
type textarea "Loremi (Dolorsita) — con adipiscing elitseddoeiu, tempori utlabore e dolo mag a…"
click at [1545, 620] on icon "submit" at bounding box center [1542, 622] width 14 height 12
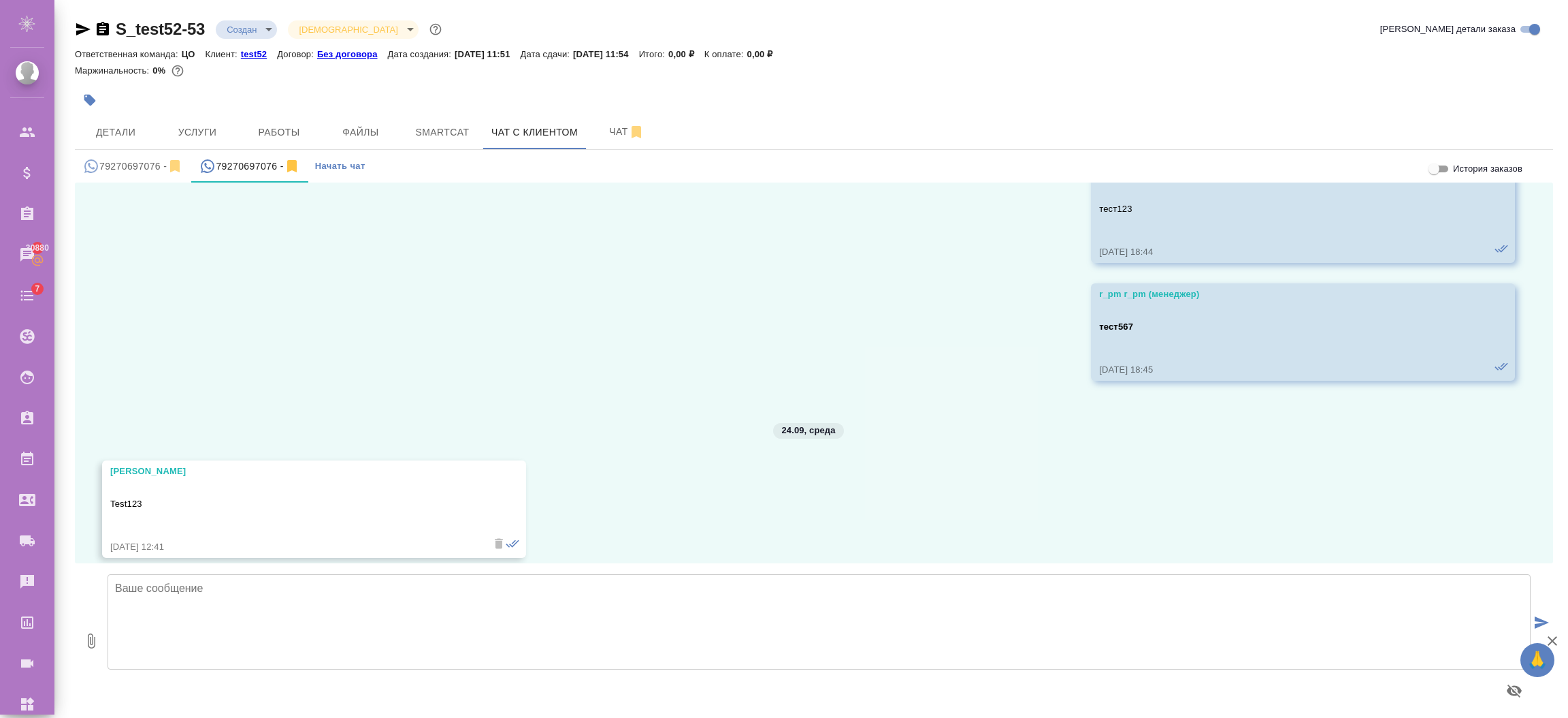
scroll to position [3421, 0]
click at [614, 132] on span "Чат" at bounding box center [626, 132] width 66 height 17
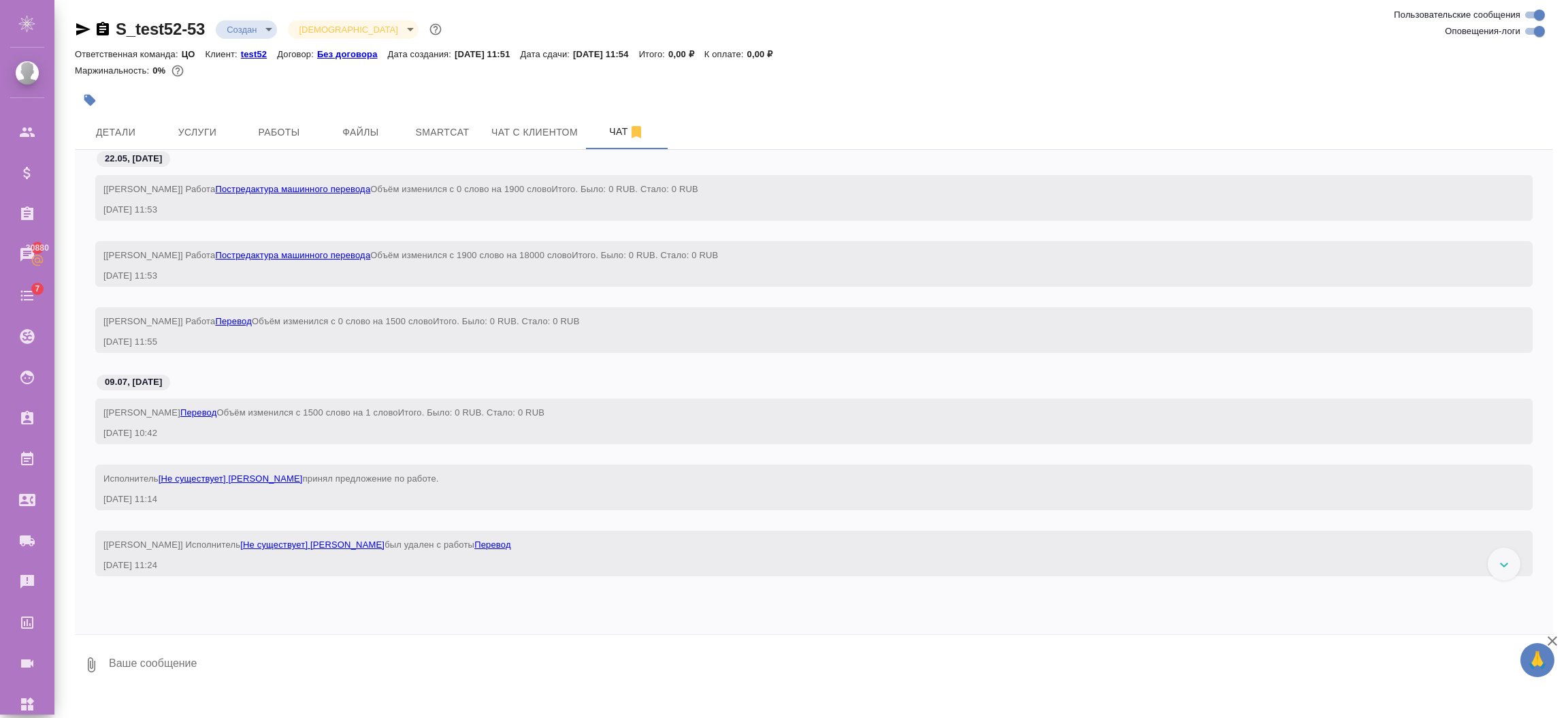
scroll to position [103, 0]
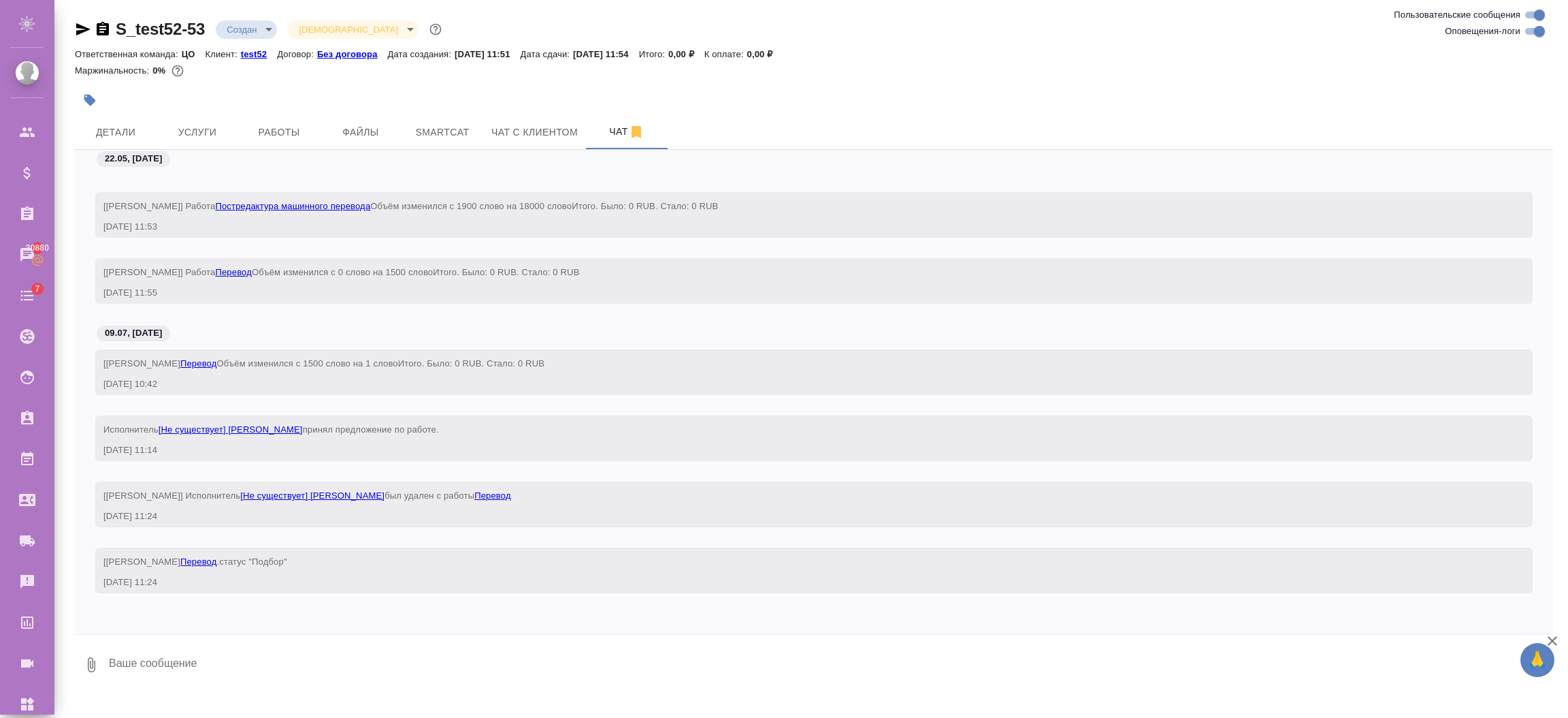
click at [160, 641] on textarea at bounding box center [830, 664] width 1445 height 46
drag, startPoint x: 140, startPoint y: 663, endPoint x: 78, endPoint y: 657, distance: 62.3
click at [78, 657] on div "0 еуые" at bounding box center [814, 664] width 1478 height 46
type textarea "тест123"
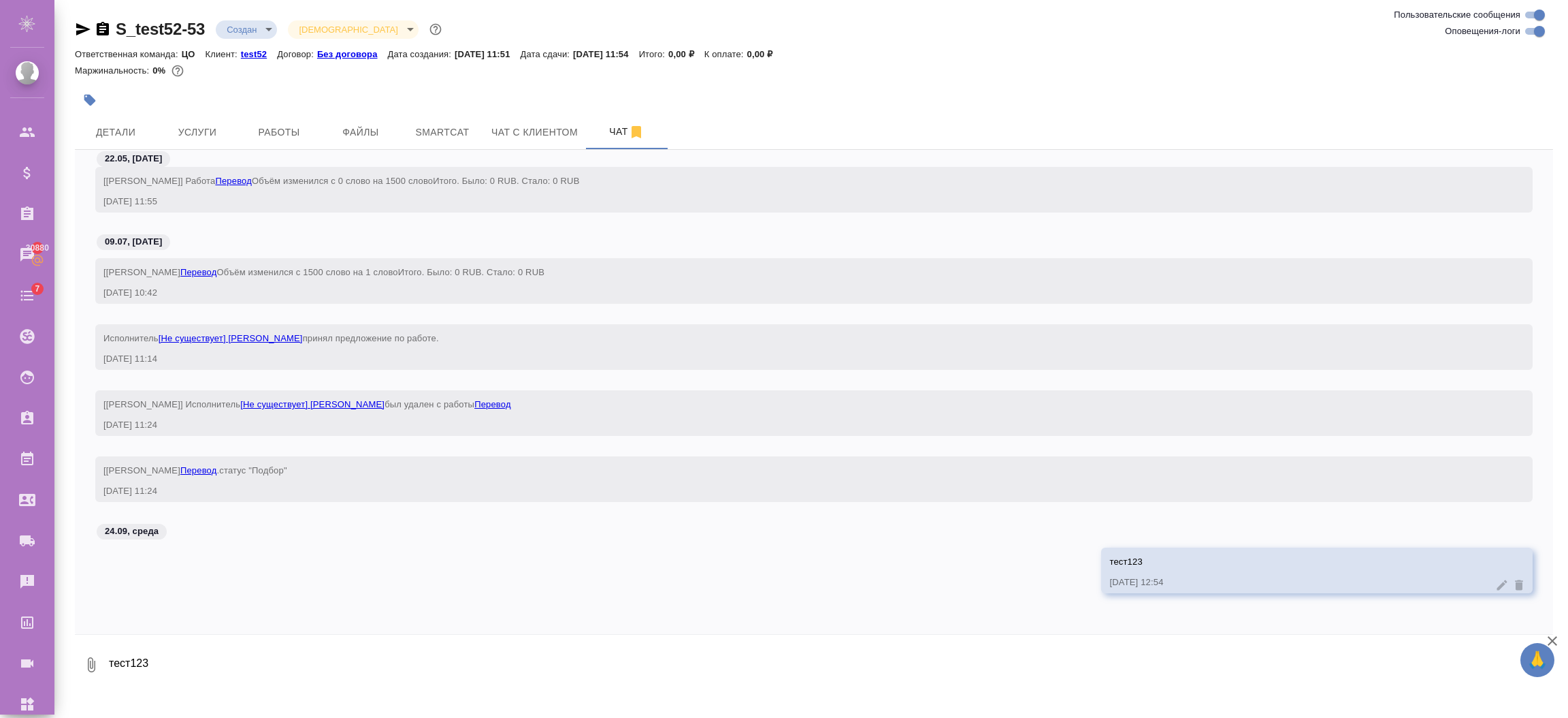
scroll to position [128, 0]
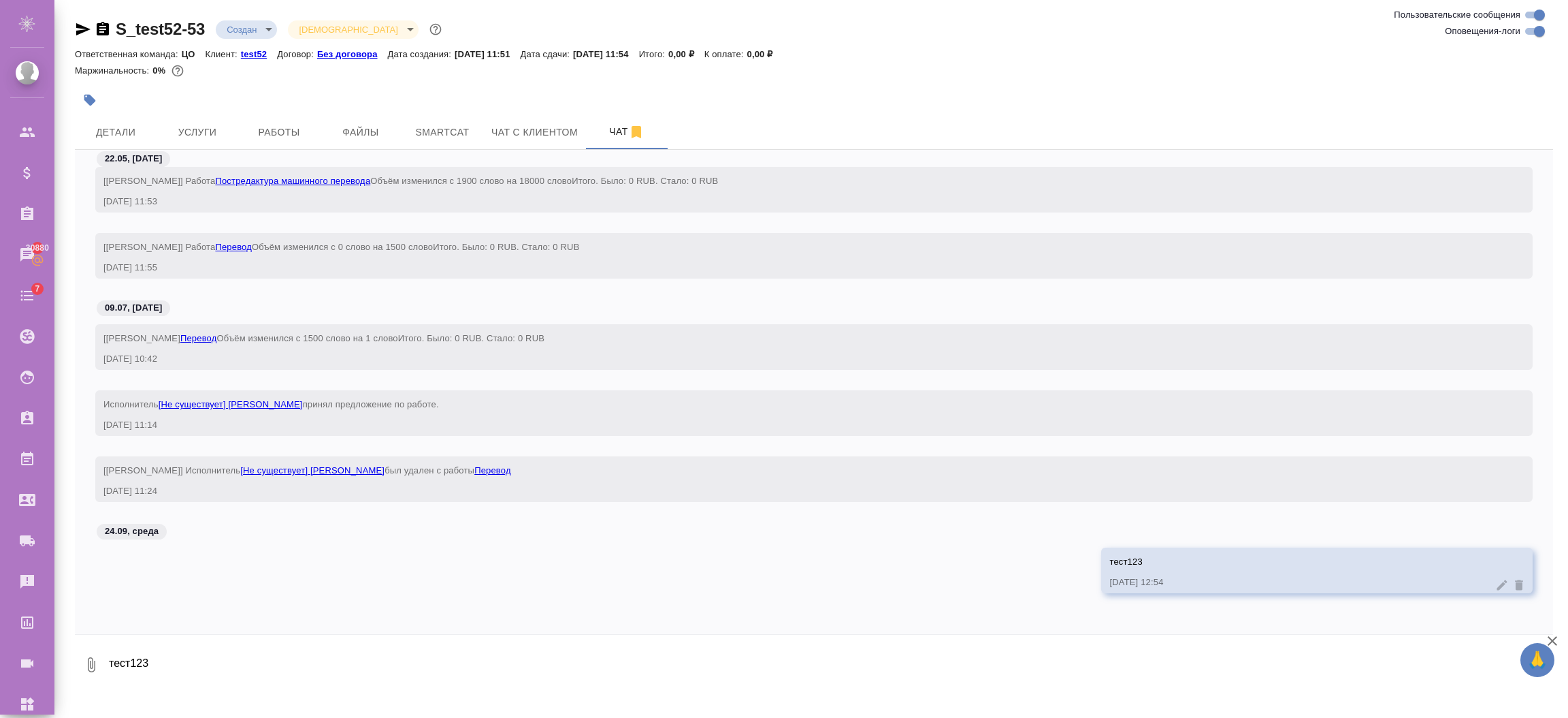
click at [1497, 586] on icon at bounding box center [1502, 585] width 10 height 10
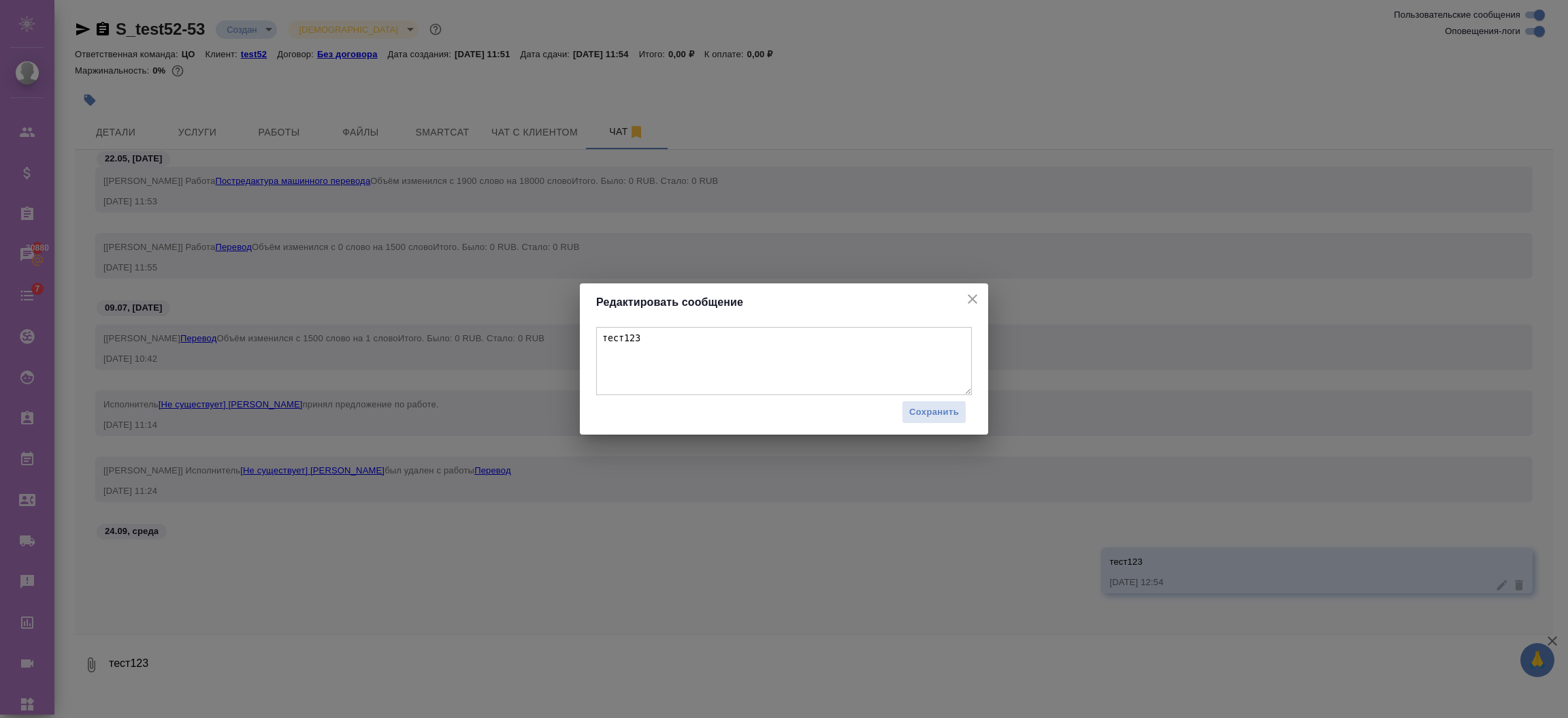
click at [893, 373] on textarea "тест123" at bounding box center [783, 361] width 376 height 68
type textarea "тест123 пввапв"
click at [893, 404] on div "Сохранить" at bounding box center [783, 412] width 376 height 35
click at [959, 413] on button "Сохранить" at bounding box center [934, 413] width 65 height 24
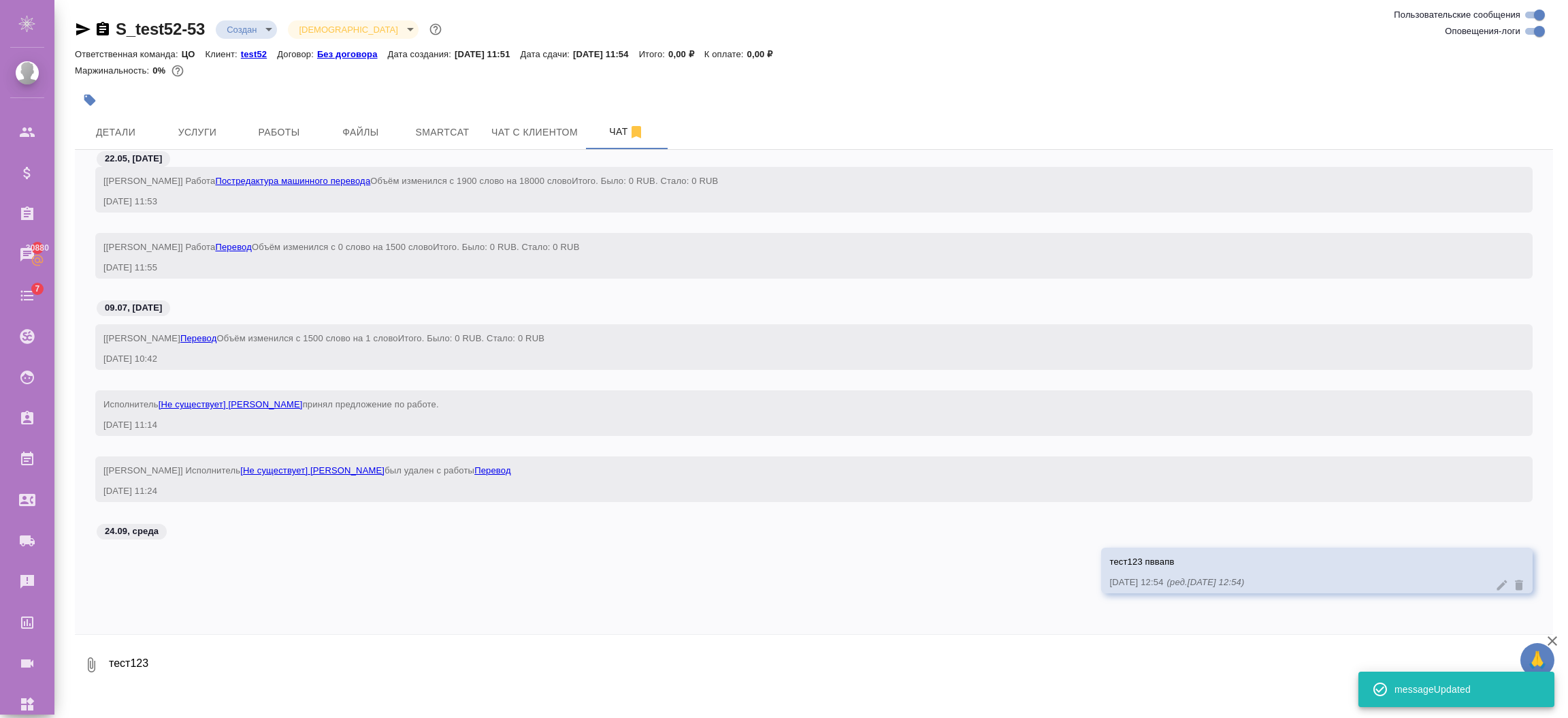
click at [1514, 582] on icon at bounding box center [1519, 585] width 9 height 10
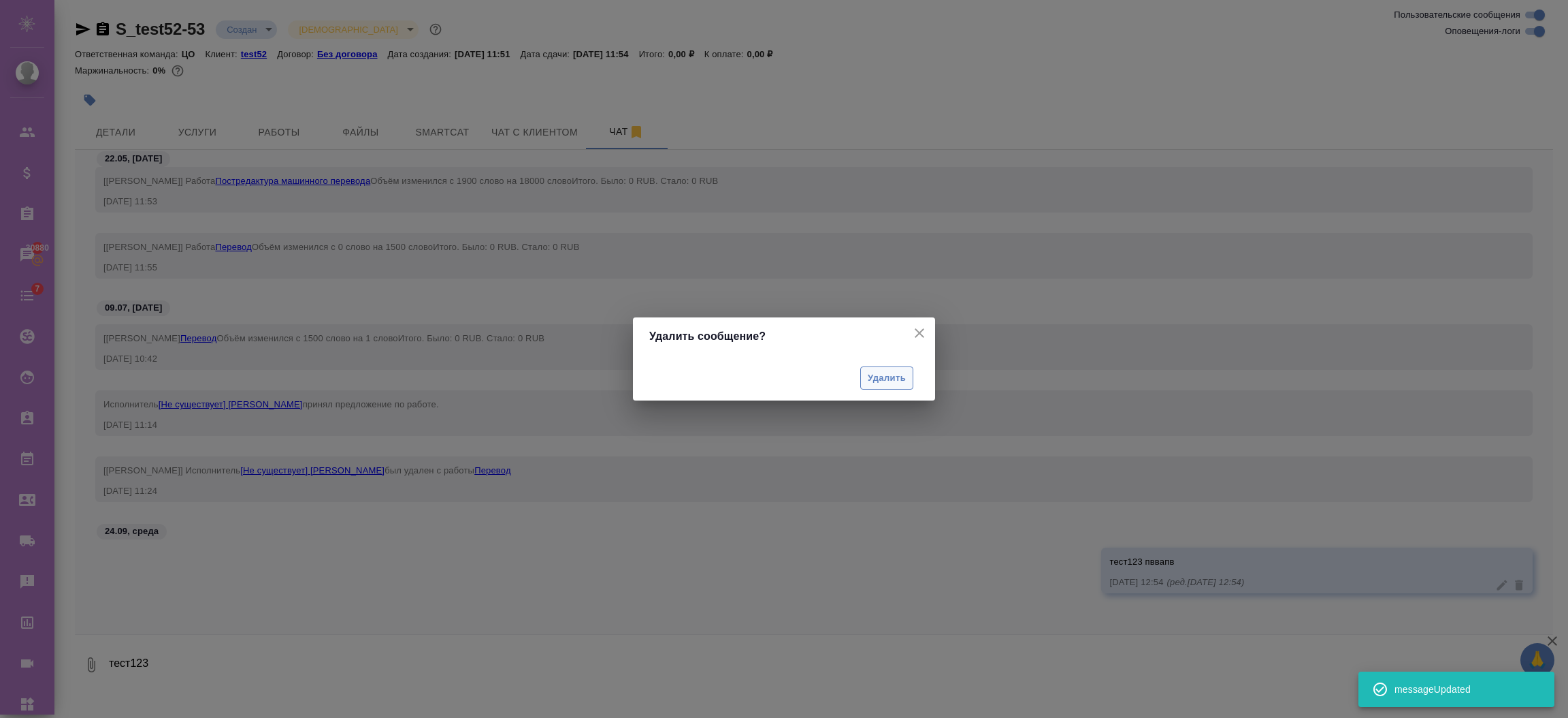
click at [886, 373] on span "Удалить" at bounding box center [886, 378] width 38 height 15
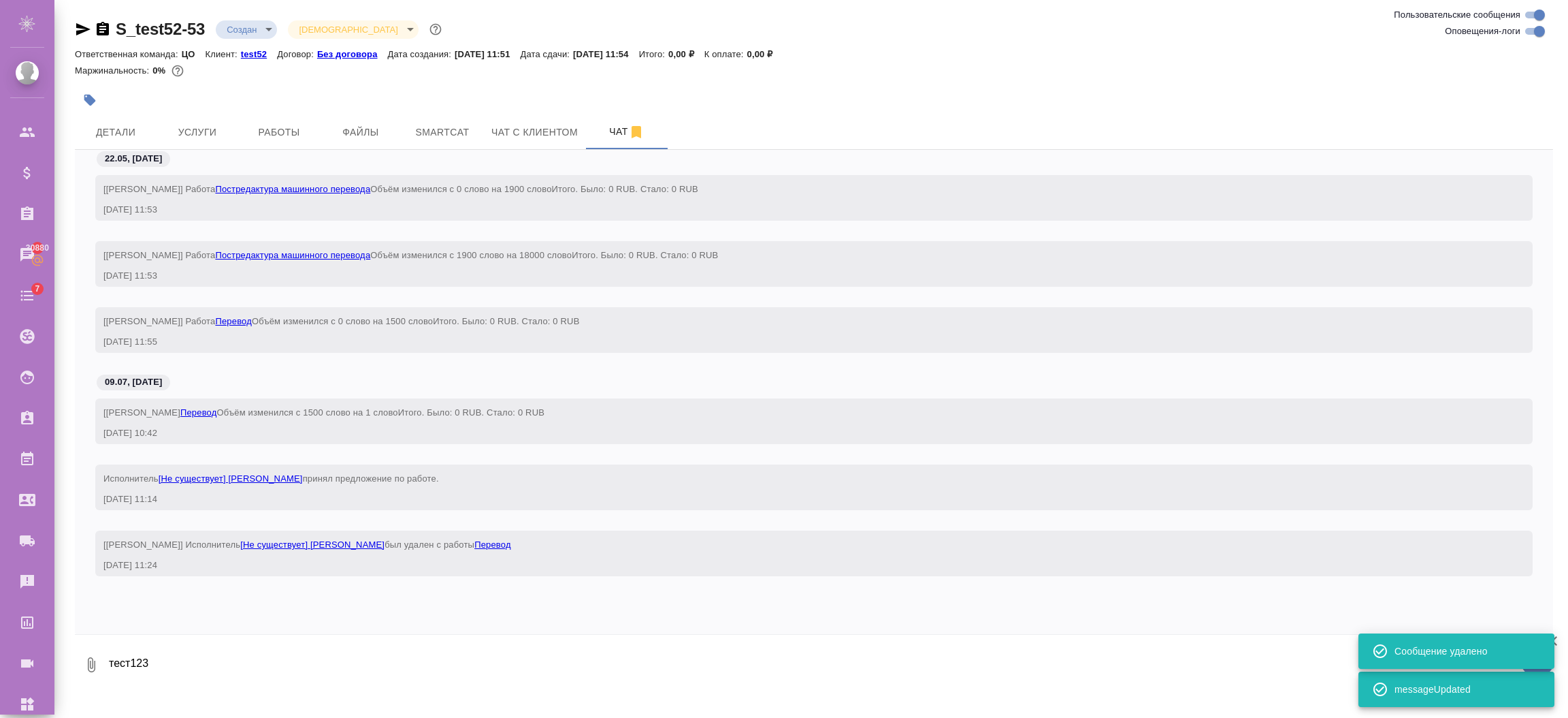
scroll to position [36, 0]
click at [355, 675] on textarea "тест123" at bounding box center [830, 664] width 1445 height 46
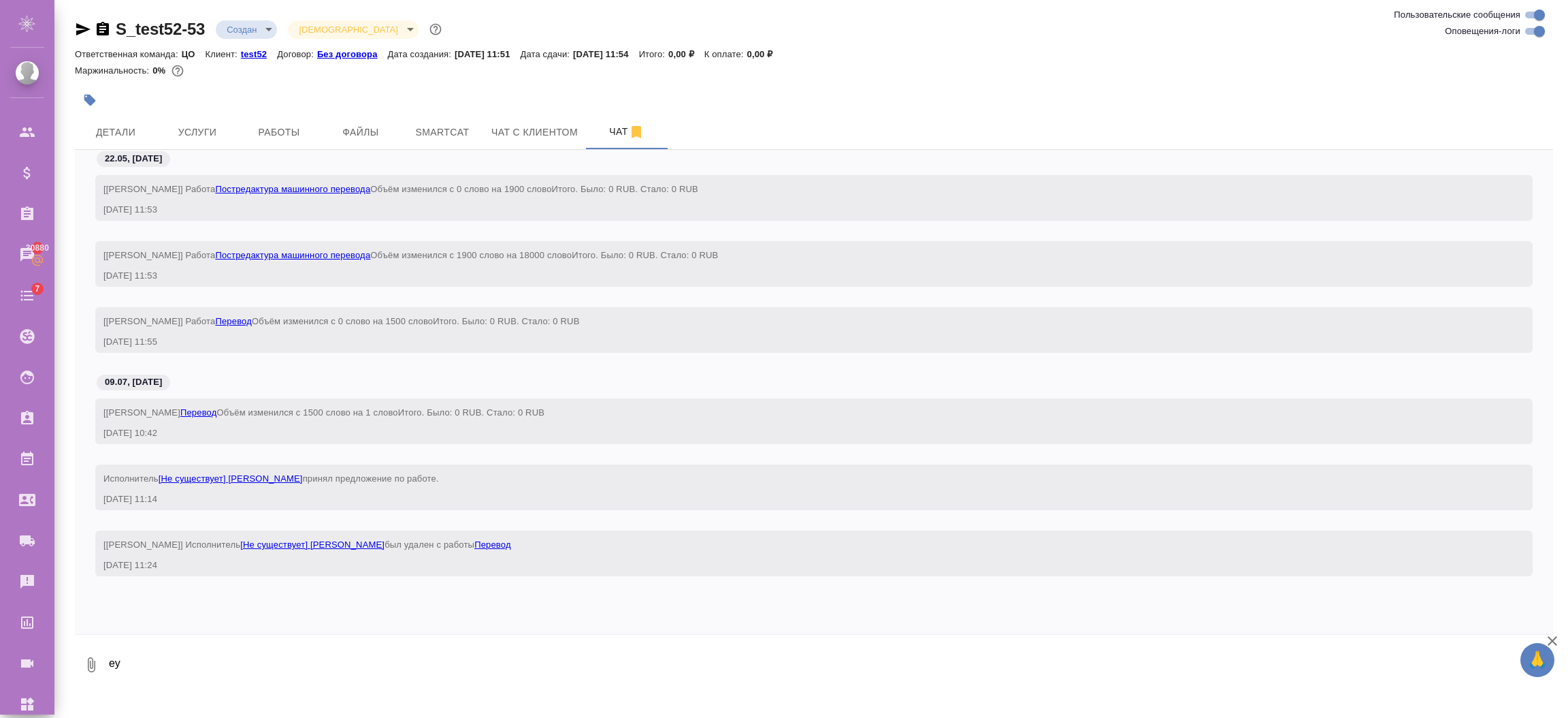
type textarea "е"
type textarea "тест 124353"
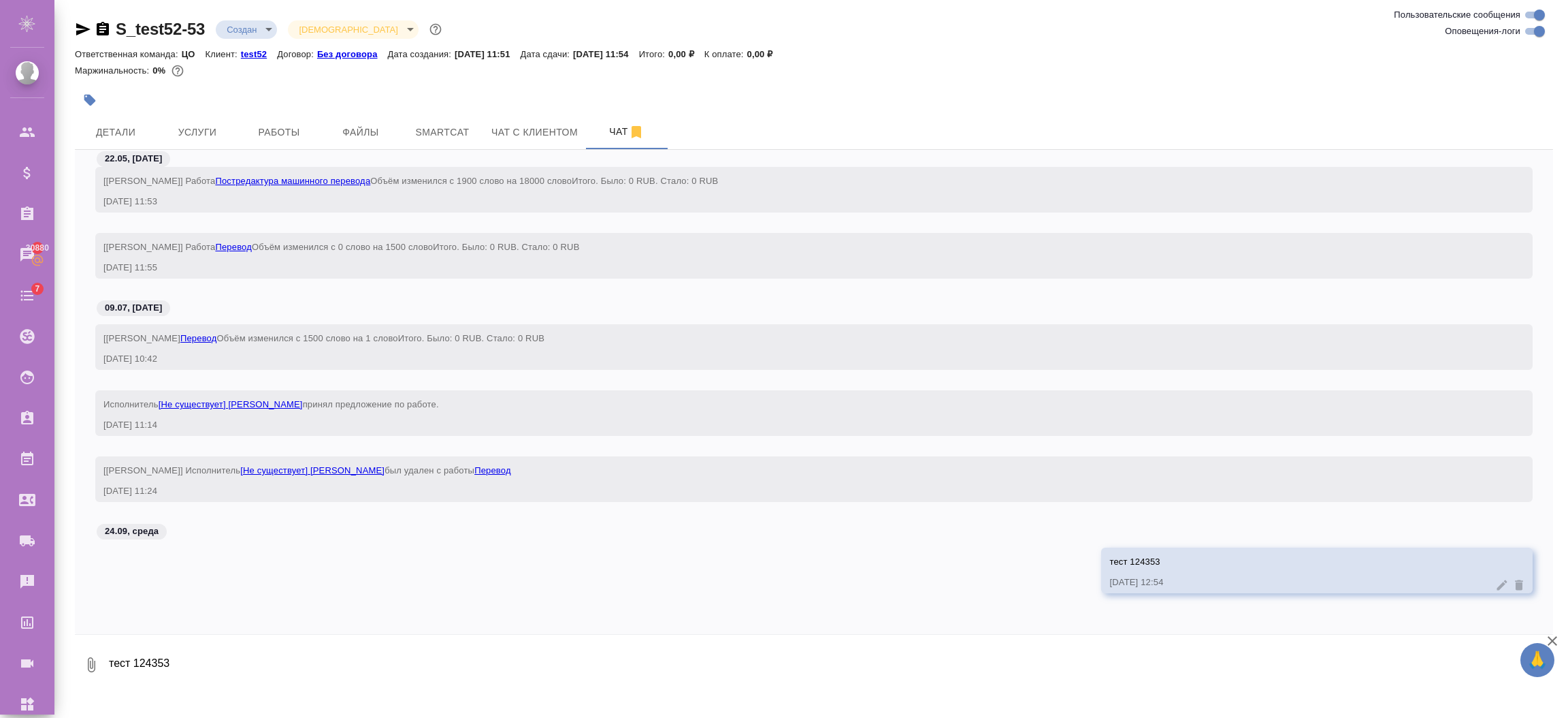
scroll to position [128, 0]
click at [1495, 580] on icon at bounding box center [1502, 585] width 14 height 14
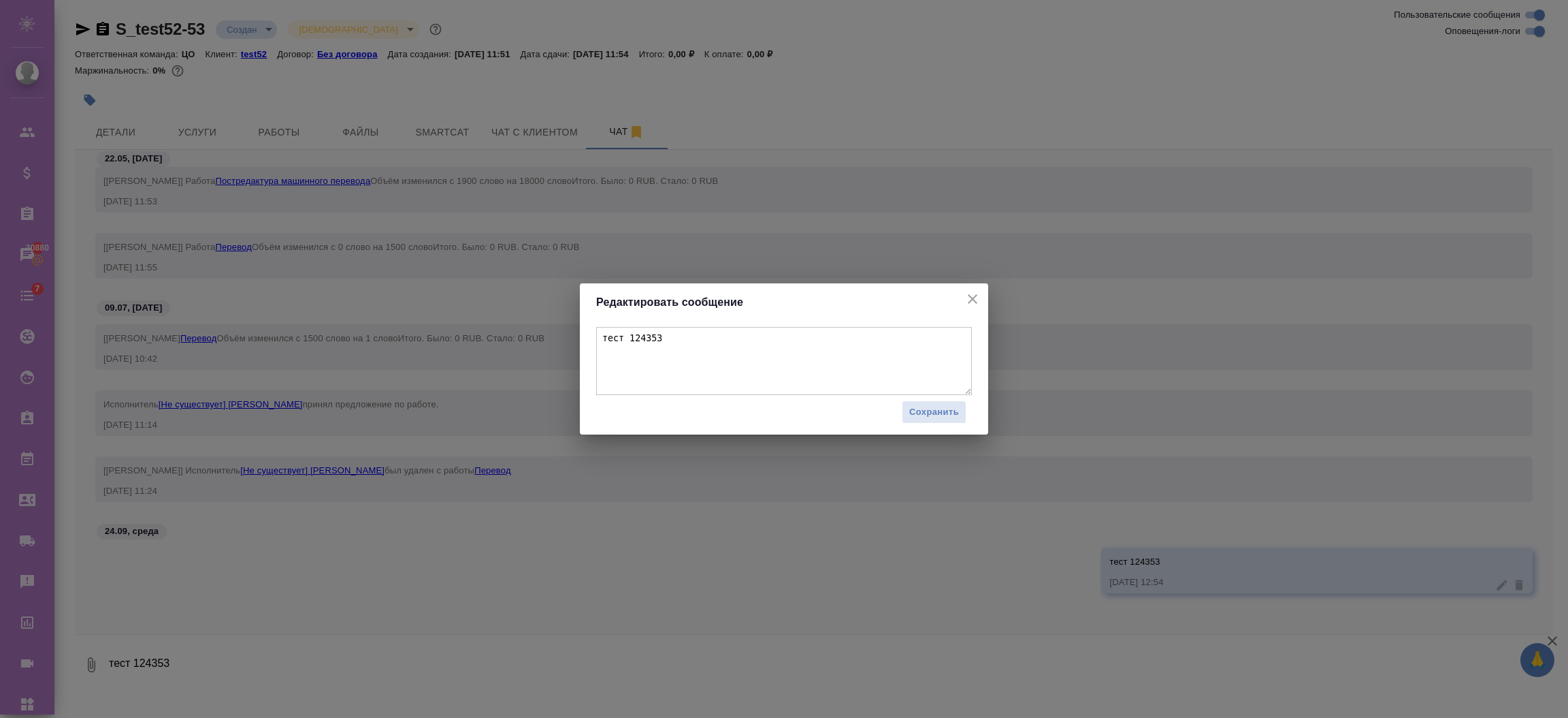
click at [801, 356] on textarea "тест 124353" at bounding box center [783, 361] width 376 height 68
type textarea "тест 124353 5346346"
click at [932, 418] on span "Сохранить" at bounding box center [934, 412] width 49 height 15
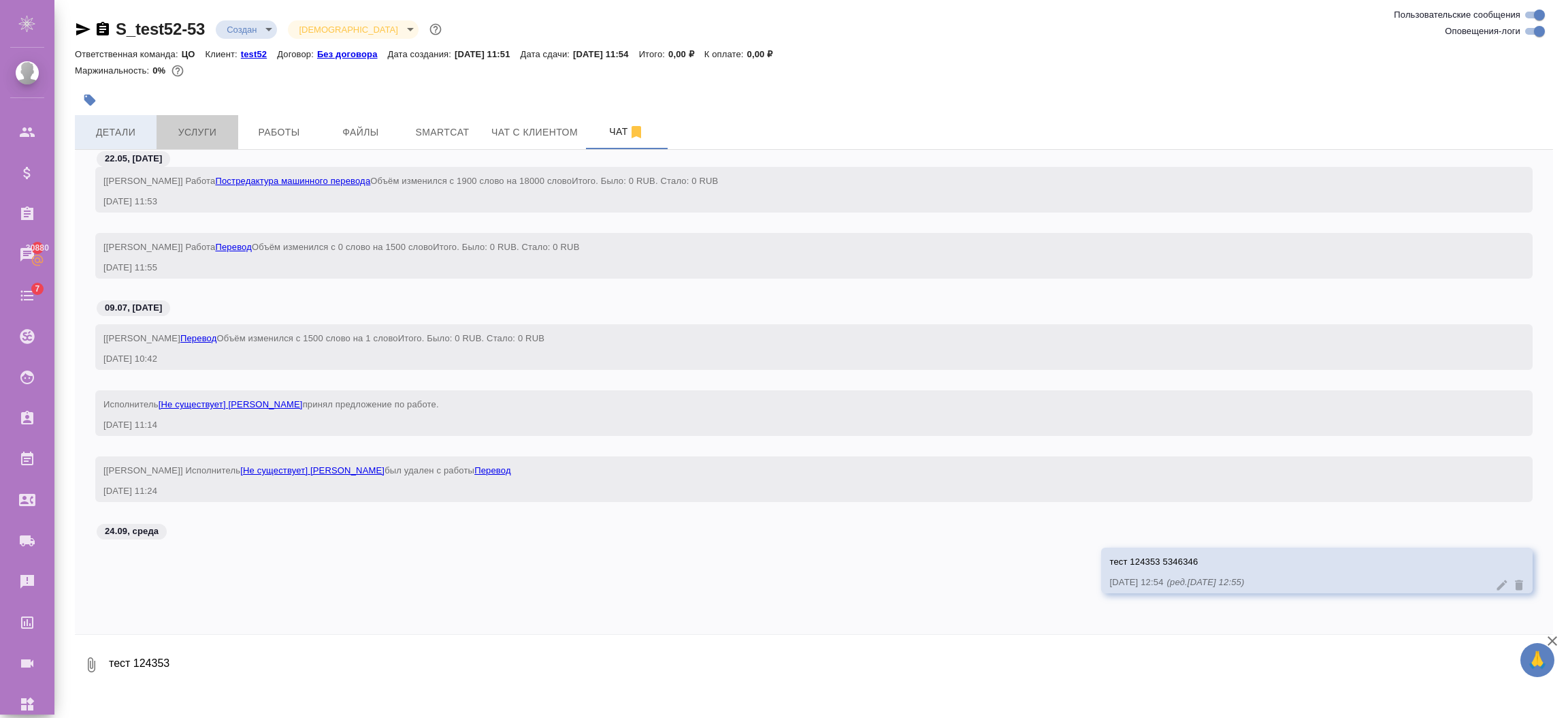
click at [153, 127] on div "Детали Услуги Работы Файлы Smartcat Чат с клиентом Чат" at bounding box center [814, 132] width 1478 height 34
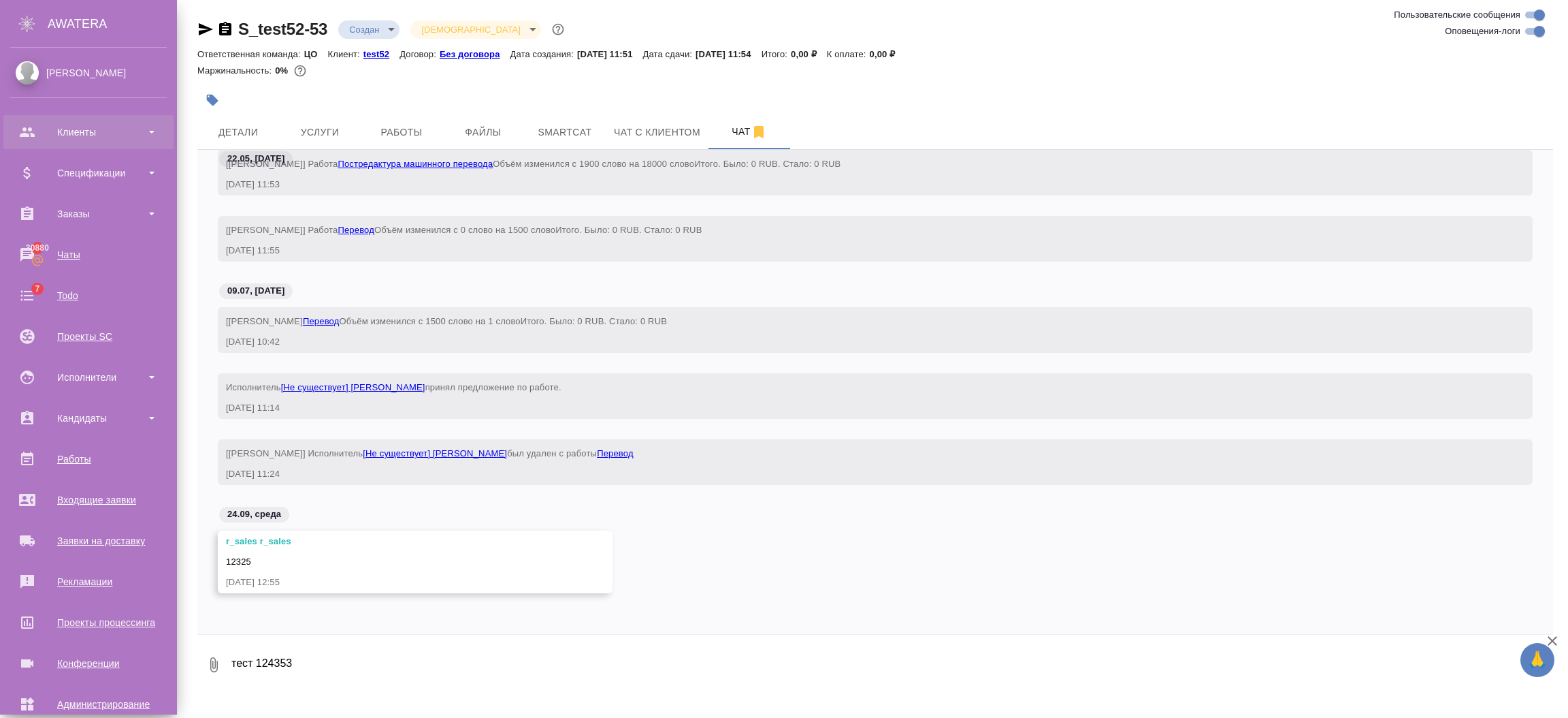
click at [28, 137] on div "Клиенты" at bounding box center [89, 132] width 157 height 20
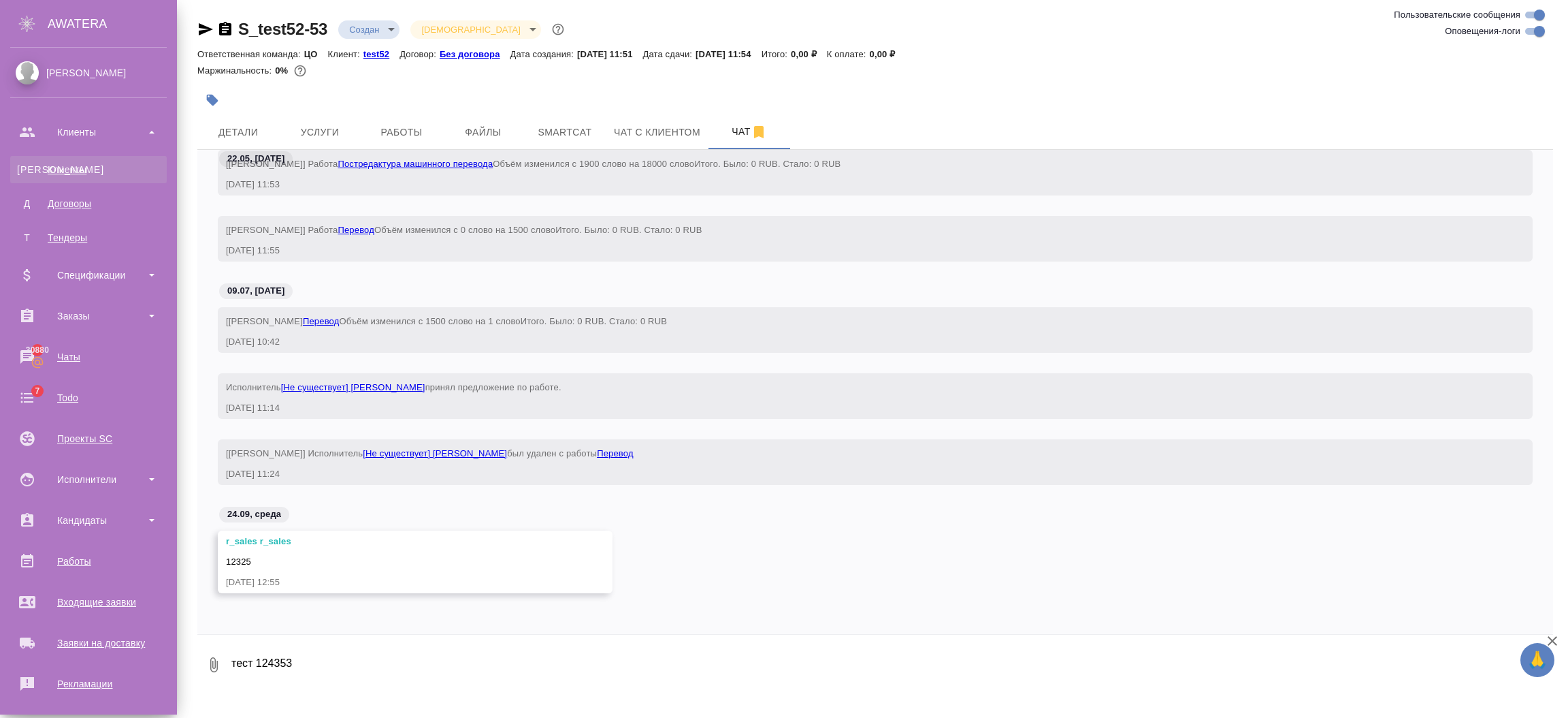
click at [55, 163] on div "Клиенты" at bounding box center [89, 170] width 143 height 14
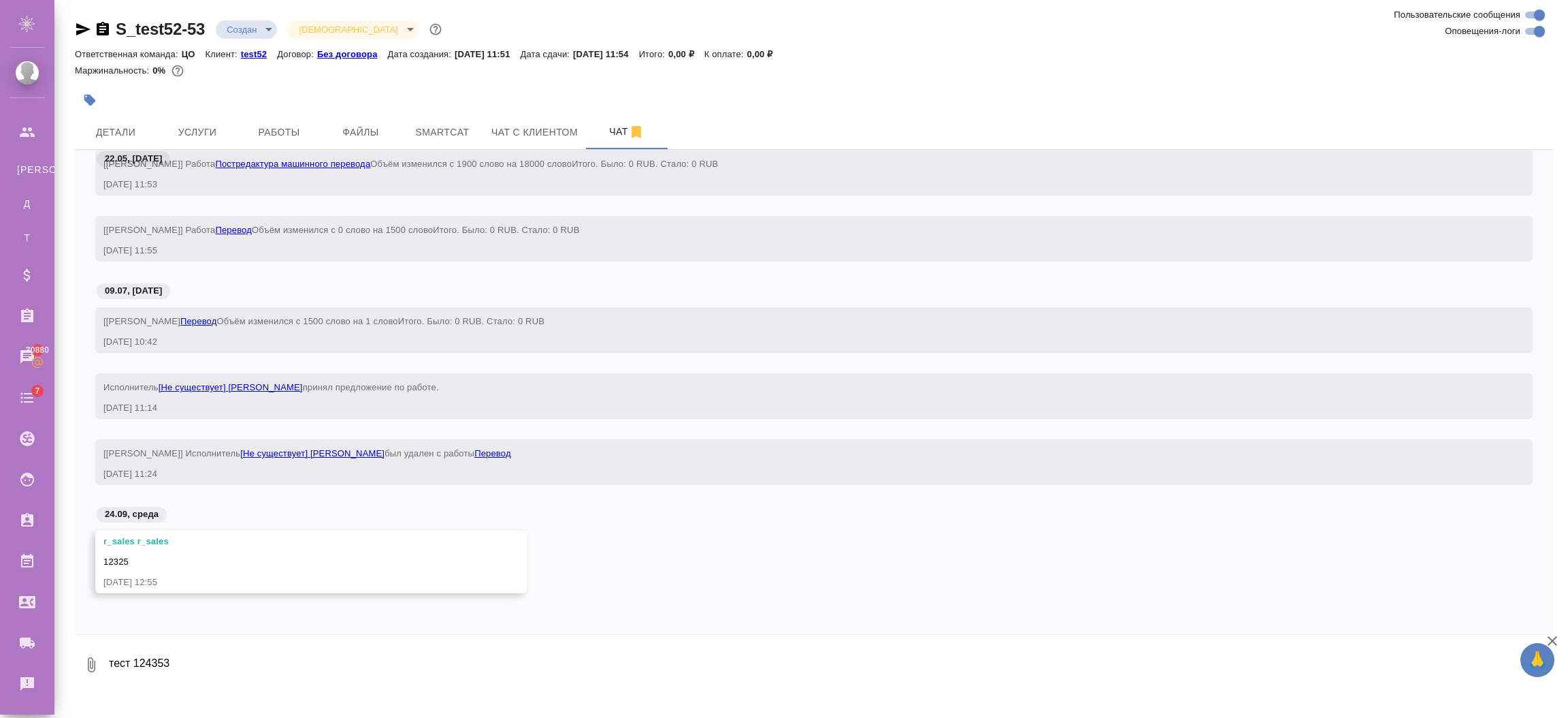
select select "RU"
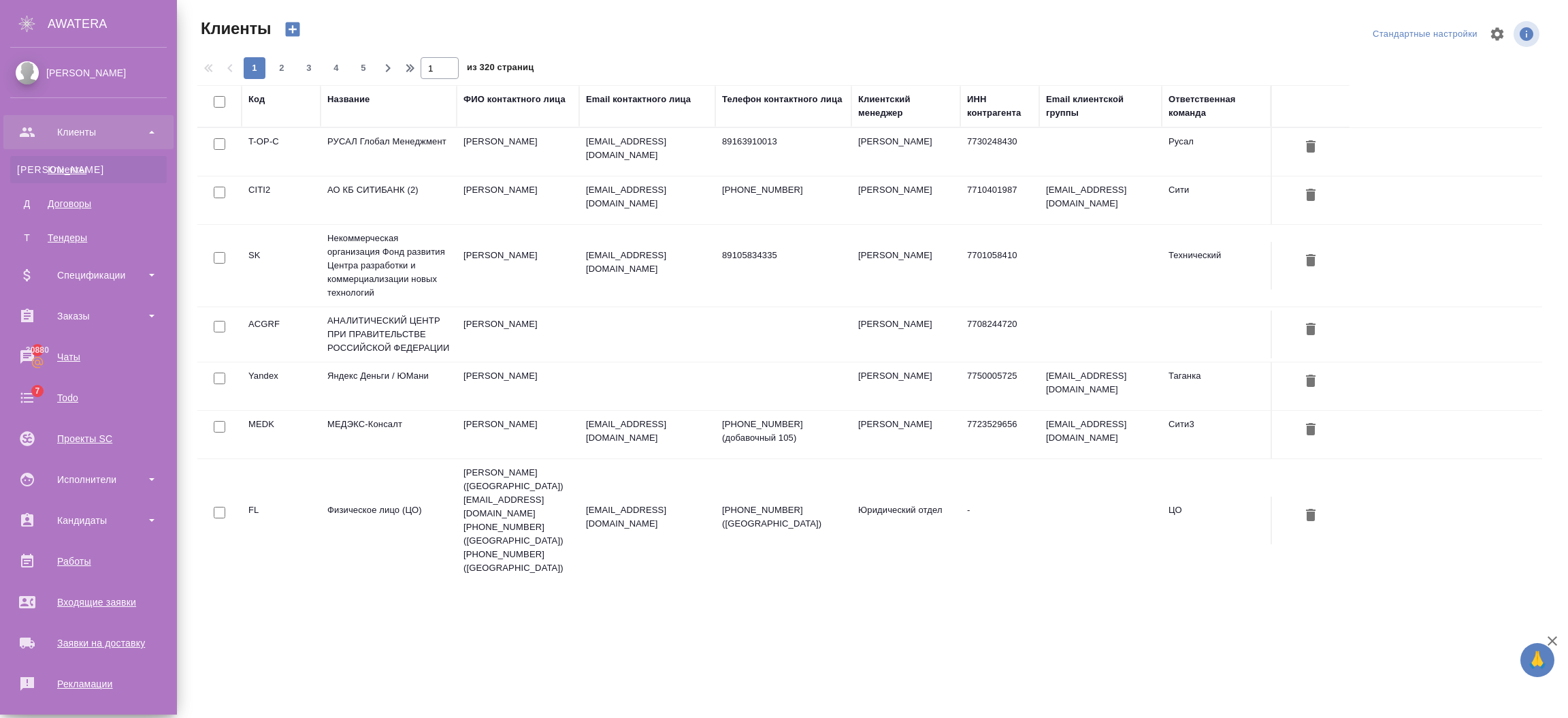
click at [75, 66] on div "[PERSON_NAME]" at bounding box center [89, 73] width 157 height 15
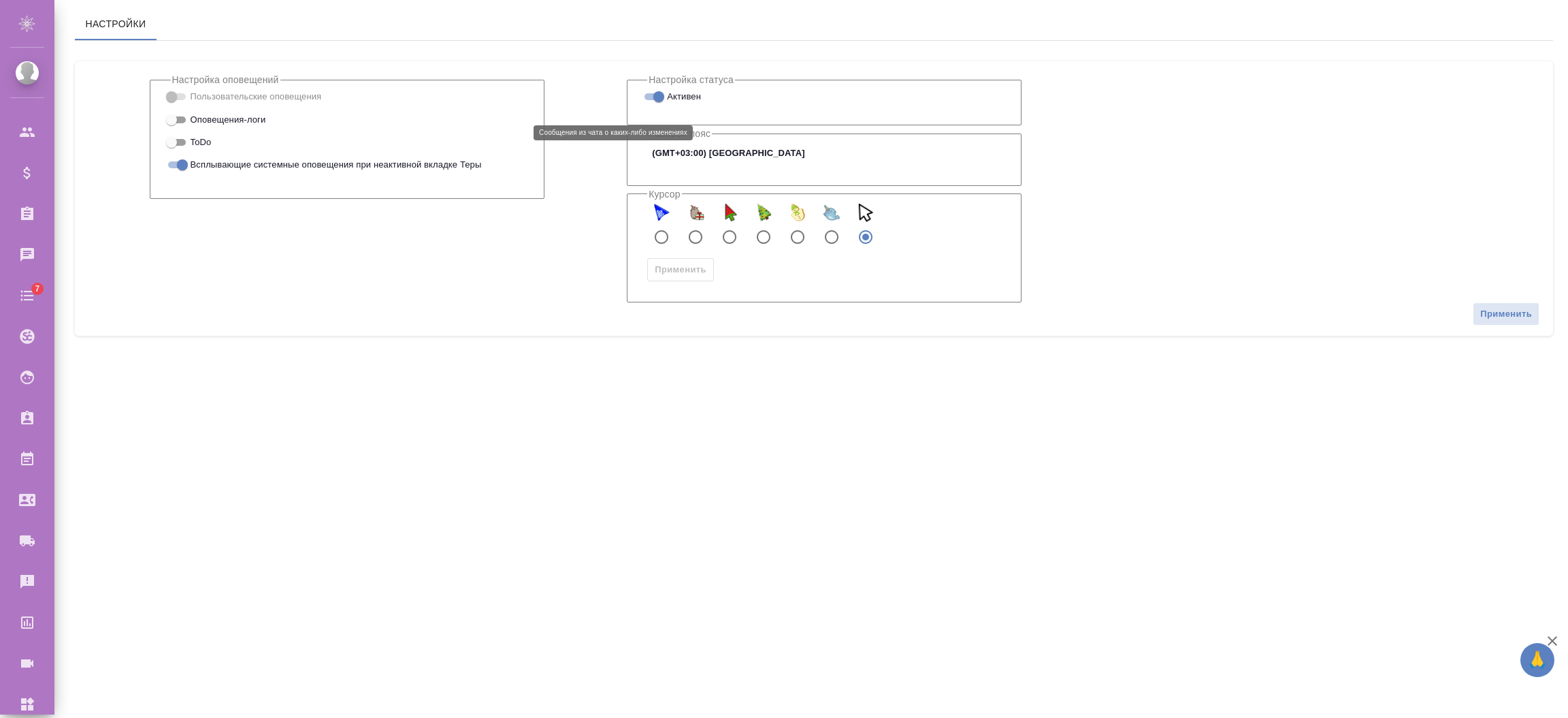
click at [218, 127] on span "Оповещения-логи" at bounding box center [228, 120] width 76 height 14
click at [196, 128] on input "Оповещения-логи" at bounding box center [170, 119] width 49 height 16
checkbox input "true"
click at [1478, 326] on button "Применить" at bounding box center [1506, 315] width 66 height 24
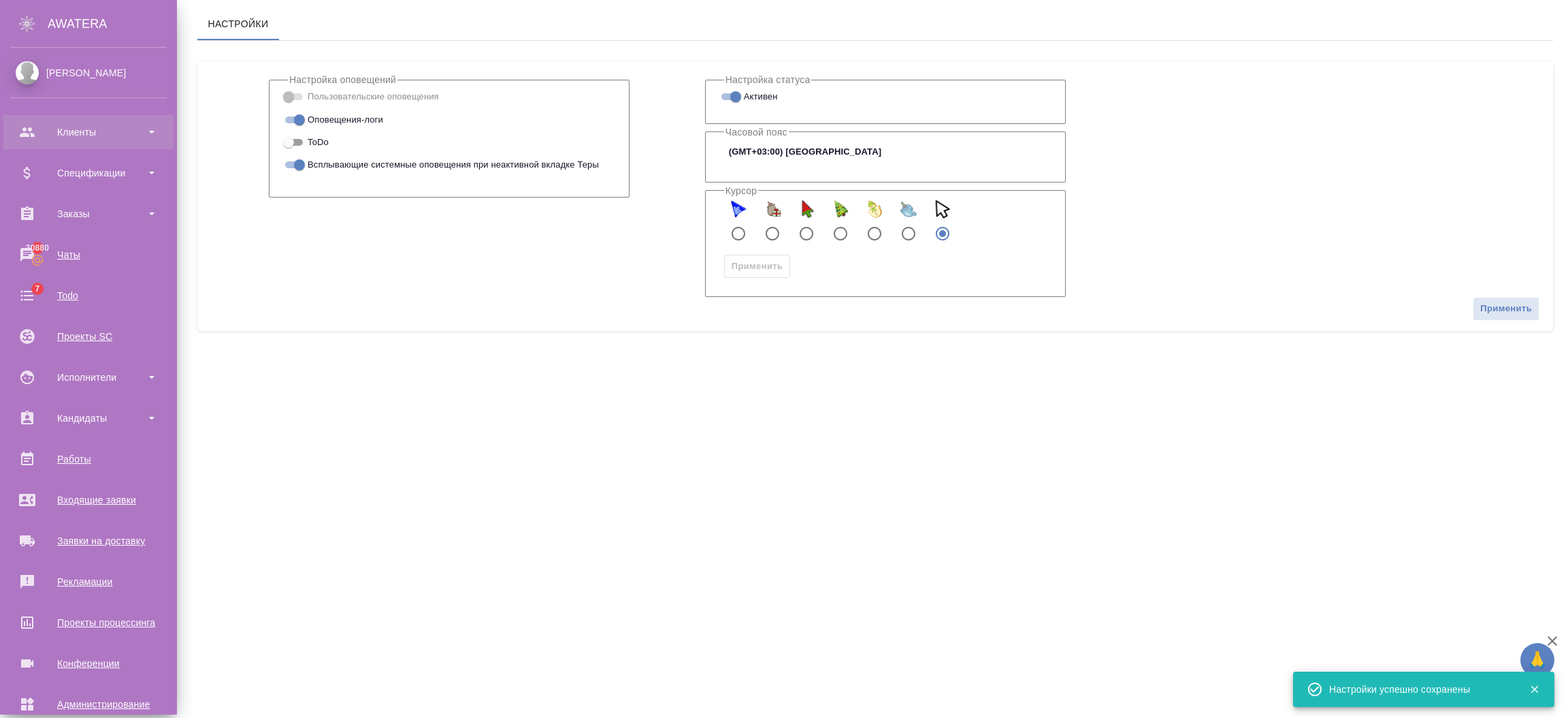
click at [39, 119] on div "Клиенты" at bounding box center [89, 132] width 170 height 34
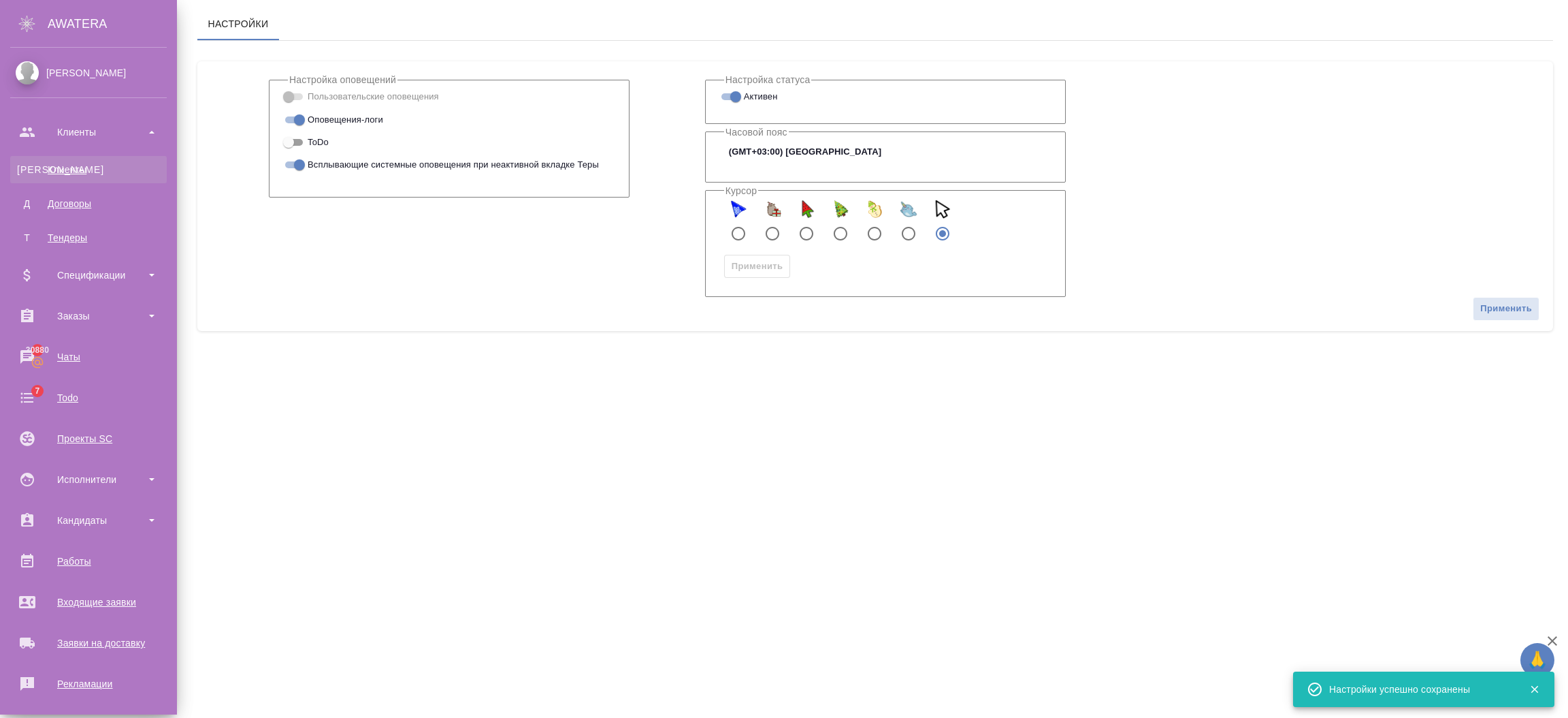
click at [51, 159] on link "К Клиенты" at bounding box center [89, 170] width 157 height 27
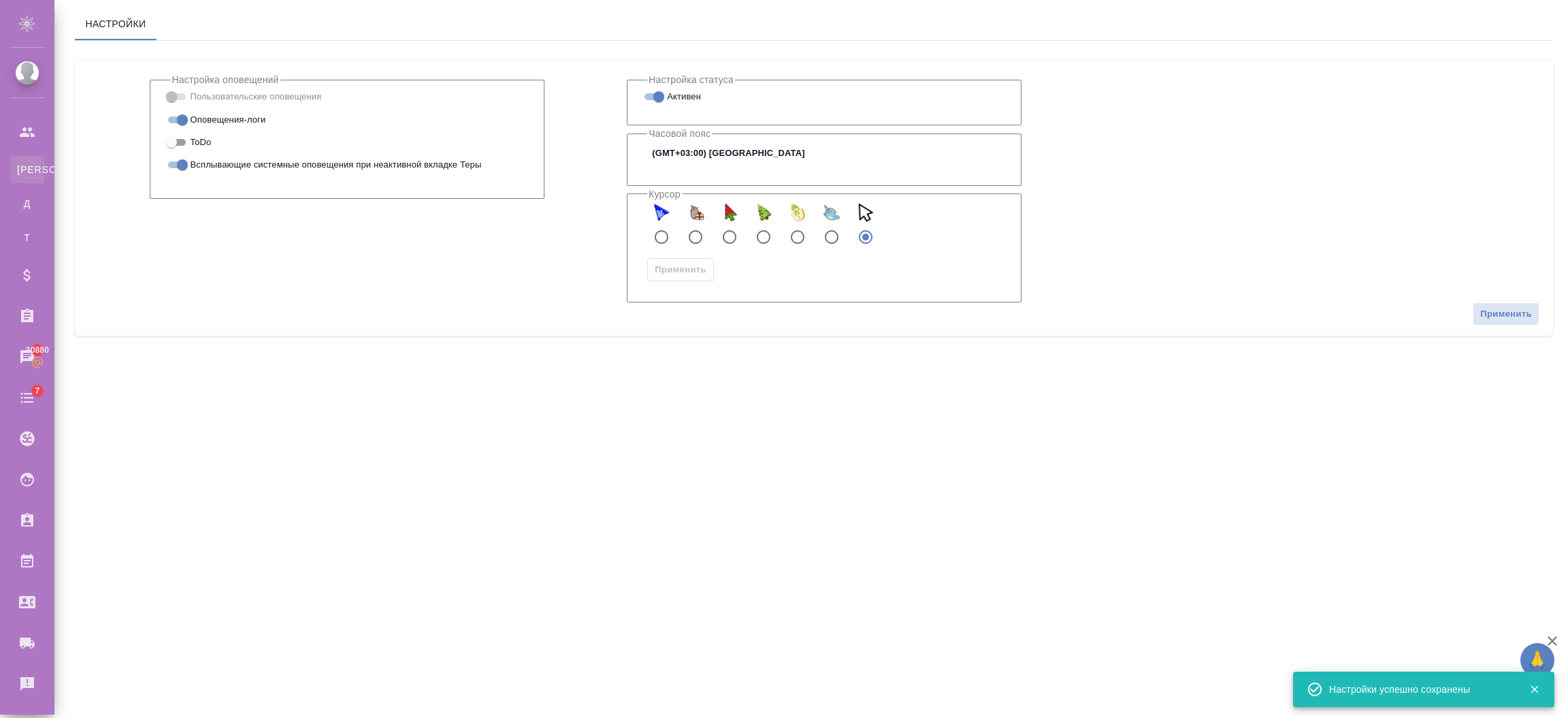
select select "RU"
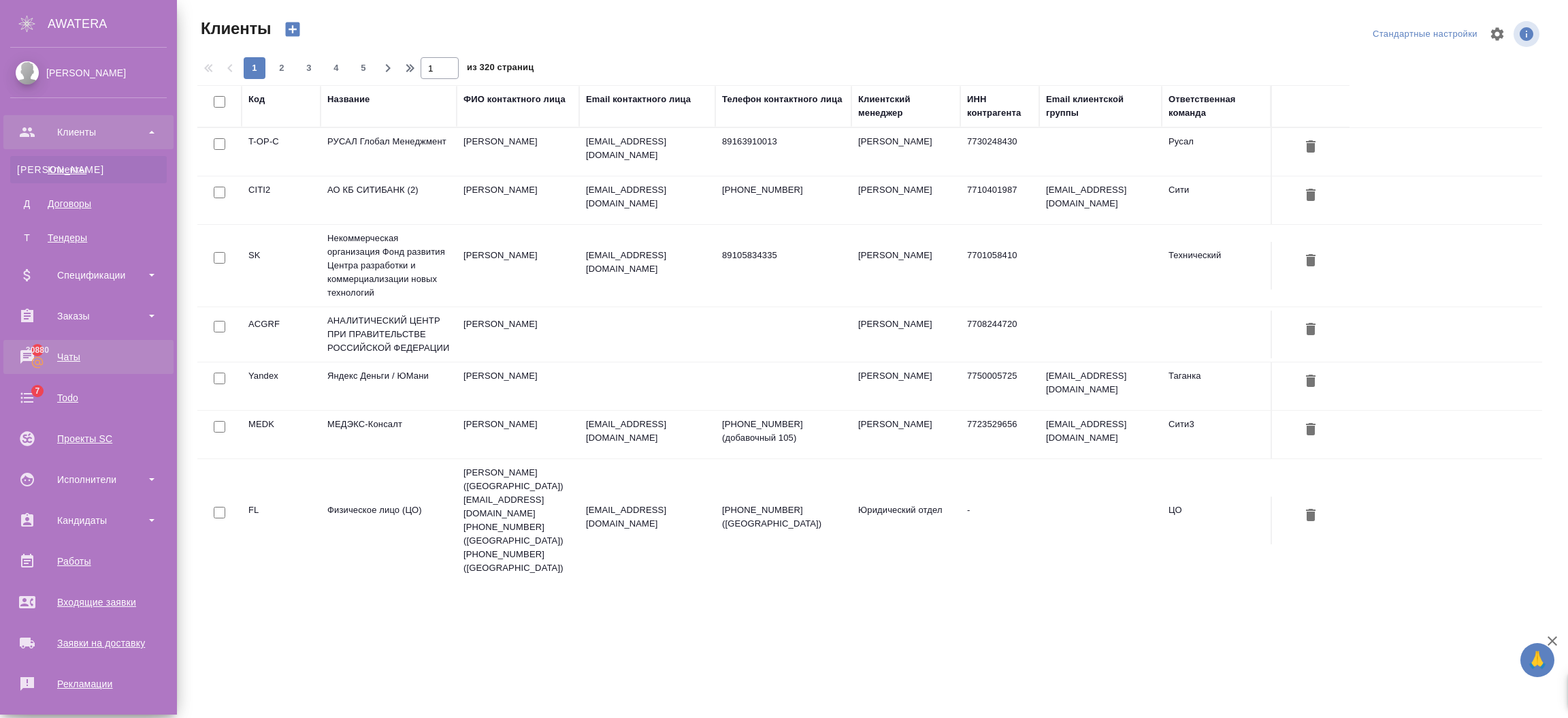
click at [19, 357] on div "Чаты" at bounding box center [89, 356] width 157 height 20
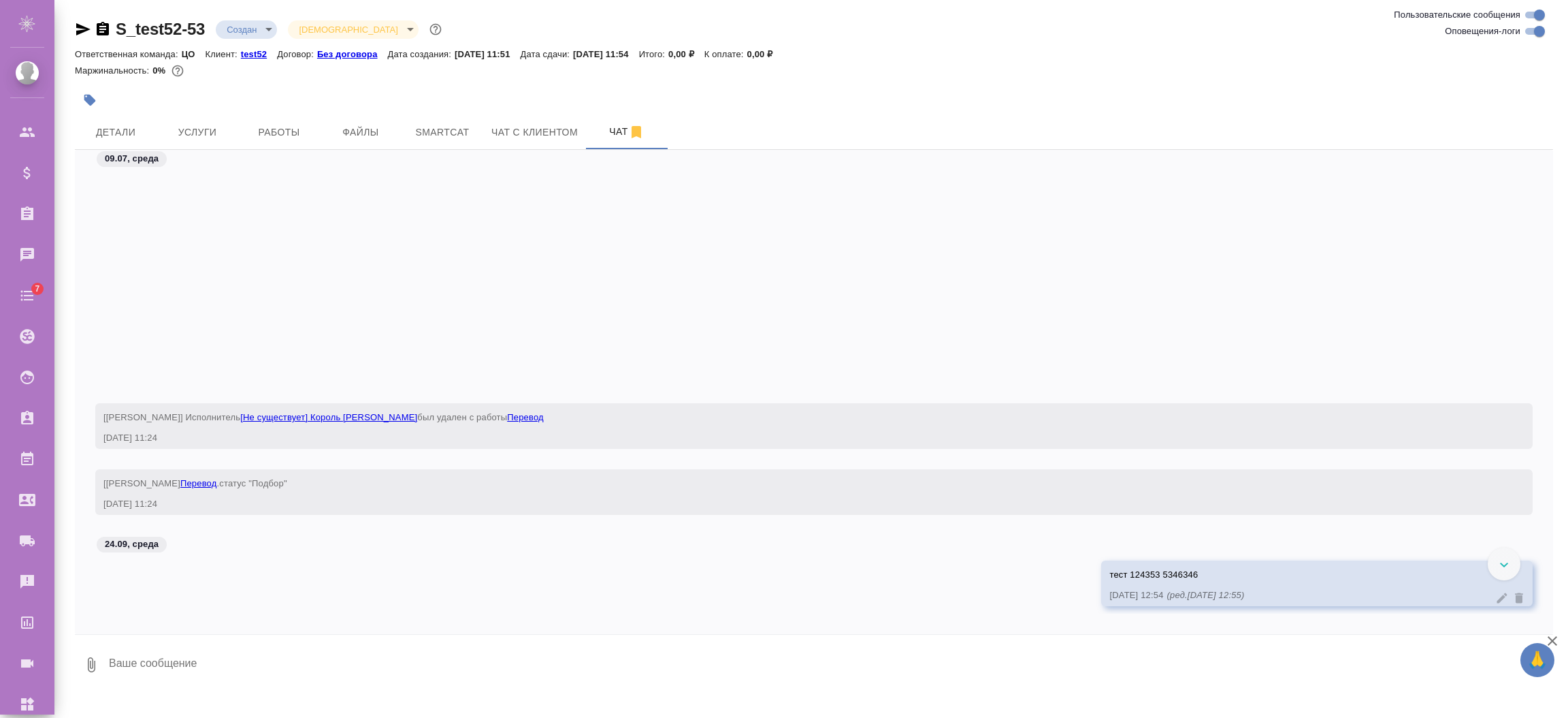
scroll to position [692, 0]
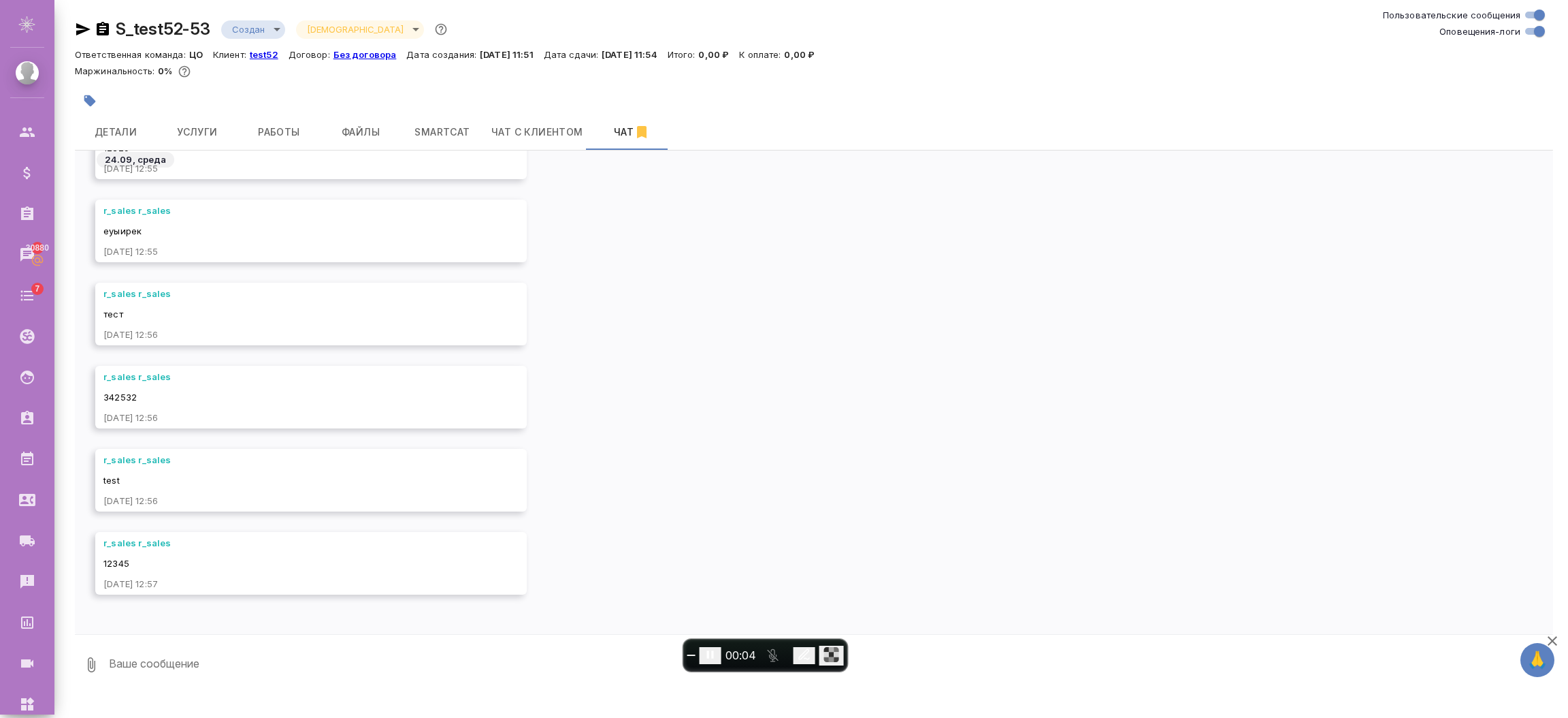
click at [179, 668] on textarea at bounding box center [830, 664] width 1445 height 46
type textarea "test"
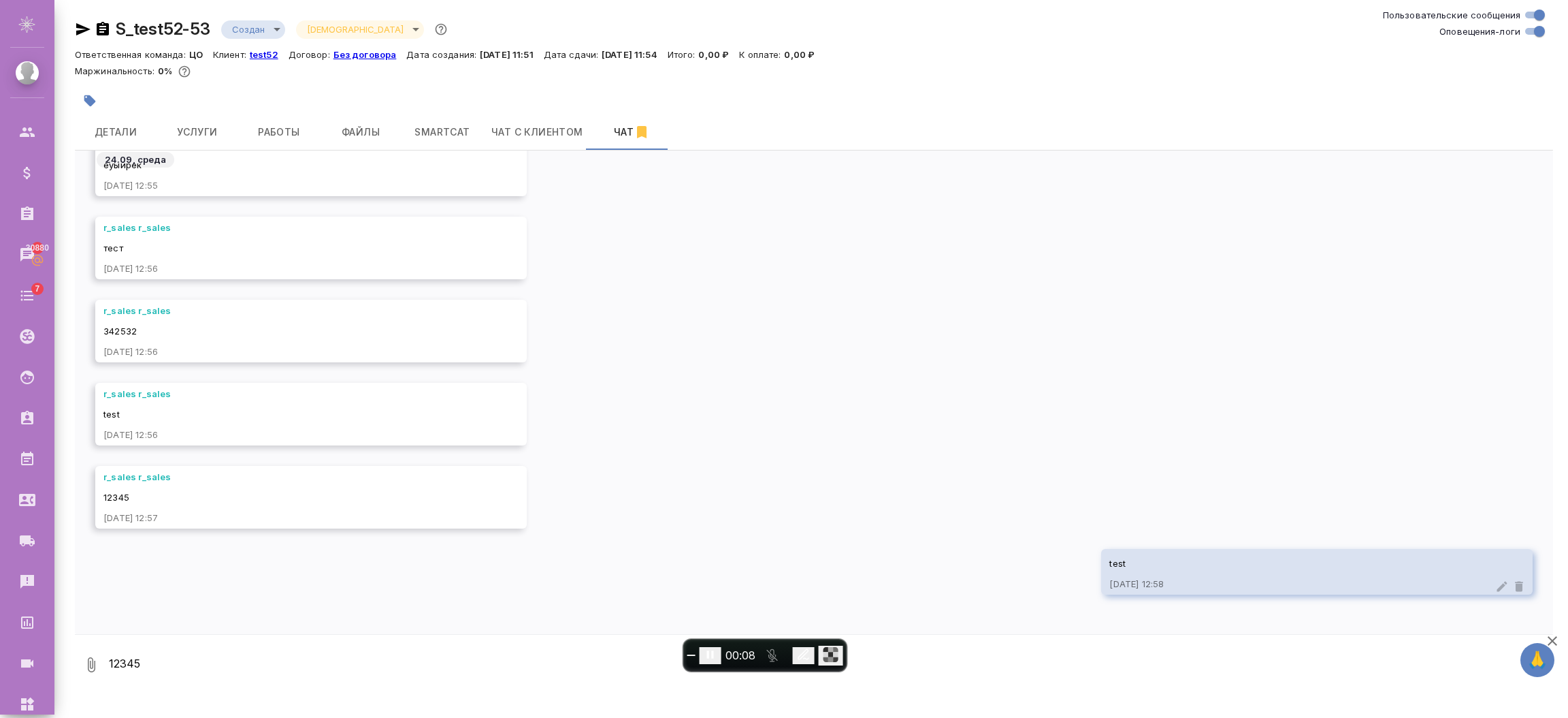
type textarea "12345"
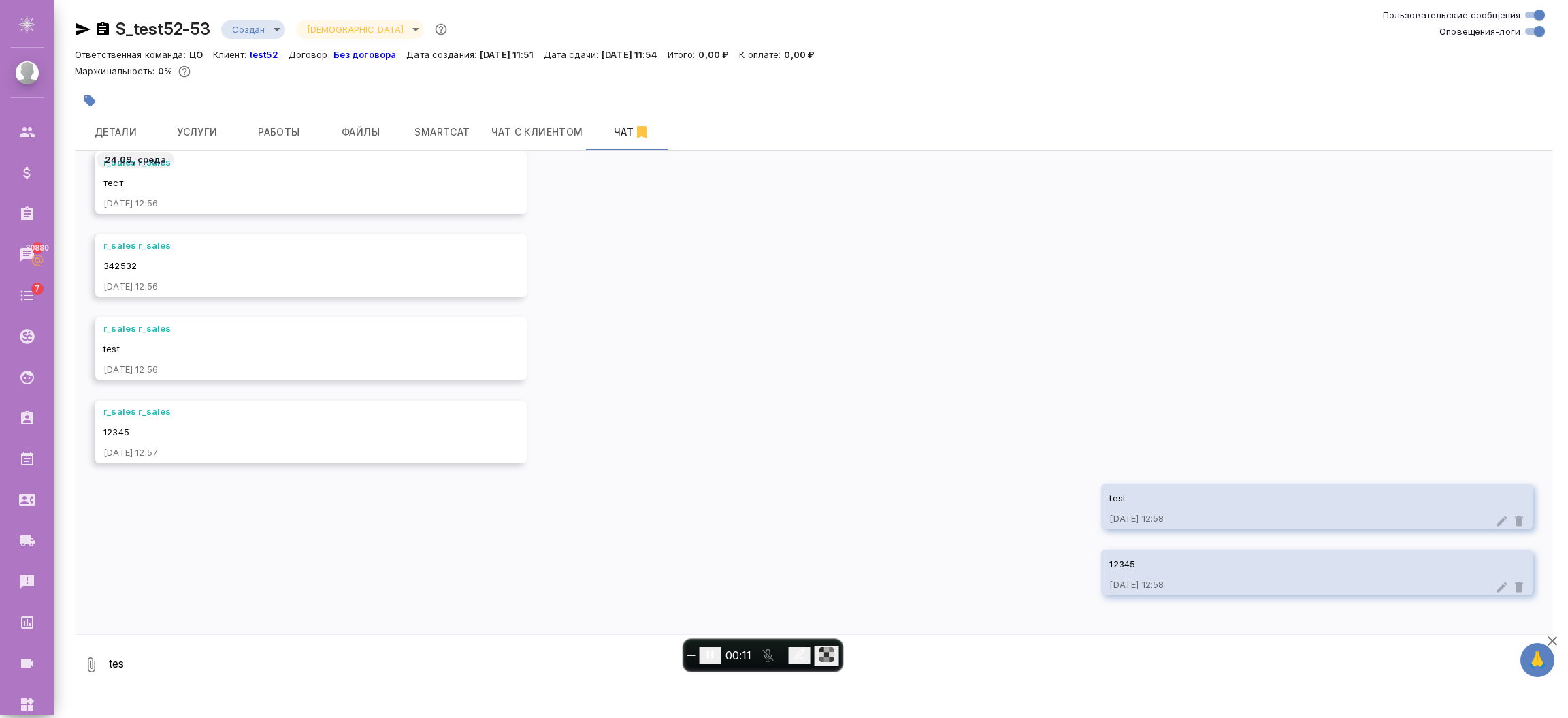
scroll to position [742, 0]
type textarea "test123"
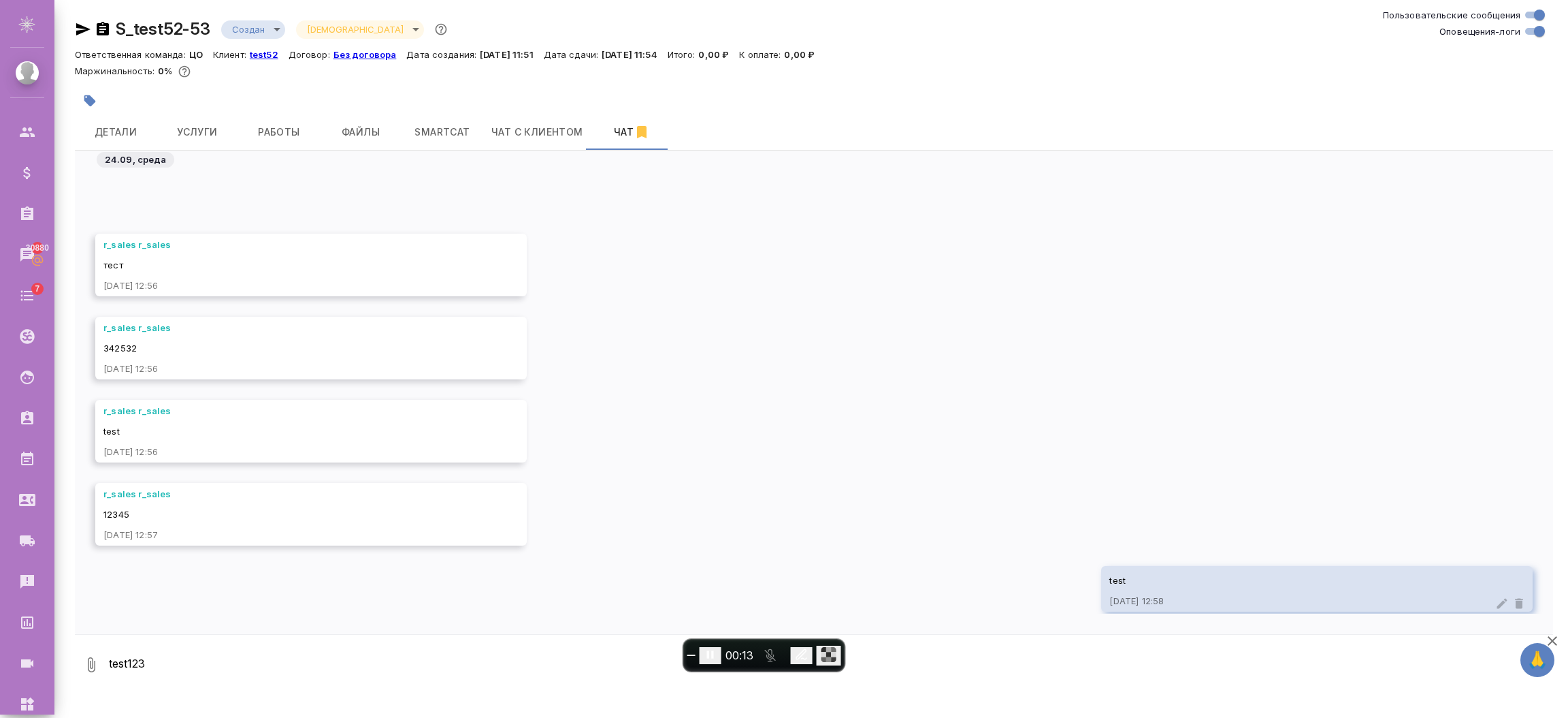
scroll to position [890, 0]
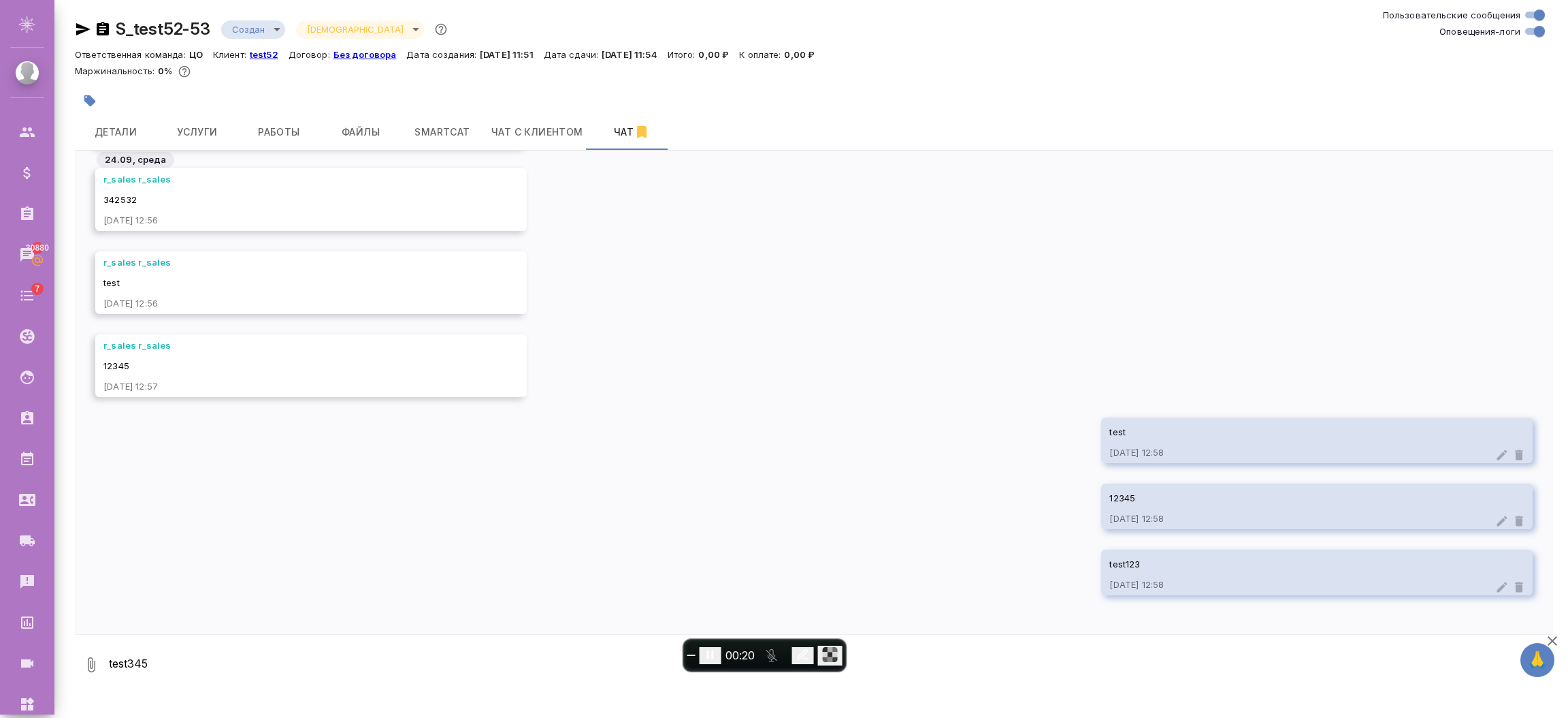
type textarea "test345"
type textarea "test1"
click at [691, 655] on span "End recording" at bounding box center [691, 655] width 0 height 0
click at [305, 664] on textarea "test1" at bounding box center [830, 664] width 1445 height 46
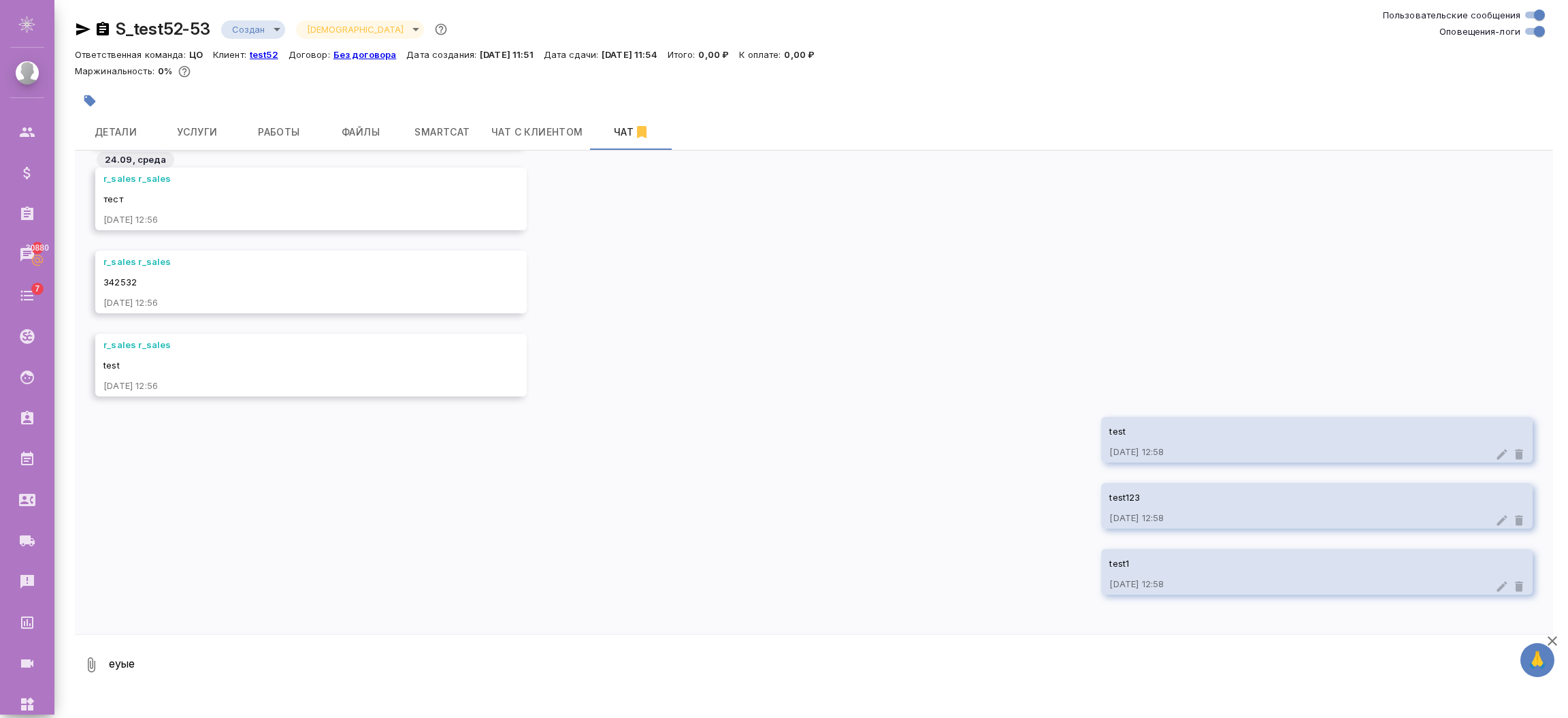
drag, startPoint x: 273, startPoint y: 665, endPoint x: 83, endPoint y: 668, distance: 190.0
click at [83, 668] on div "0 еуые" at bounding box center [814, 664] width 1478 height 46
type textarea "test123"
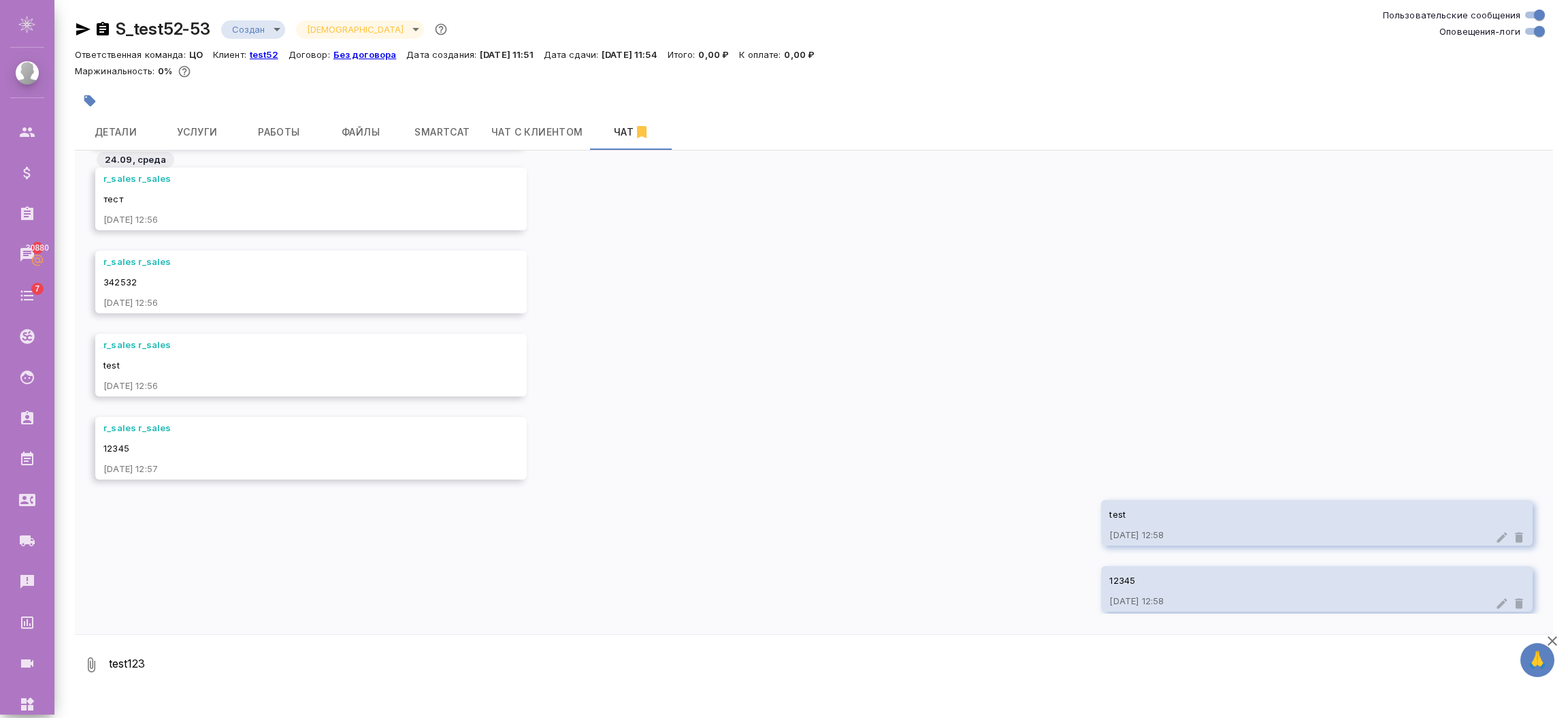
scroll to position [1089, 0]
